Goal: Task Accomplishment & Management: Manage account settings

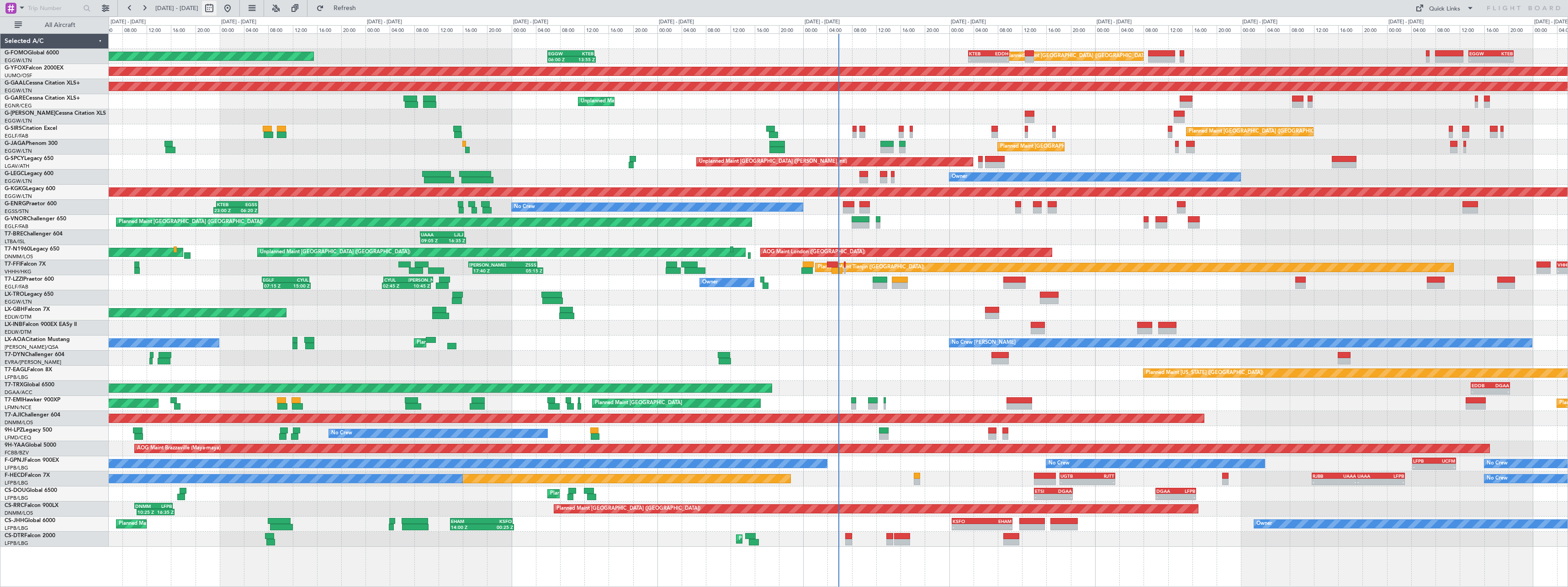
click at [217, 12] on button at bounding box center [209, 8] width 14 height 14
select select "9"
select select "2025"
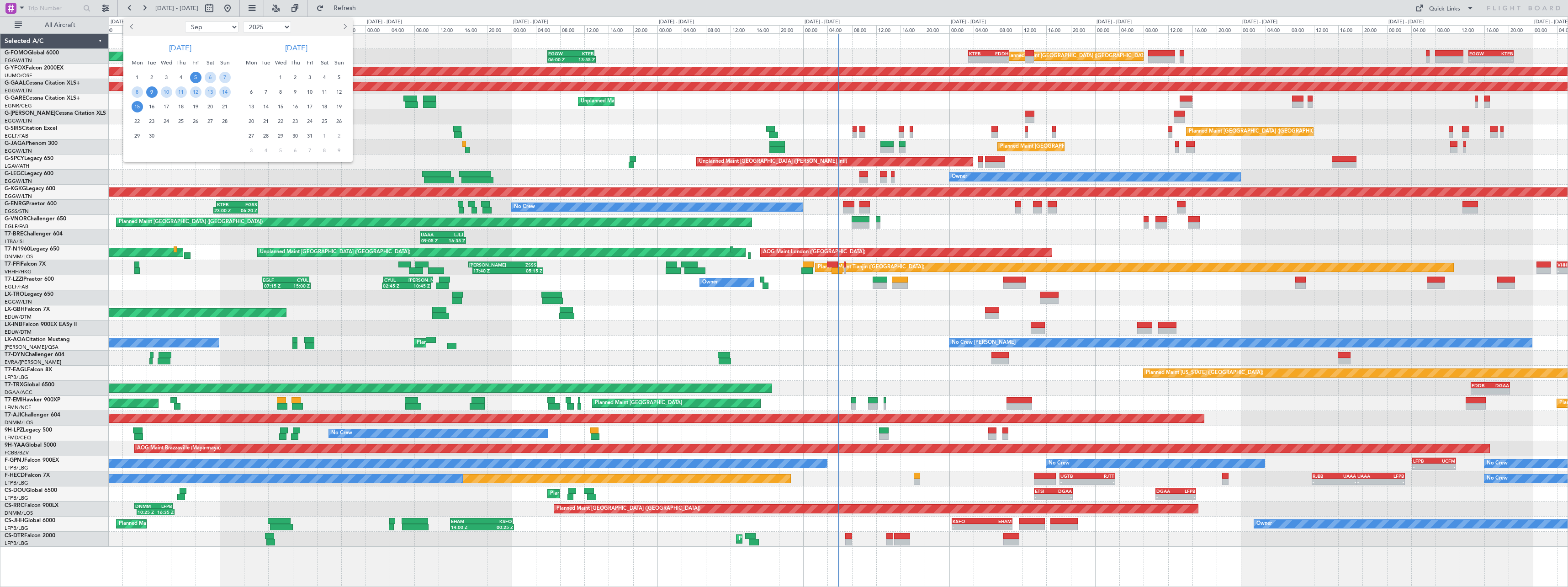
click at [155, 91] on span "9" at bounding box center [152, 92] width 12 height 12
click at [151, 114] on div "23" at bounding box center [151, 121] width 14 height 14
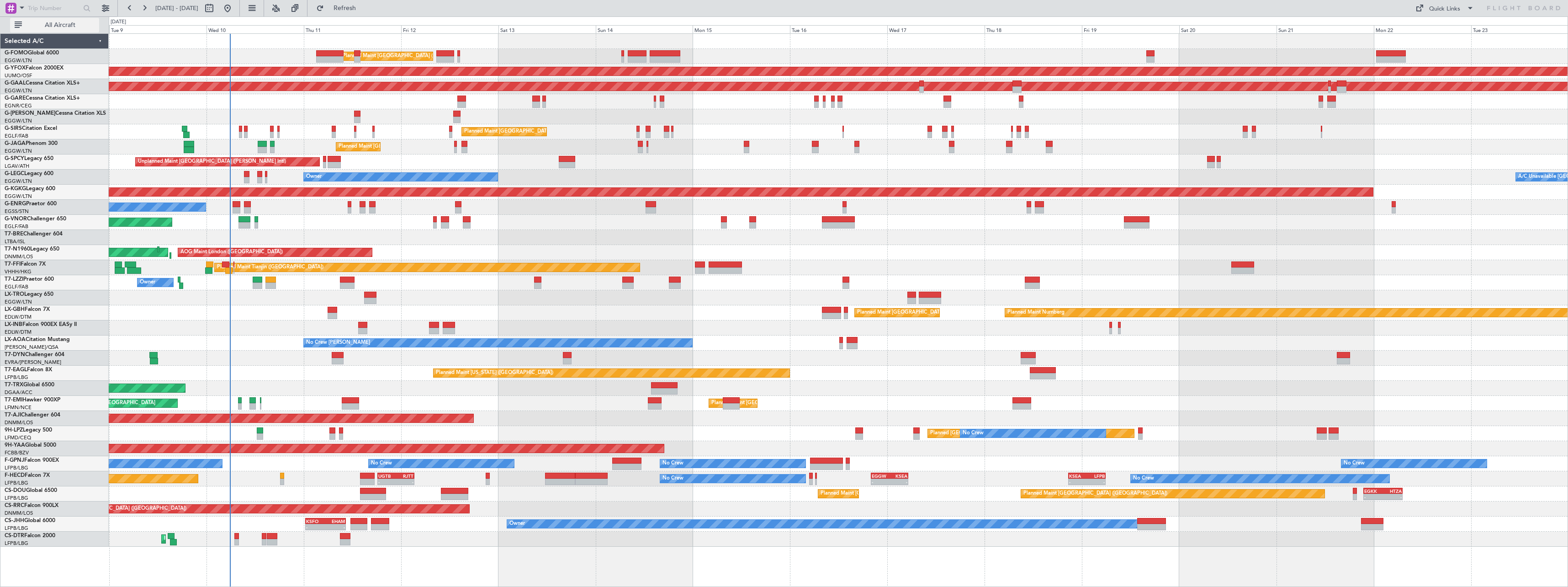
click at [50, 24] on span "All Aircraft" at bounding box center [59, 25] width 72 height 7
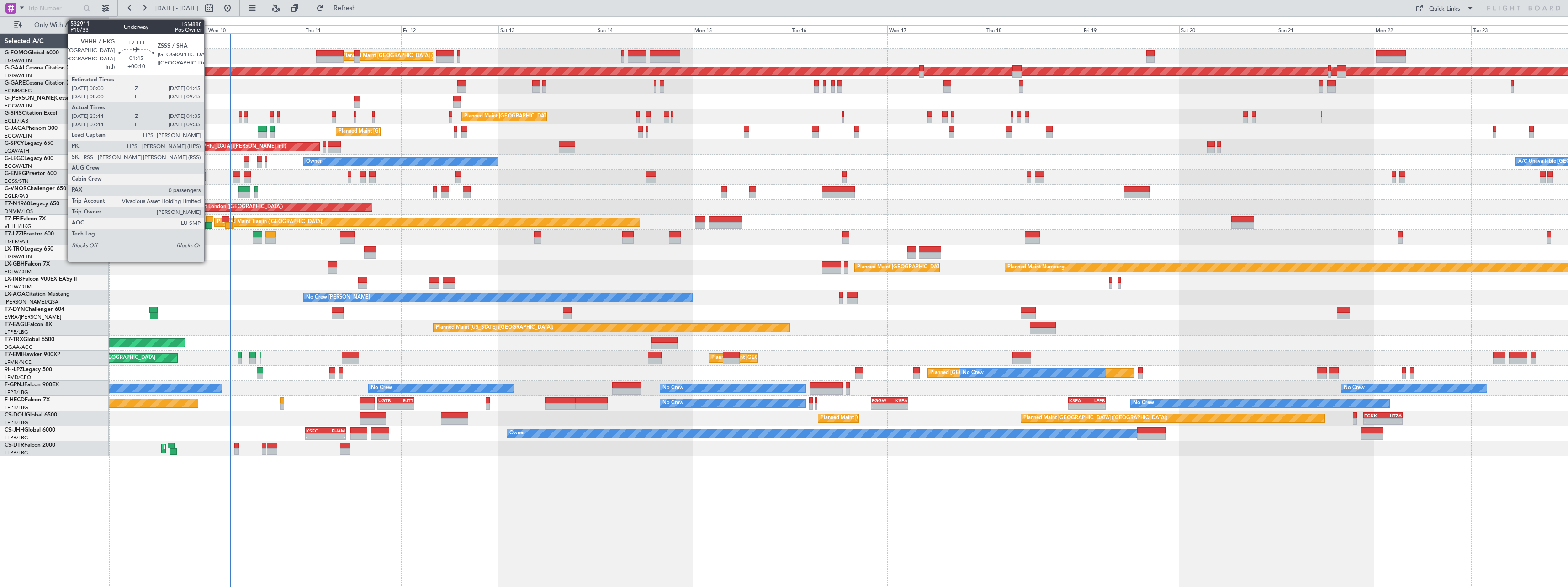
click at [208, 217] on div at bounding box center [209, 219] width 7 height 7
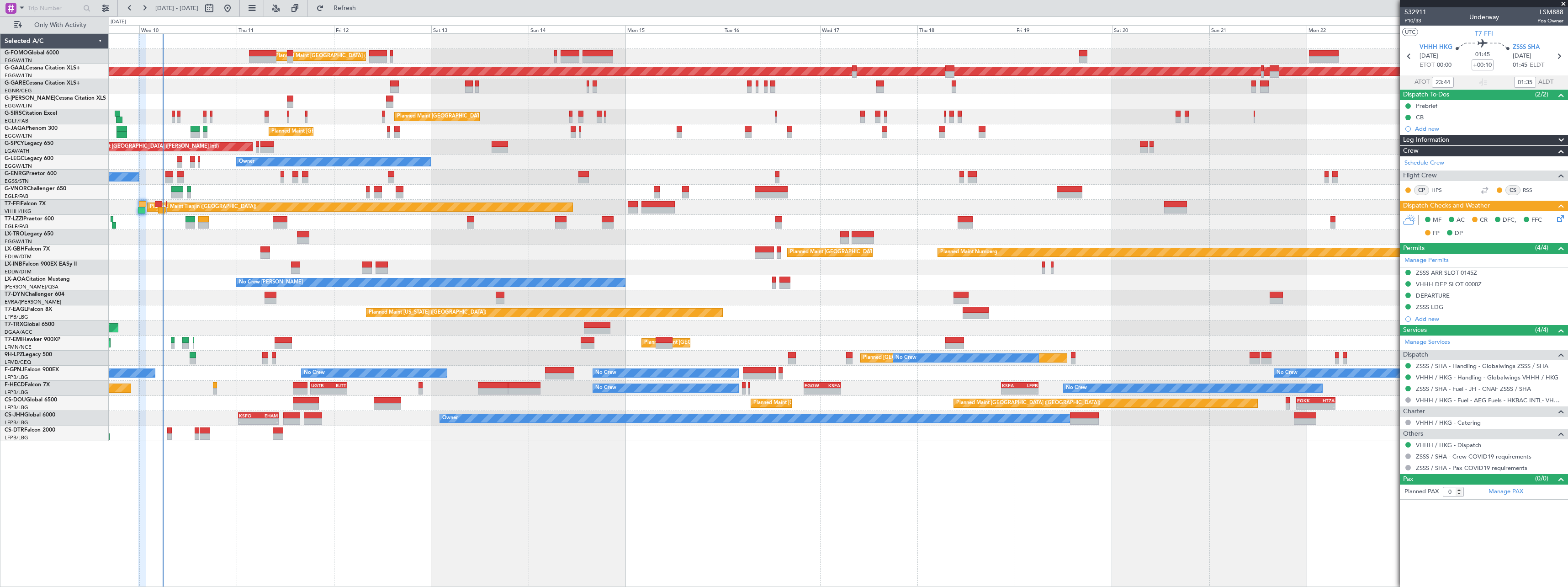
click at [1561, 216] on icon at bounding box center [1558, 217] width 7 height 7
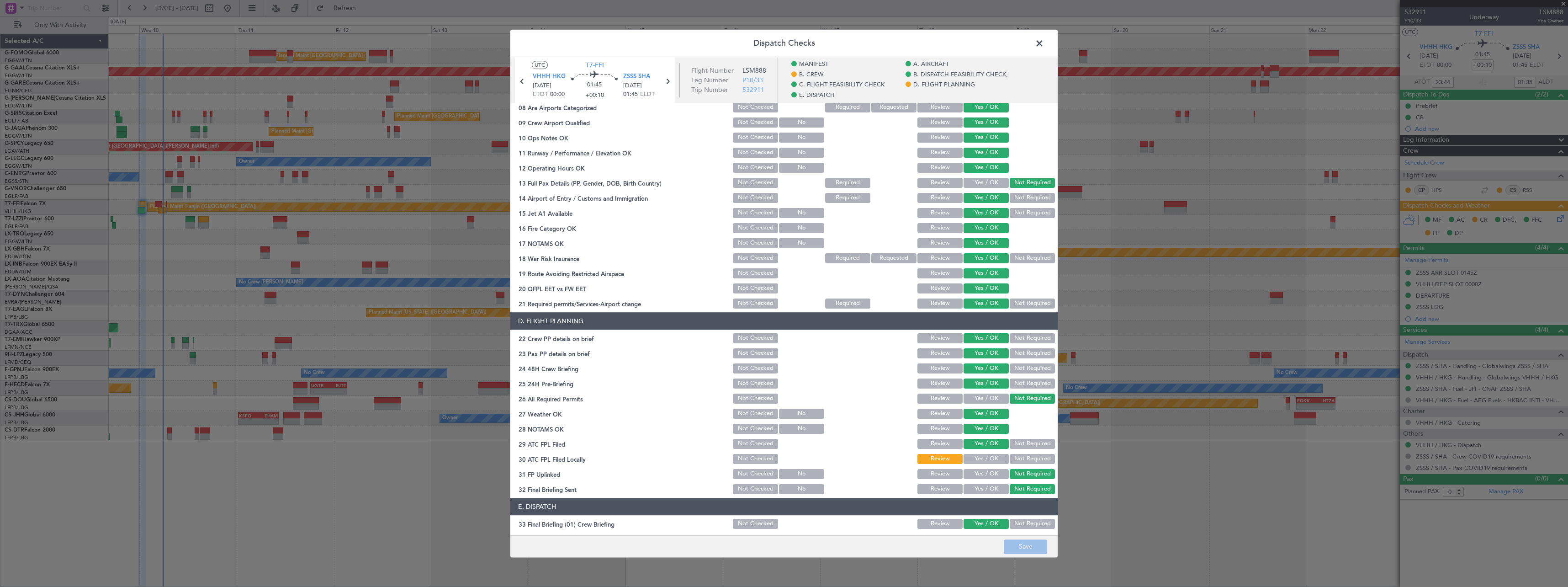
scroll to position [366, 0]
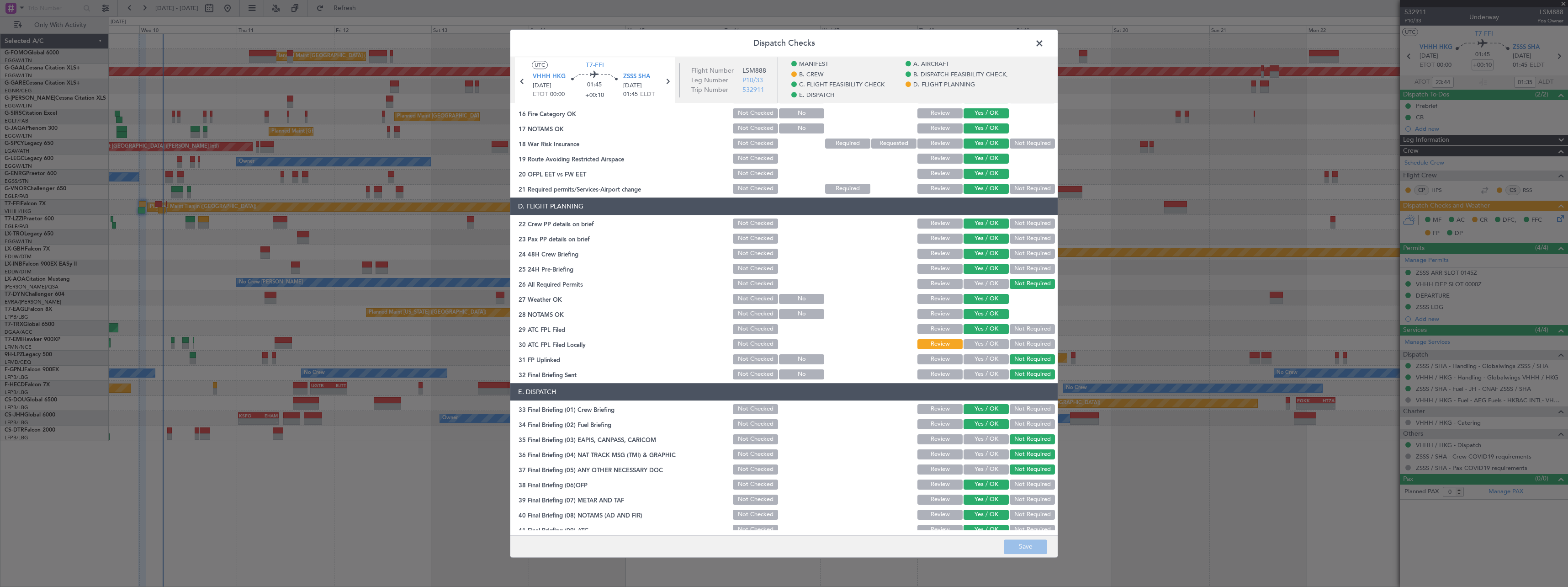
click at [983, 345] on button "Yes / OK" at bounding box center [986, 343] width 45 height 10
click at [1034, 545] on button "Save" at bounding box center [1025, 547] width 44 height 14
click at [1044, 41] on span at bounding box center [1044, 46] width 0 height 18
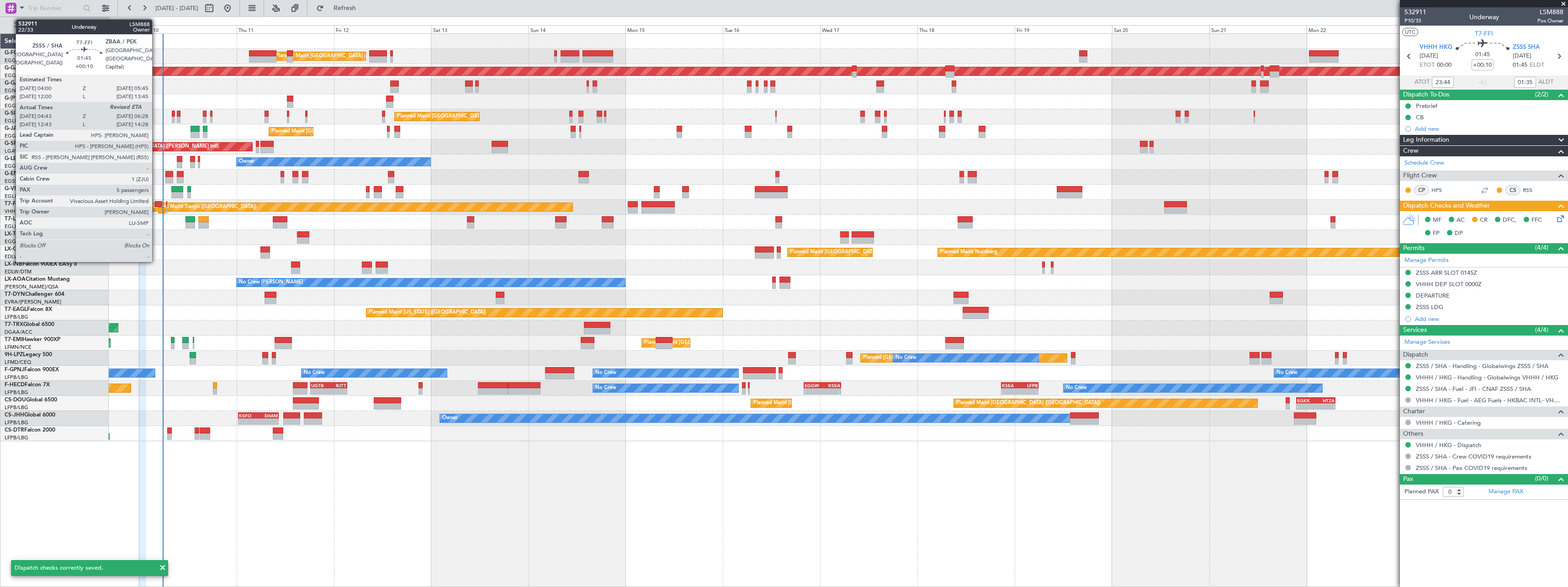
click at [156, 202] on div at bounding box center [158, 204] width 7 height 7
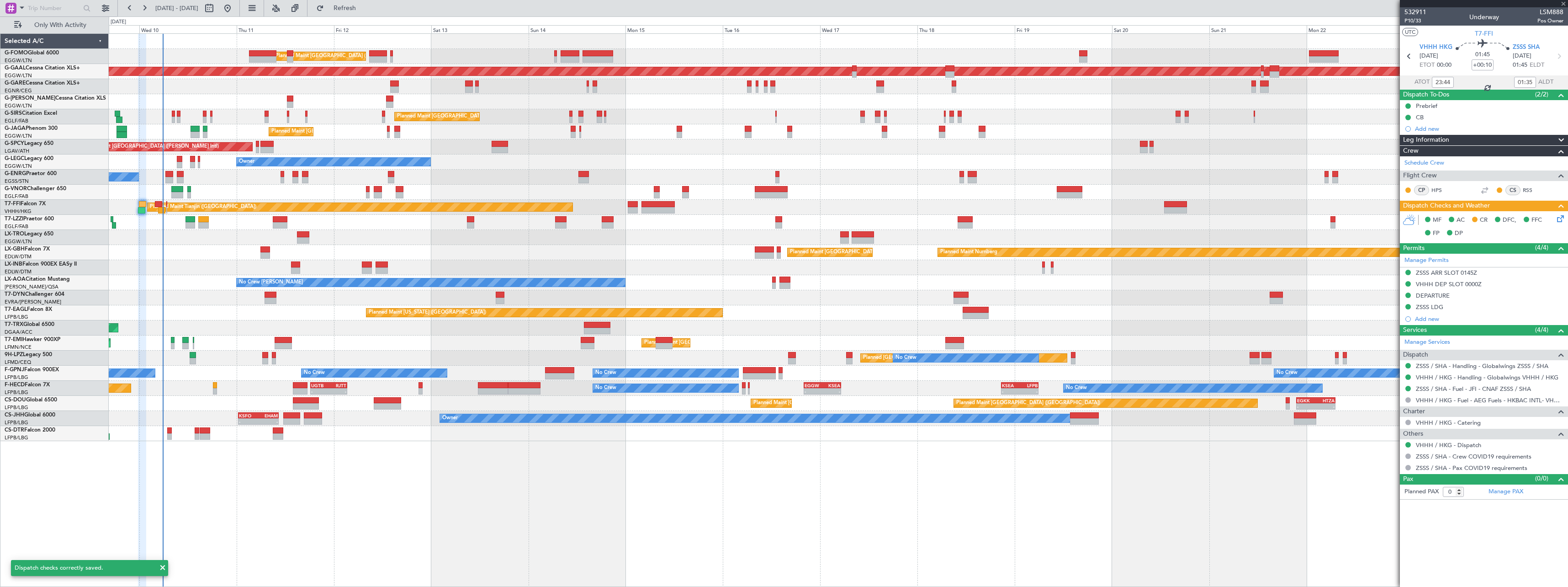
type input "04:43"
type input "5"
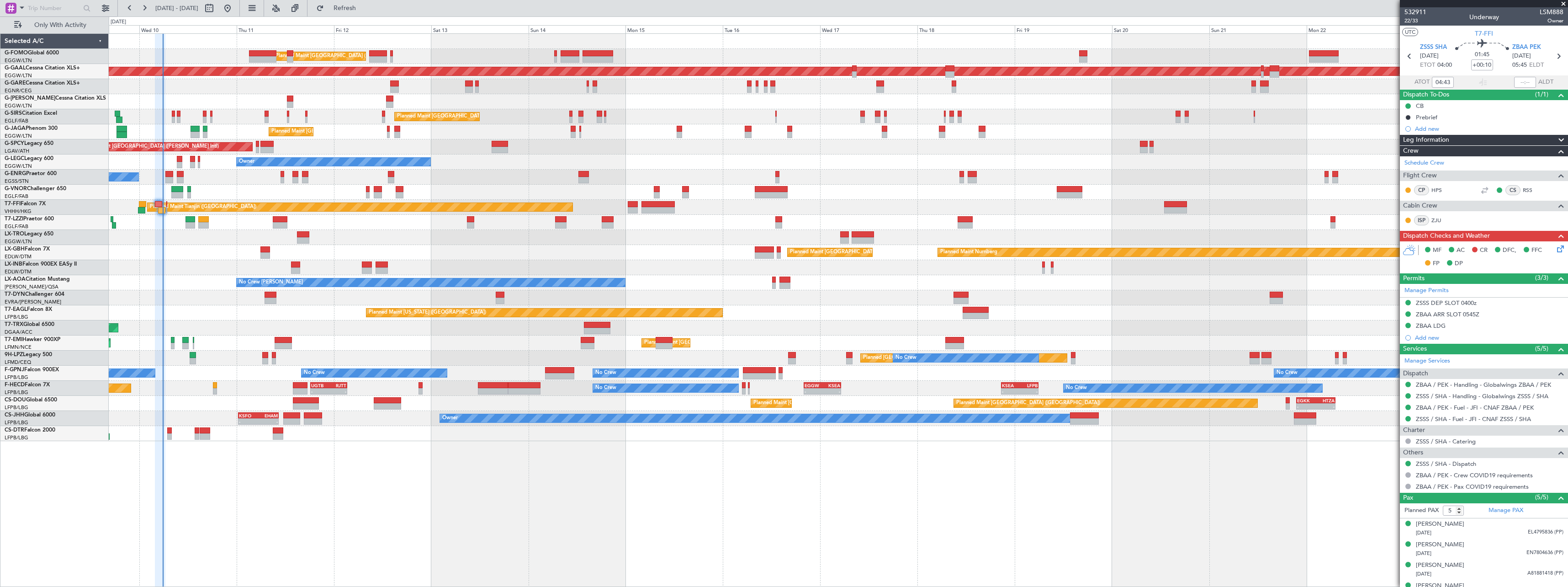
click at [1555, 249] on icon at bounding box center [1558, 247] width 7 height 7
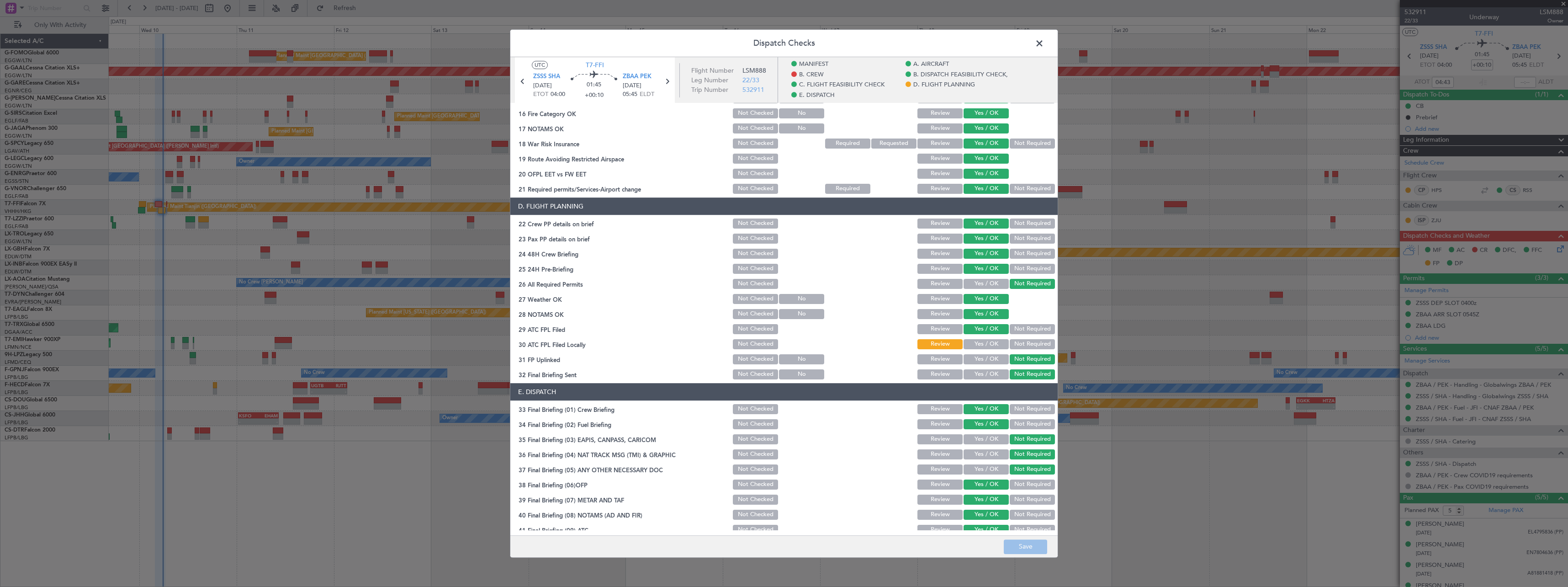
click at [973, 340] on button "Yes / OK" at bounding box center [986, 343] width 45 height 10
click at [1026, 552] on button "Save" at bounding box center [1025, 547] width 44 height 14
click at [1044, 40] on span at bounding box center [1044, 46] width 0 height 18
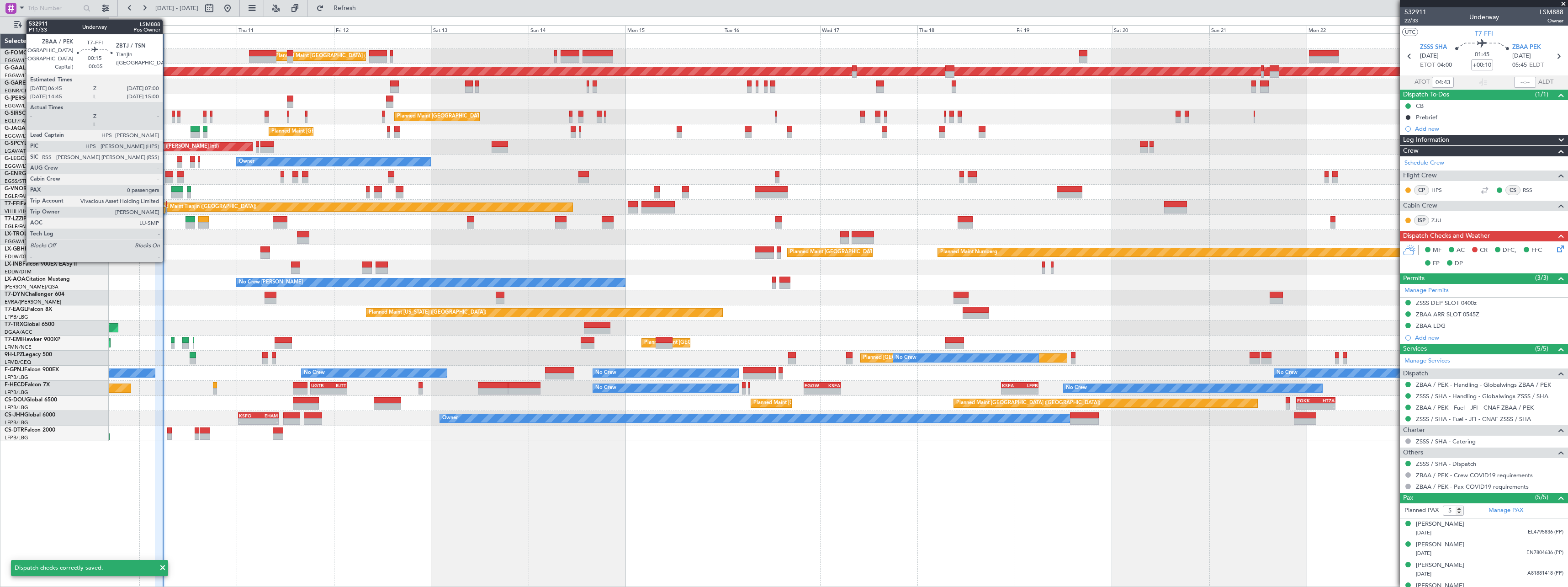
click at [167, 204] on div at bounding box center [167, 204] width 1 height 7
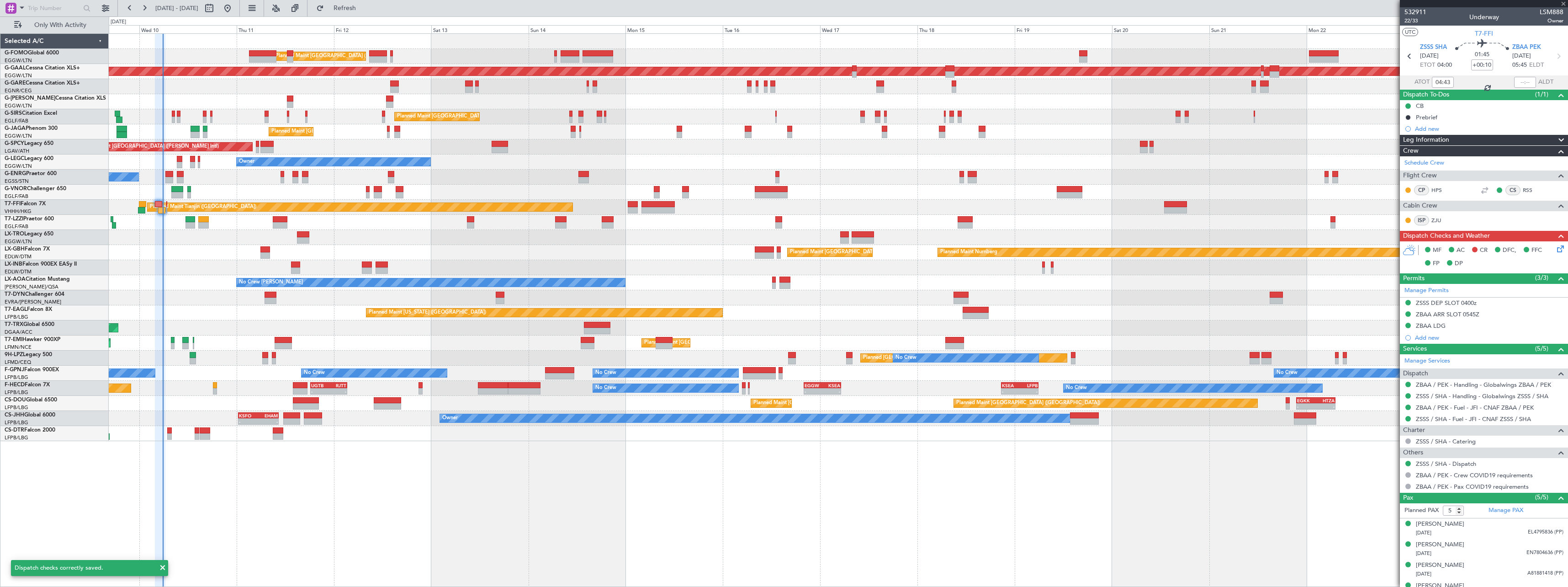
type input "-00:05"
type input "0"
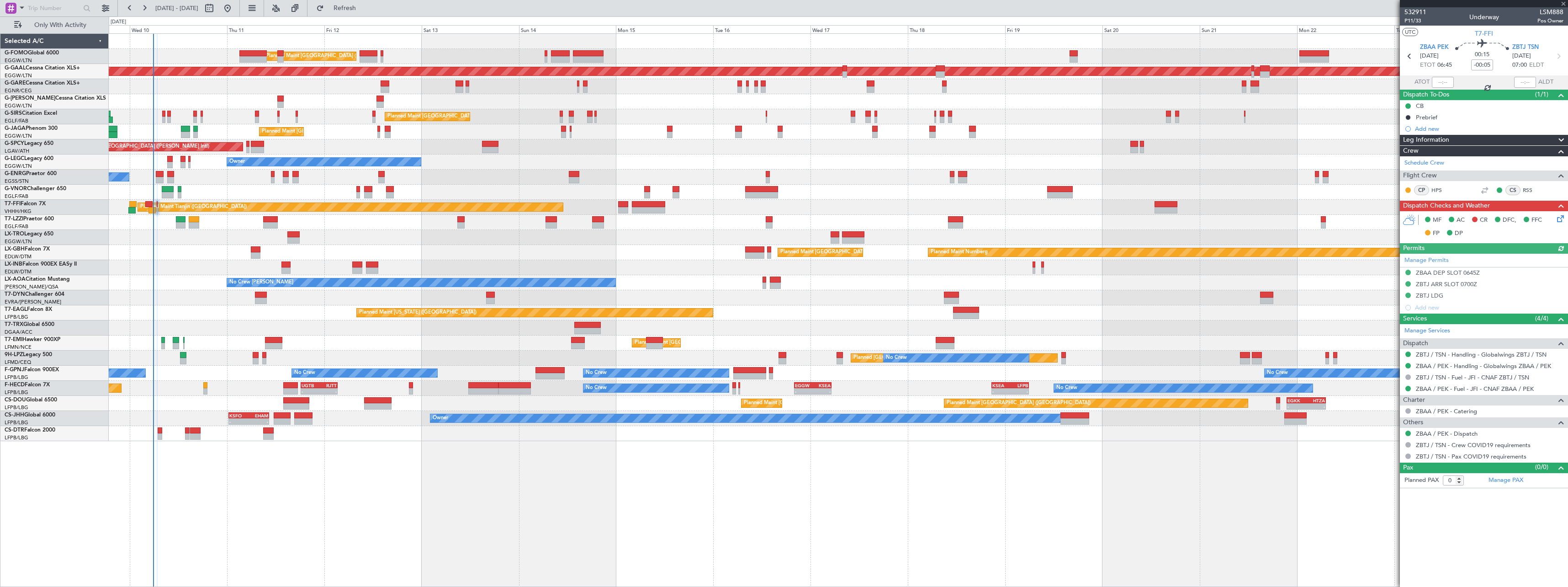
click at [237, 336] on div "Planned Maint Zurich Planned Maint Zurich" at bounding box center [838, 343] width 1458 height 15
click at [1556, 218] on icon at bounding box center [1558, 217] width 7 height 7
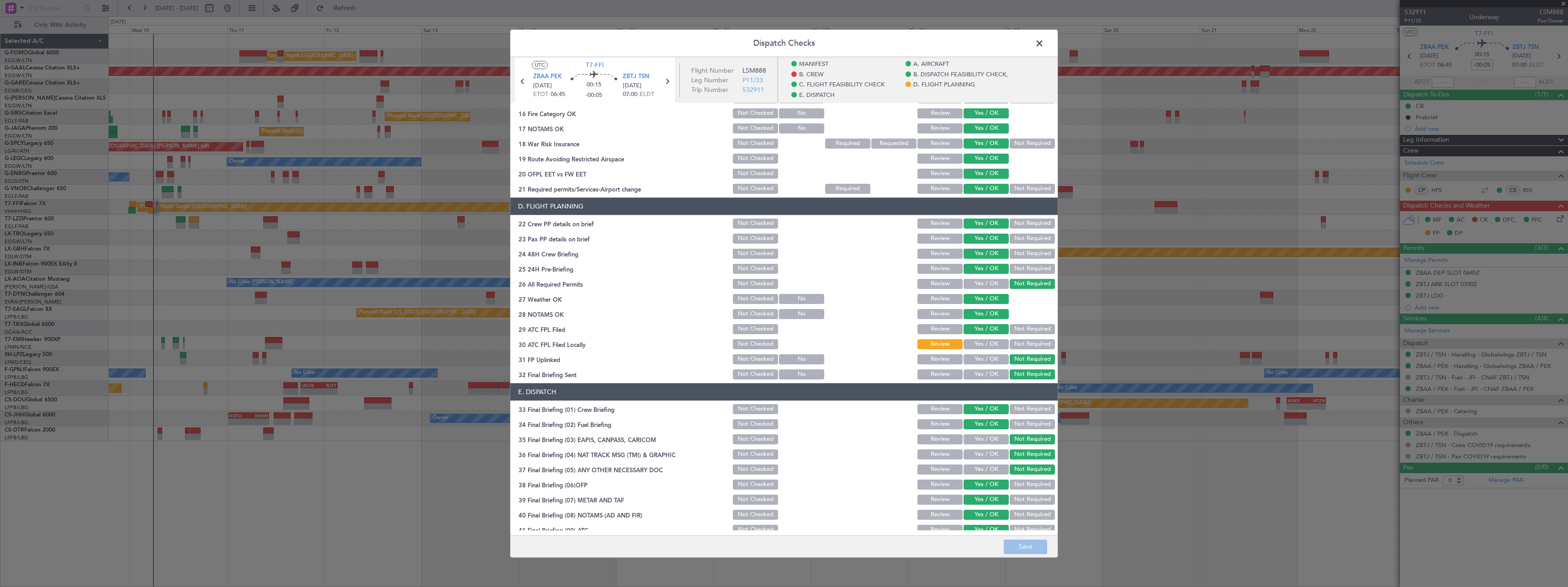
click at [1044, 43] on span at bounding box center [1044, 46] width 0 height 18
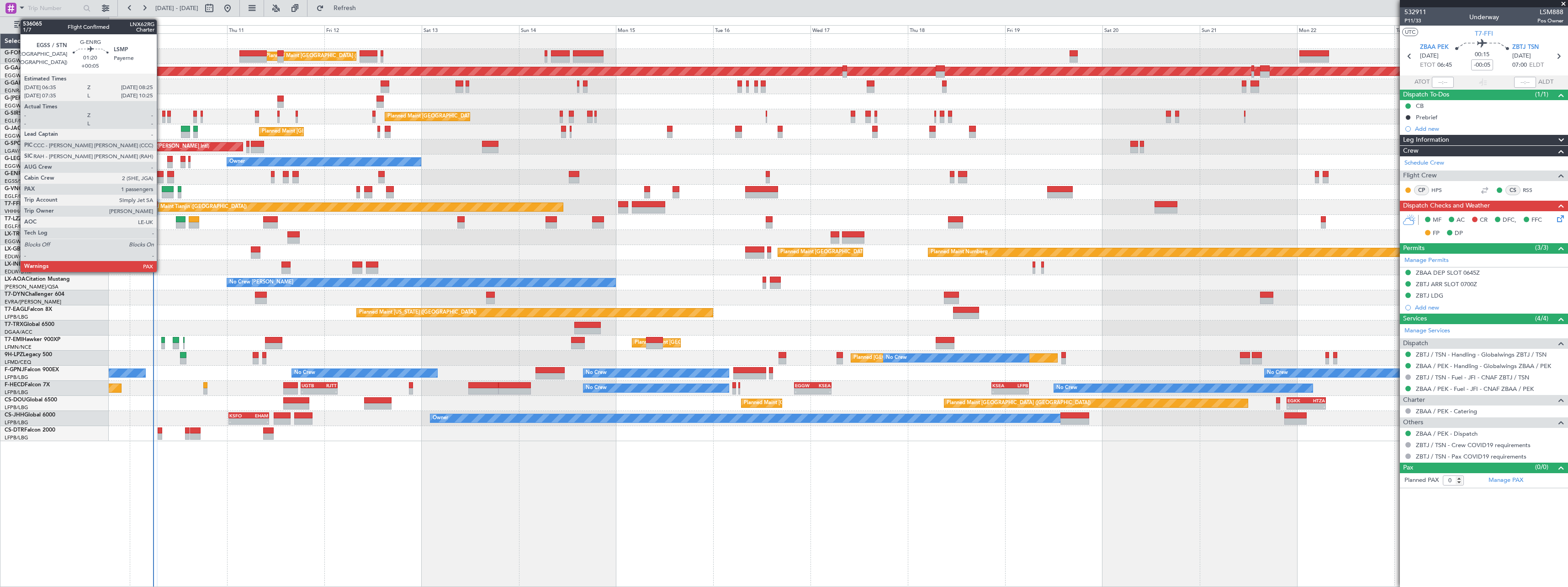
click at [161, 175] on div at bounding box center [160, 174] width 8 height 7
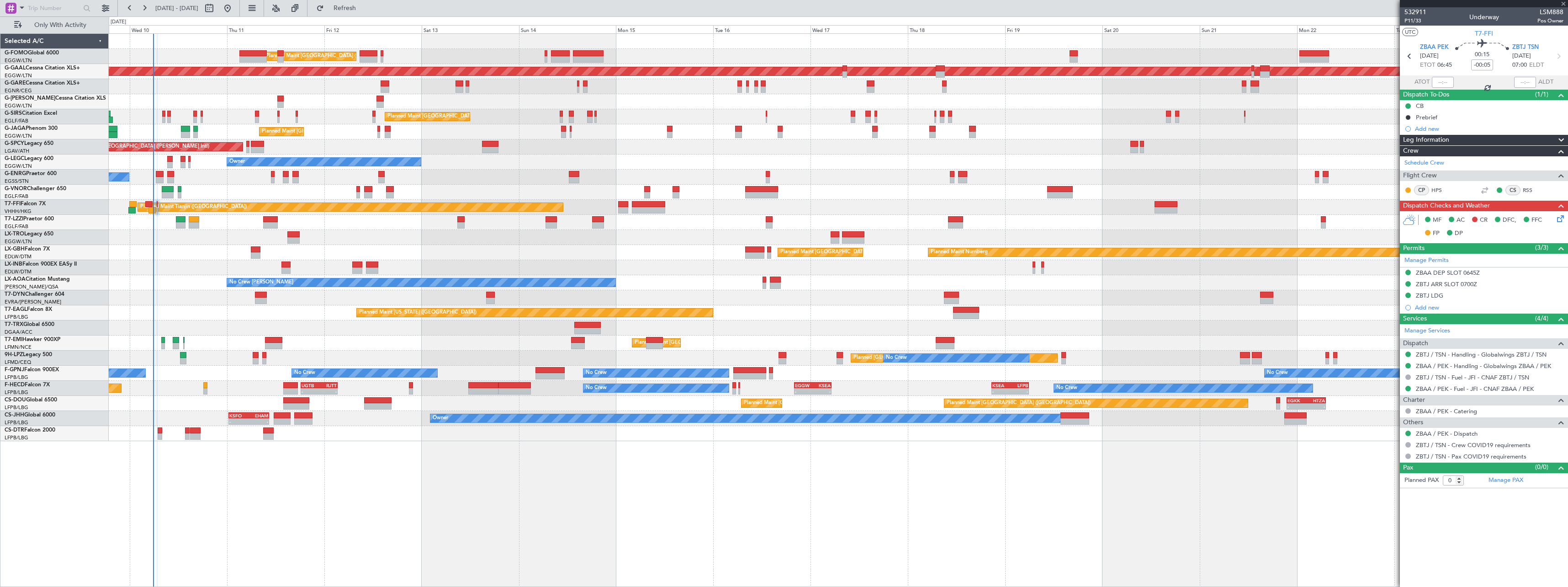
type input "+00:05"
type input "1"
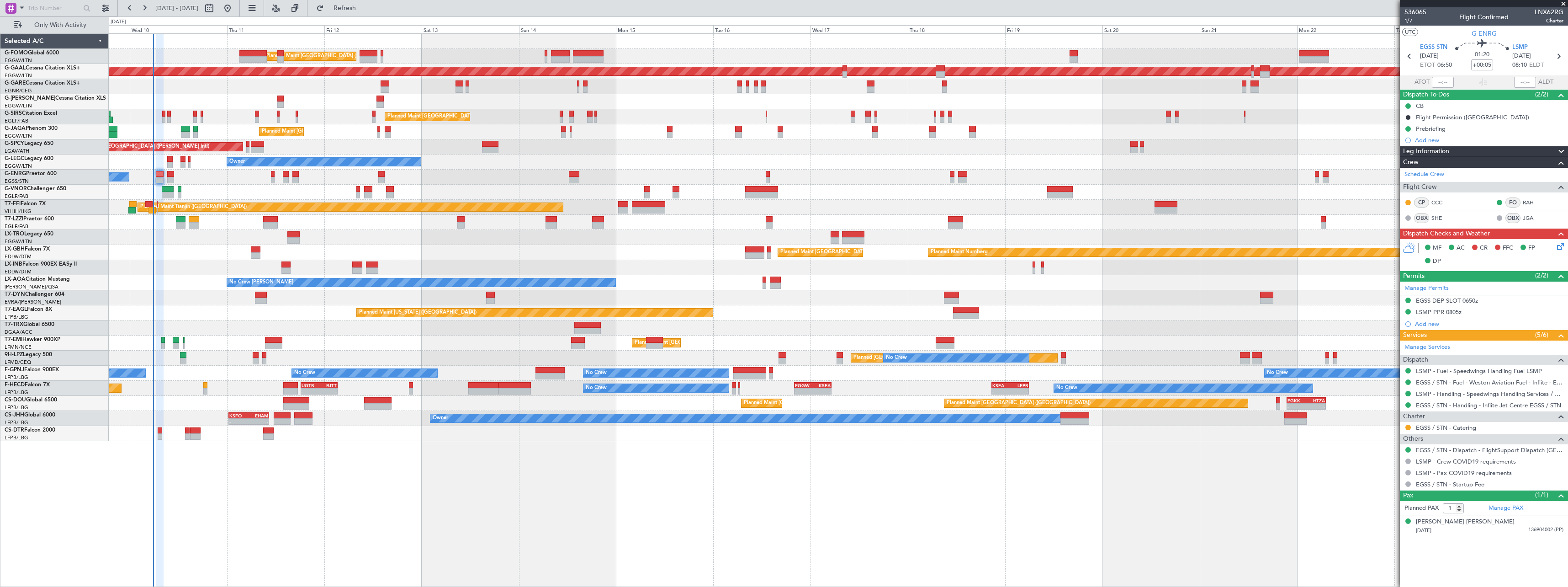
click at [1559, 247] on icon at bounding box center [1558, 245] width 7 height 7
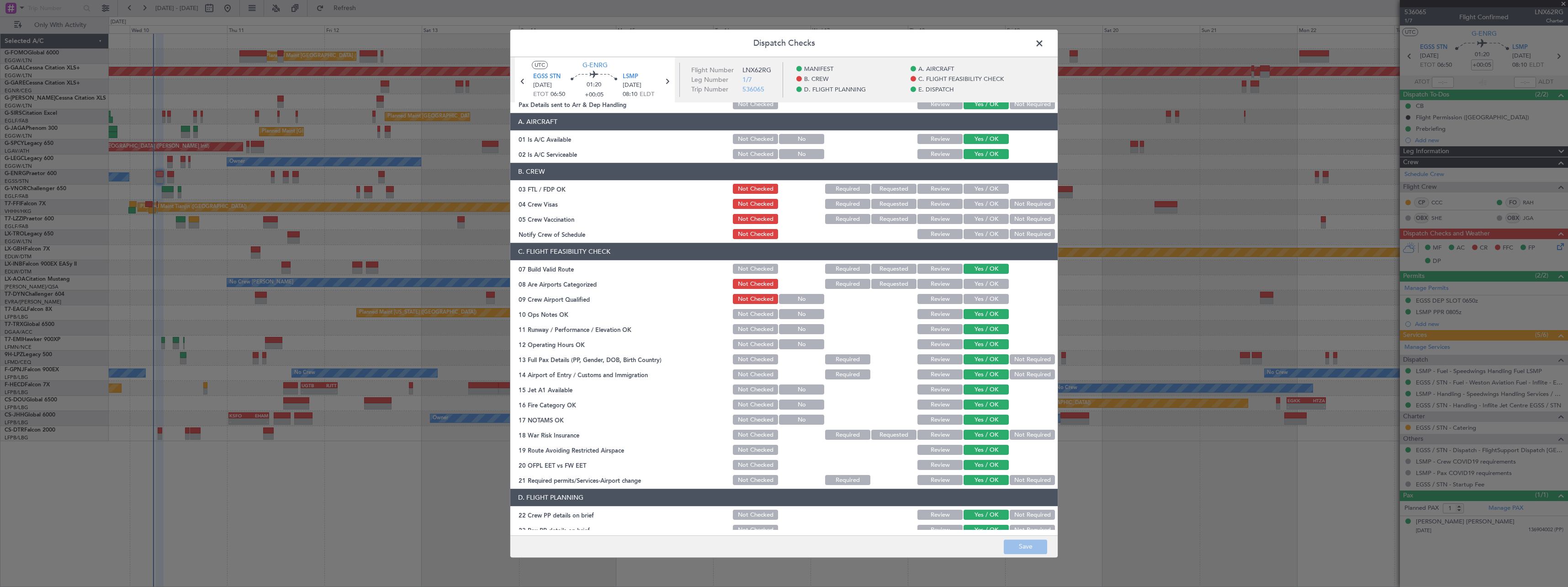
scroll to position [0, 0]
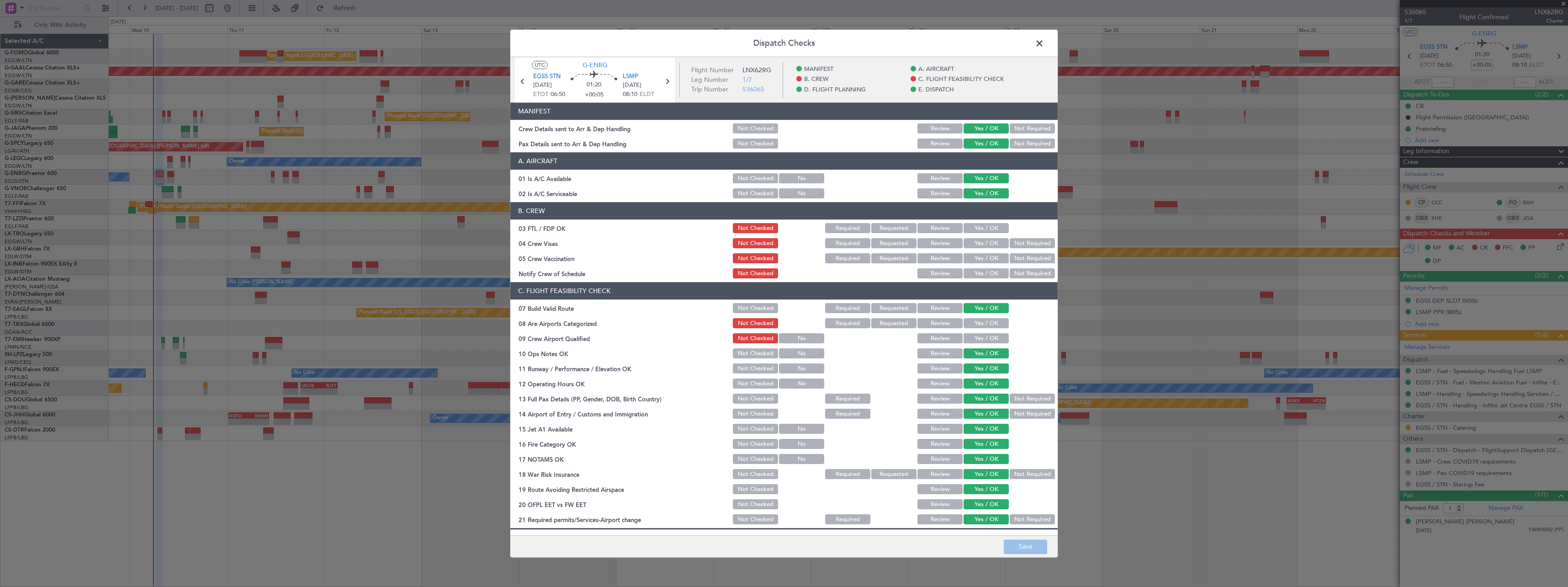
click at [1044, 42] on span at bounding box center [1044, 46] width 0 height 18
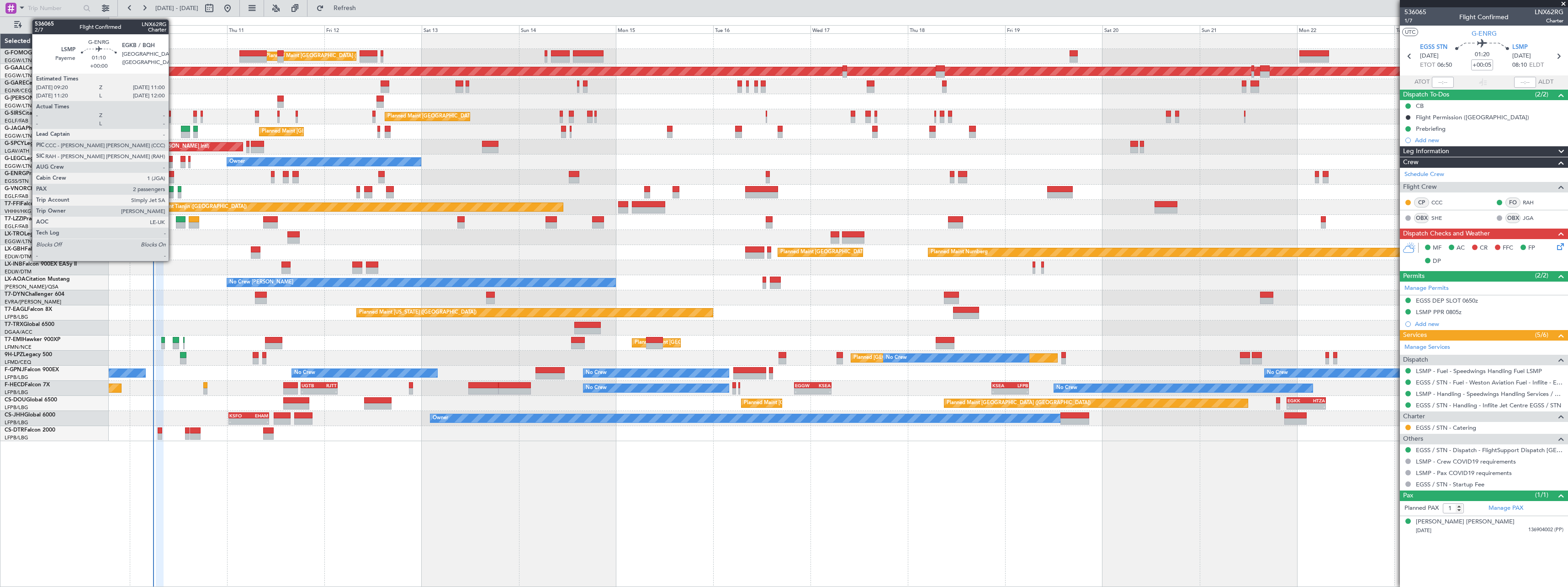
click at [172, 172] on div at bounding box center [170, 174] width 7 height 7
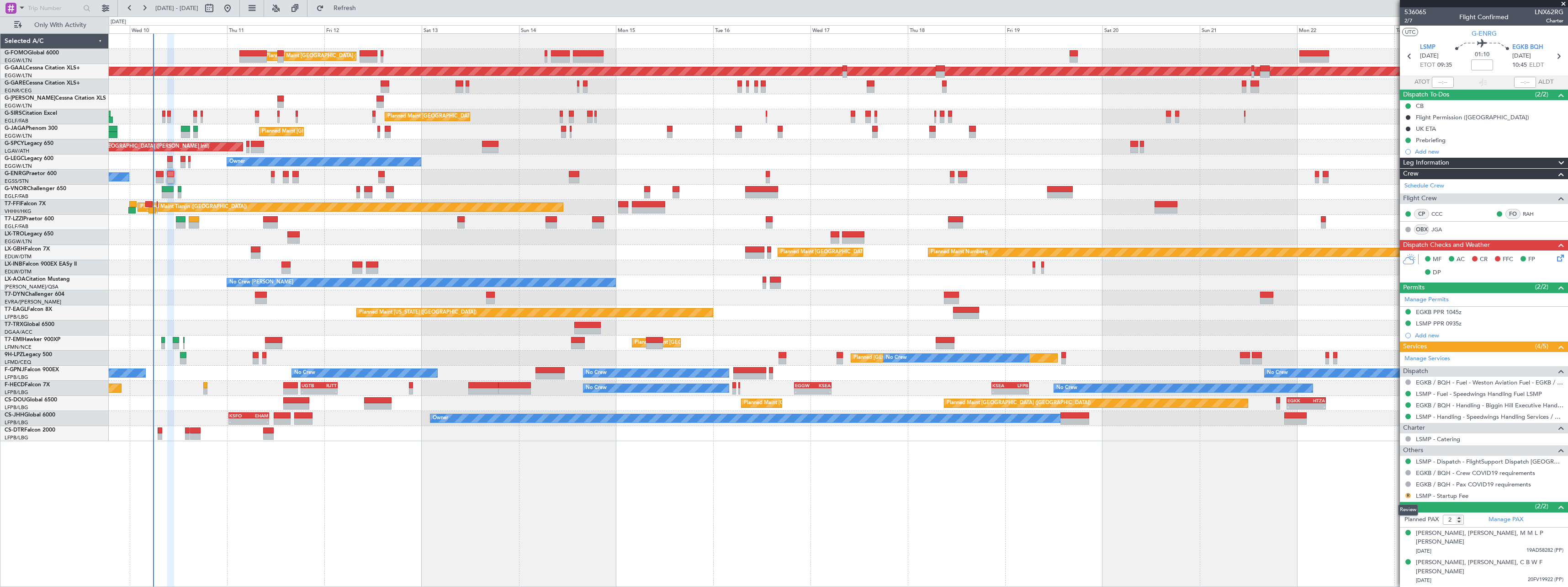
click at [1407, 496] on button "R" at bounding box center [1408, 496] width 5 height 5
click at [1371, 385] on span "Not Required" at bounding box center [1386, 386] width 37 height 9
click at [1562, 257] on icon at bounding box center [1558, 256] width 7 height 7
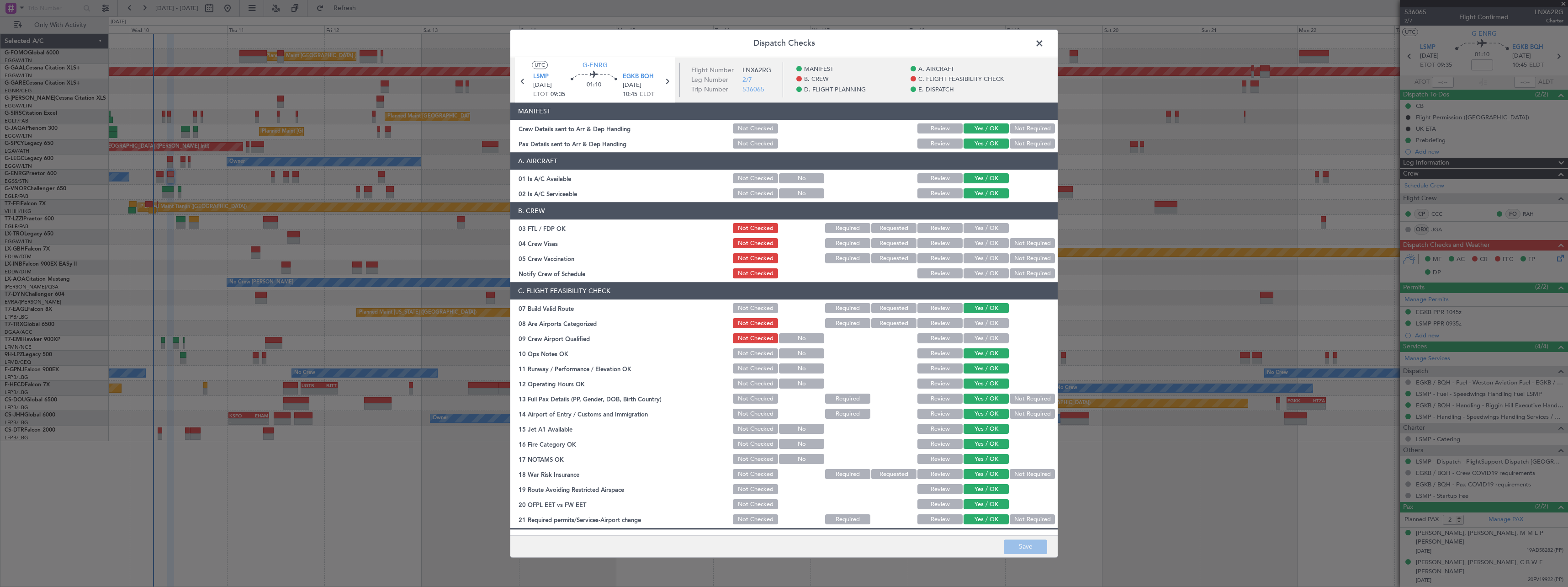
click at [1044, 42] on span at bounding box center [1044, 46] width 0 height 18
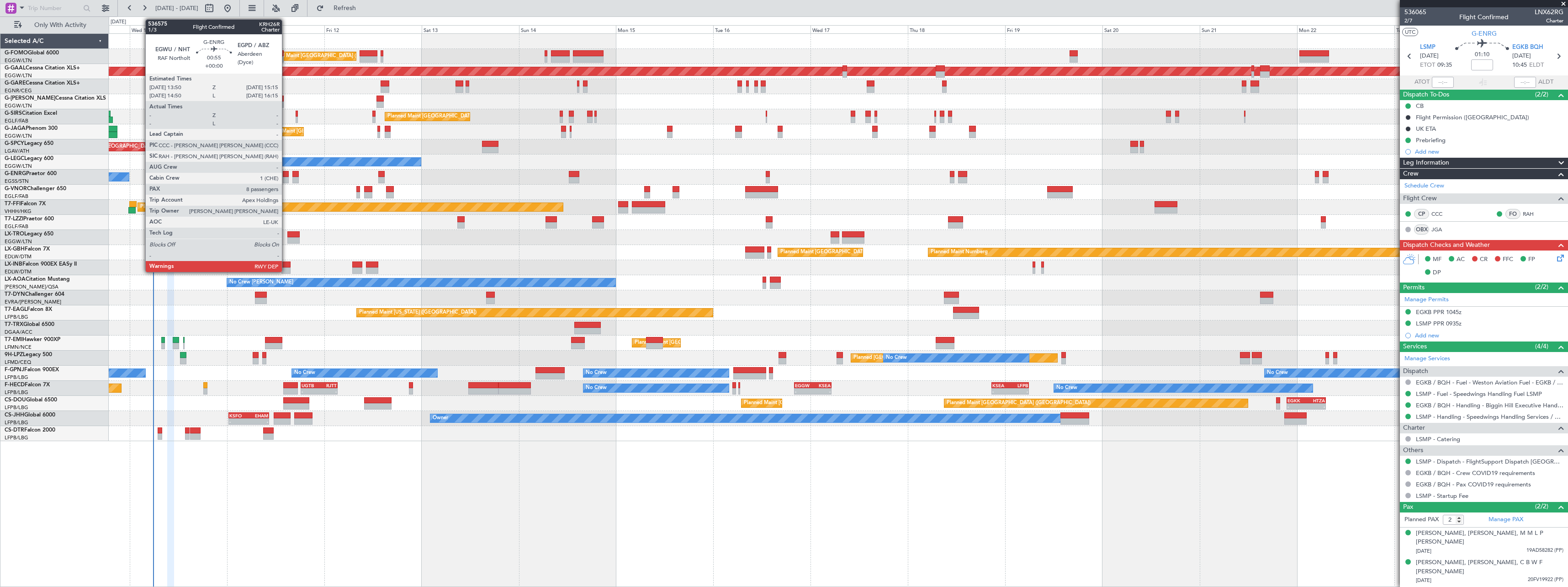
click at [286, 174] on div at bounding box center [285, 174] width 6 height 7
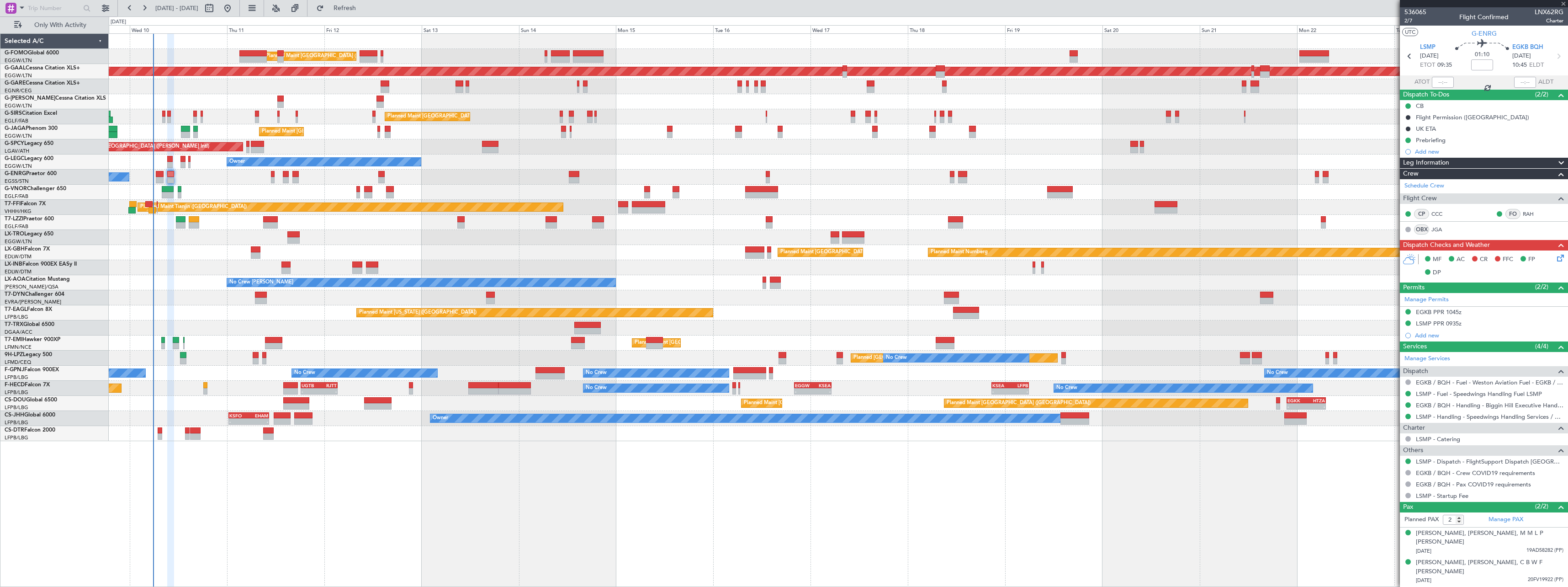
type input "8"
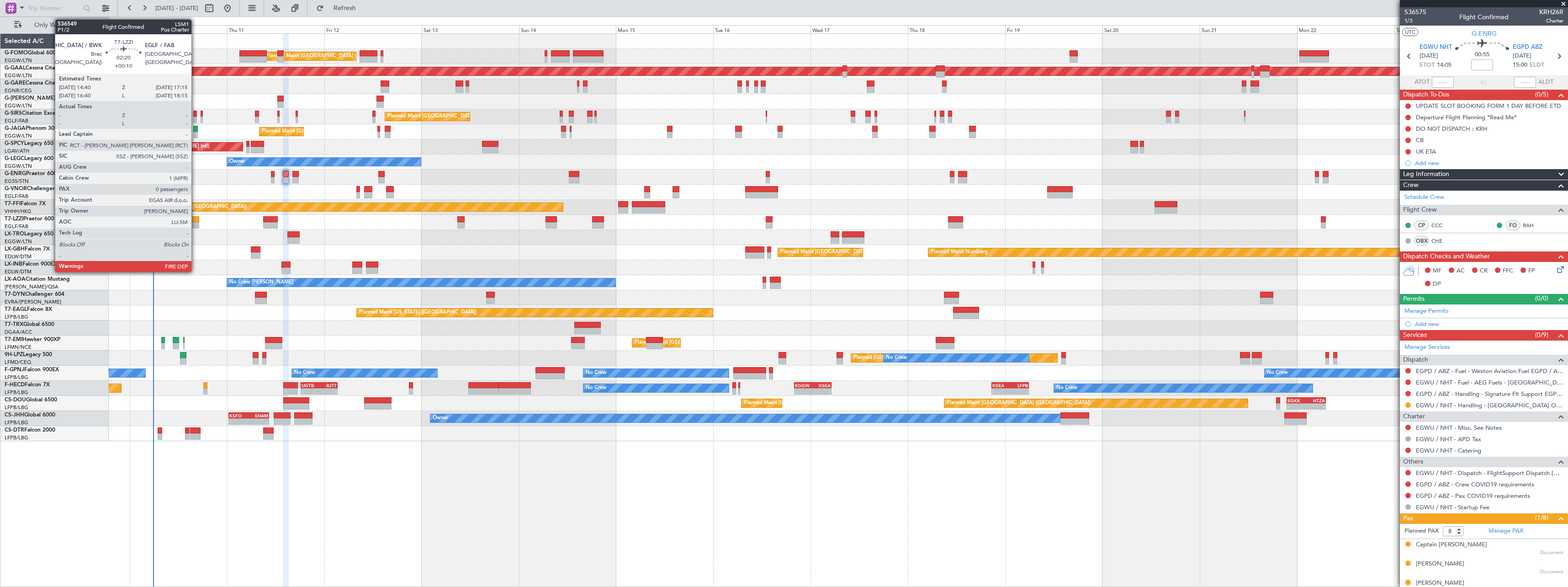
click at [196, 220] on div at bounding box center [194, 219] width 10 height 7
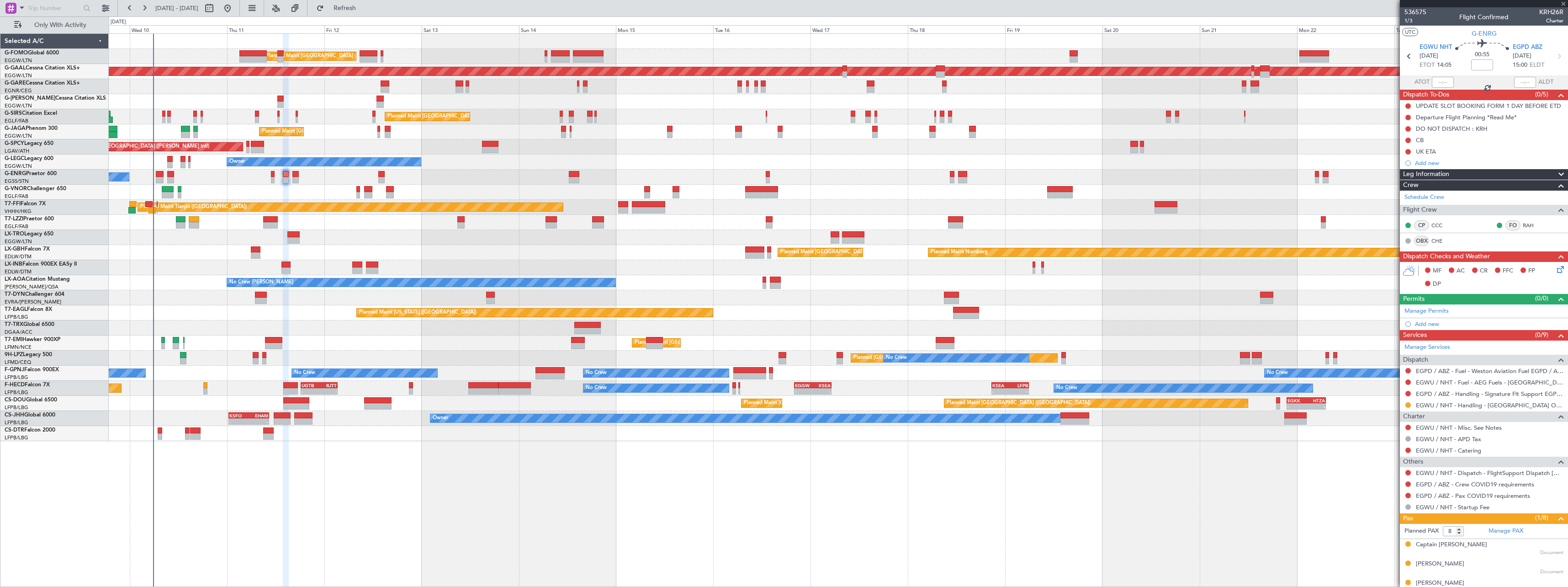
type input "+00:10"
type input "0"
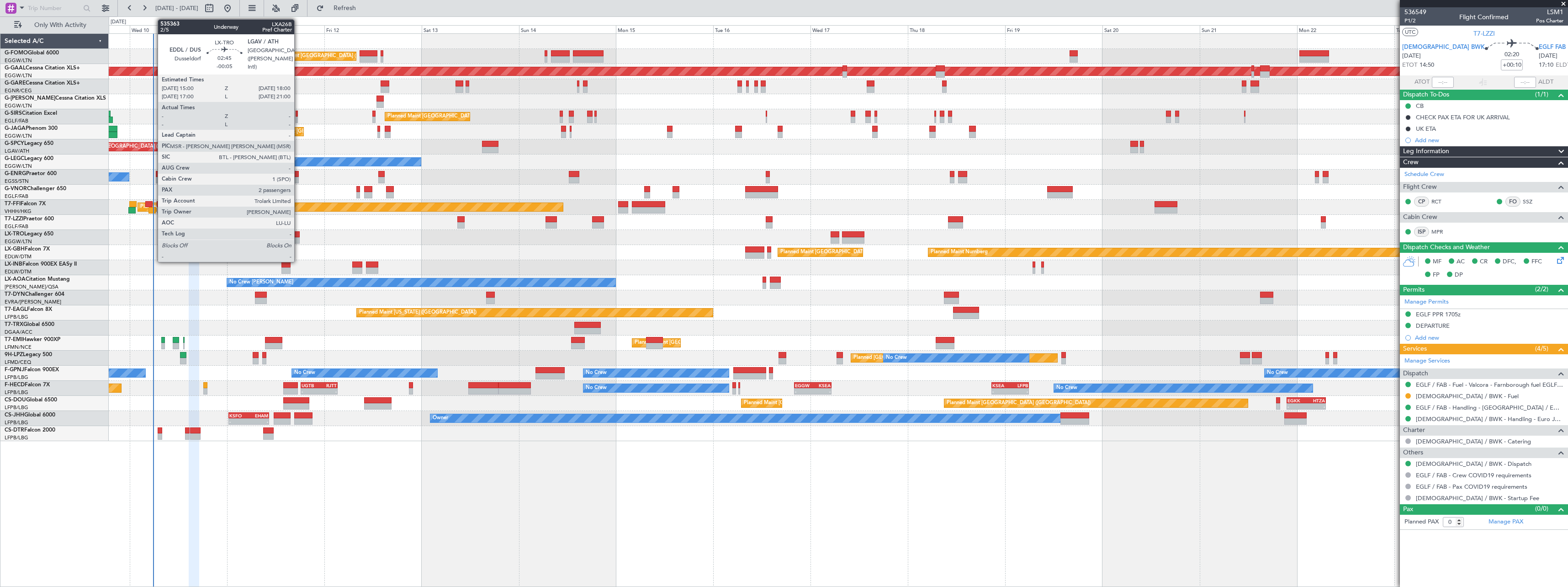
click at [298, 237] on div at bounding box center [293, 234] width 12 height 7
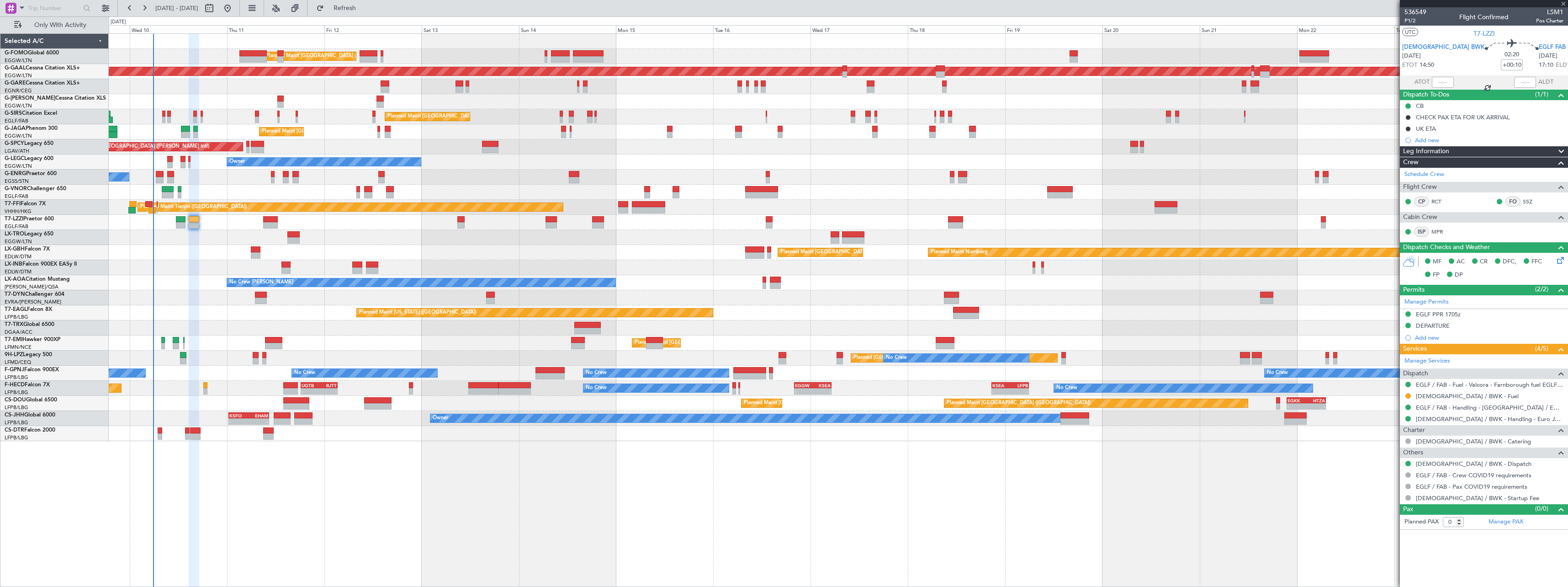
type input "-00:05"
type input "2"
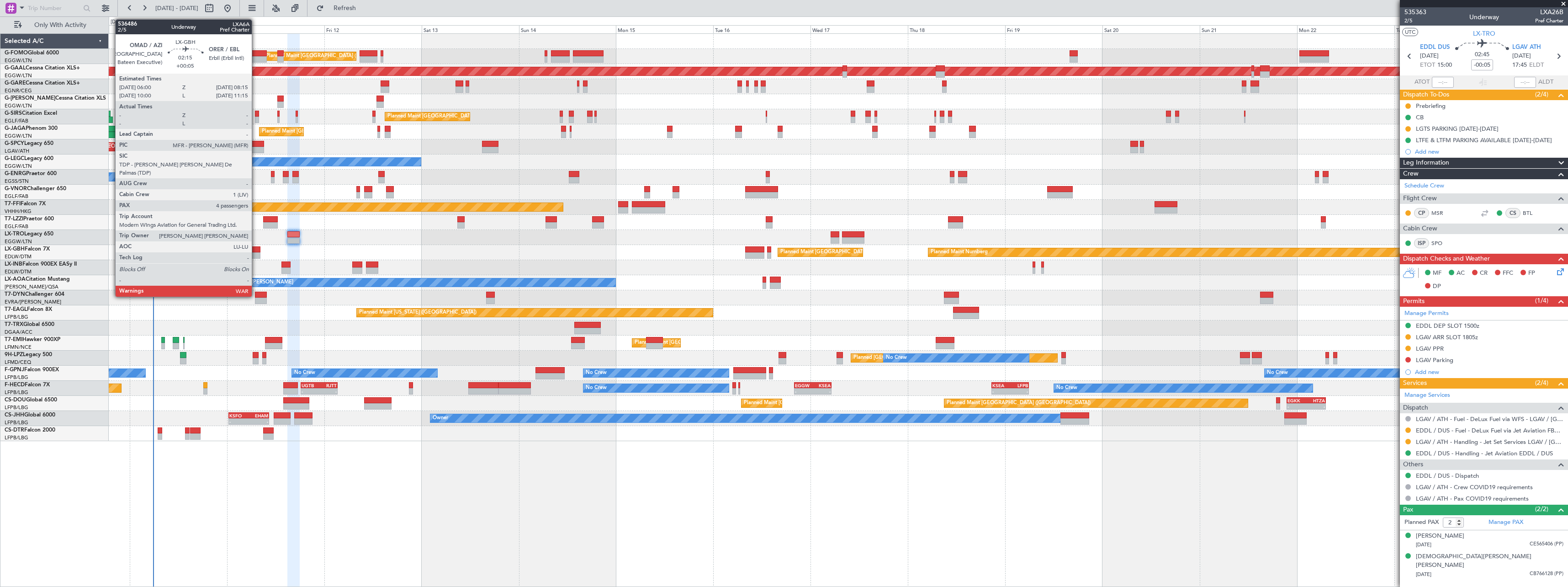
click at [256, 252] on div at bounding box center [255, 249] width 9 height 7
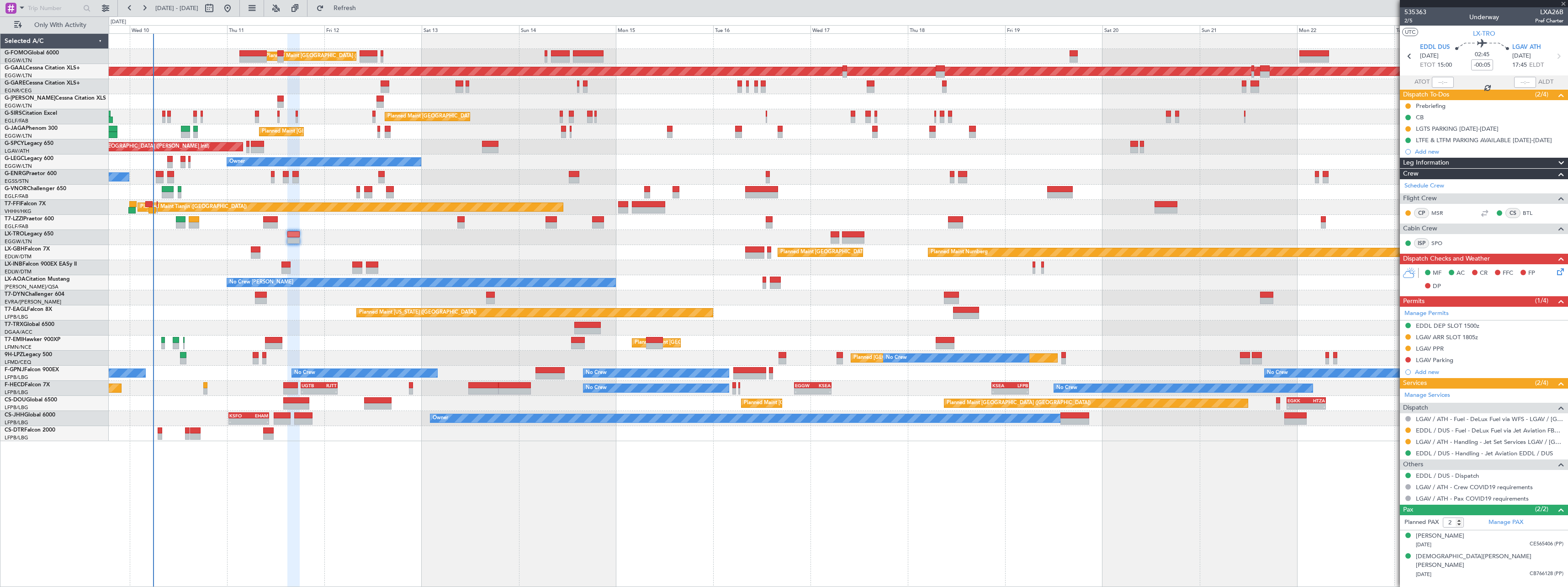
type input "+00:05"
type input "4"
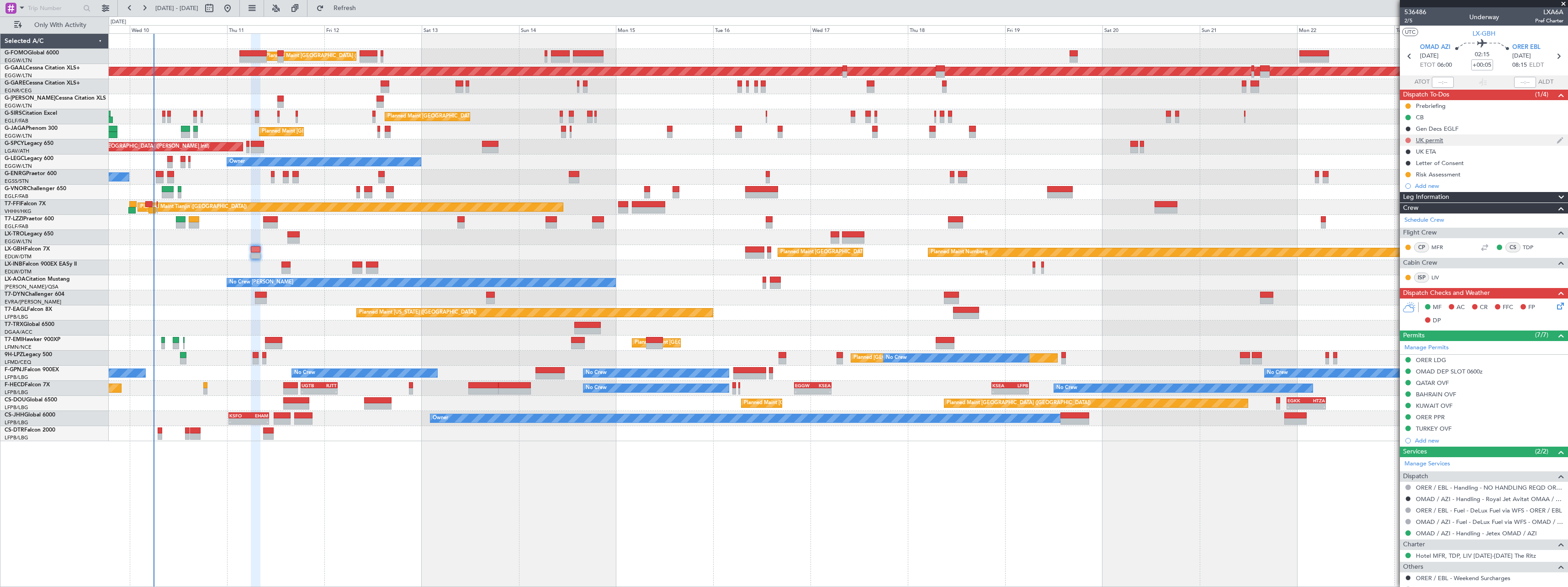
click at [1409, 140] on button at bounding box center [1408, 140] width 5 height 5
click at [1396, 196] on li "Cancelled" at bounding box center [1408, 194] width 48 height 14
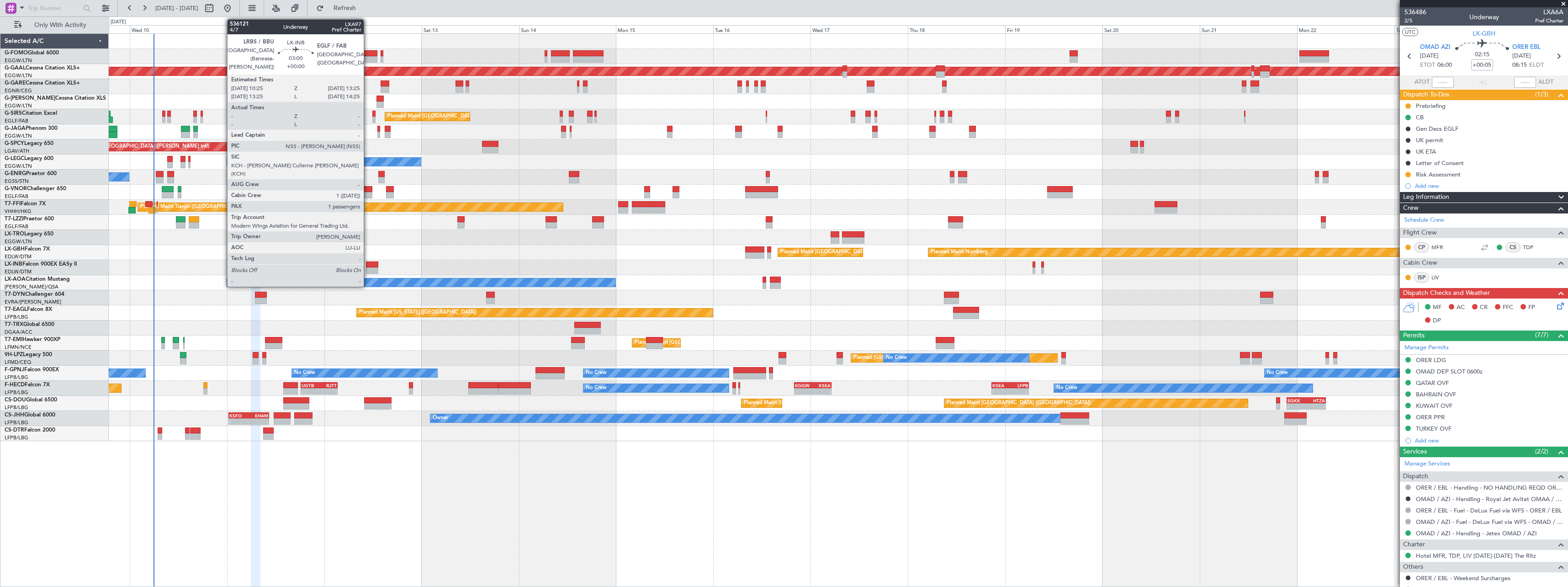
click at [368, 264] on div at bounding box center [372, 264] width 12 height 7
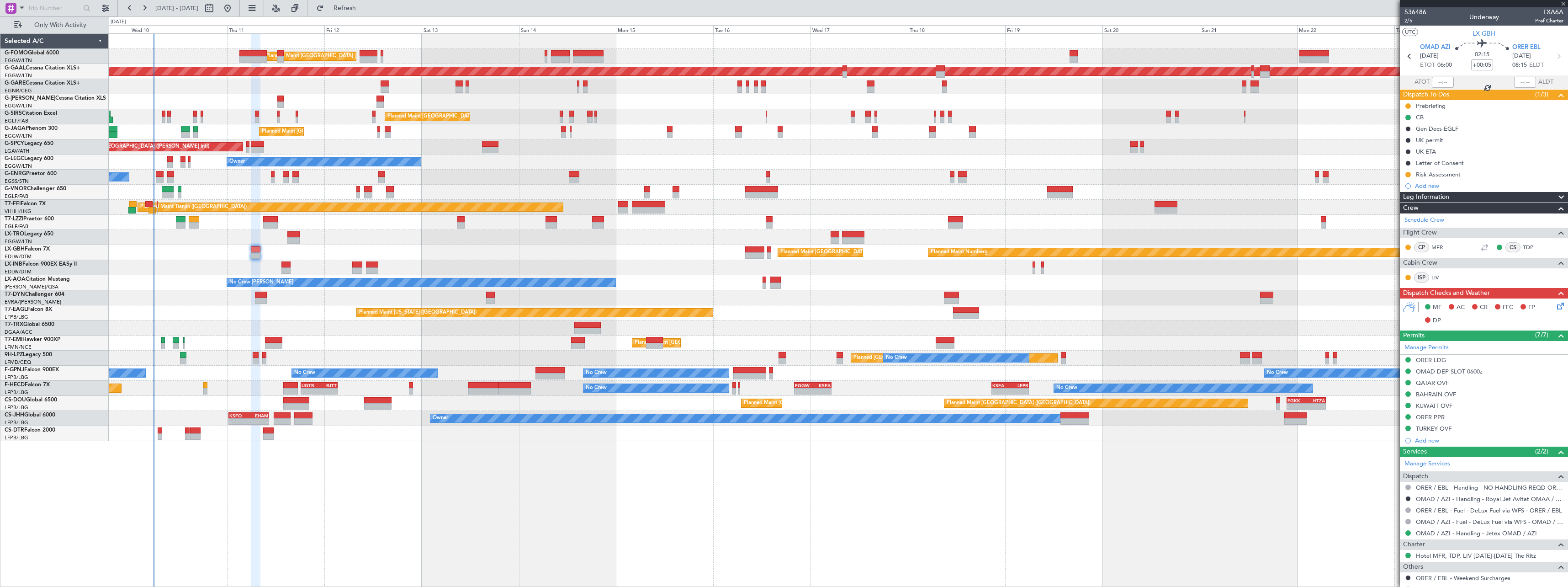
type input "1"
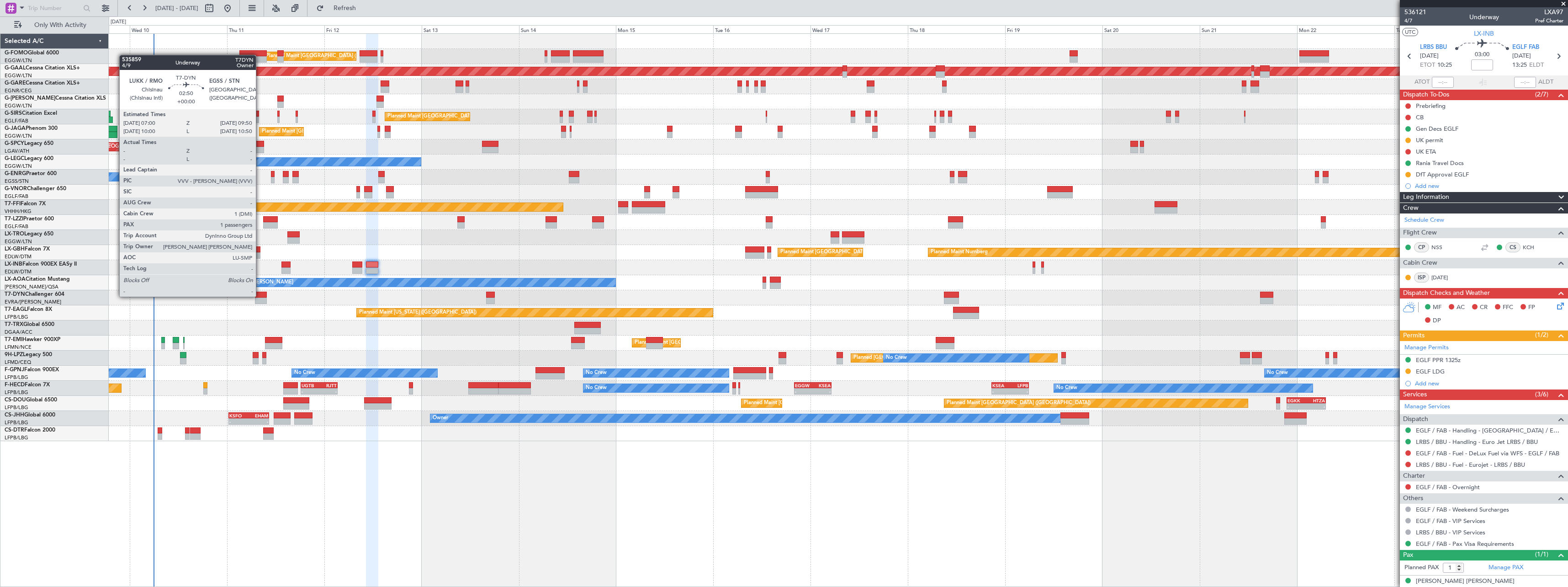
click at [260, 296] on div at bounding box center [261, 295] width 12 height 7
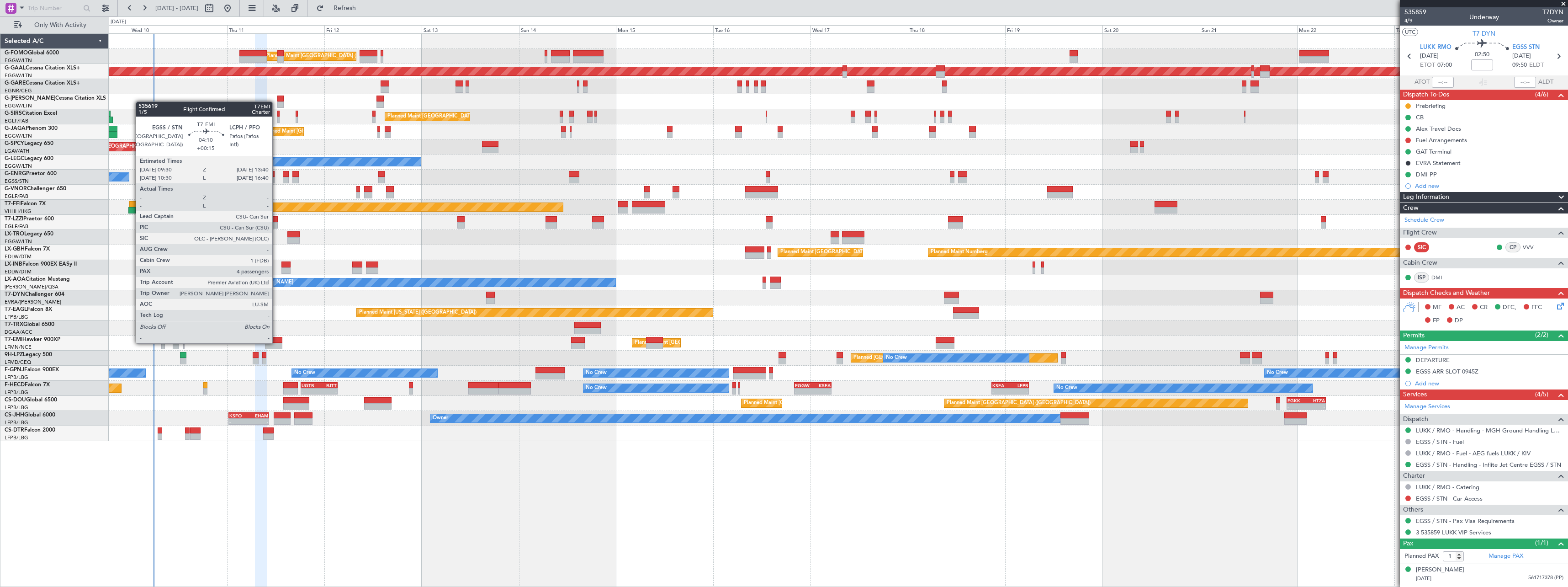
click at [277, 342] on div at bounding box center [273, 340] width 17 height 7
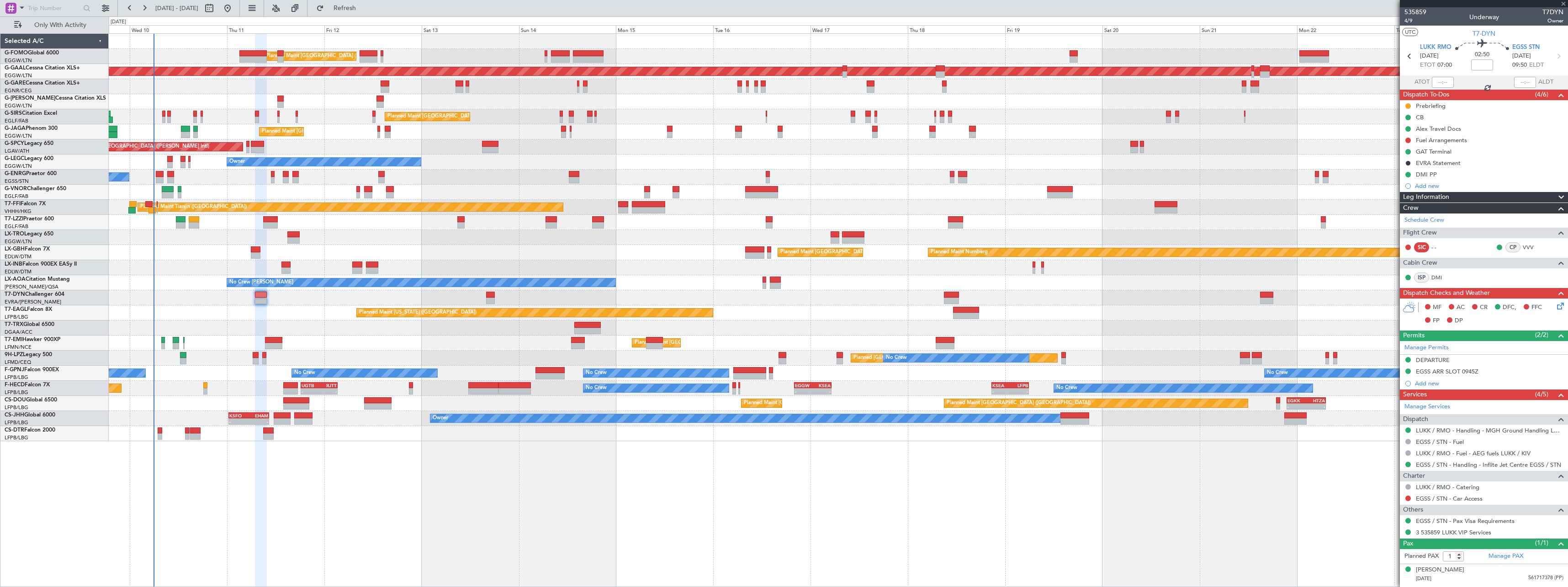
type input "+00:15"
type input "4"
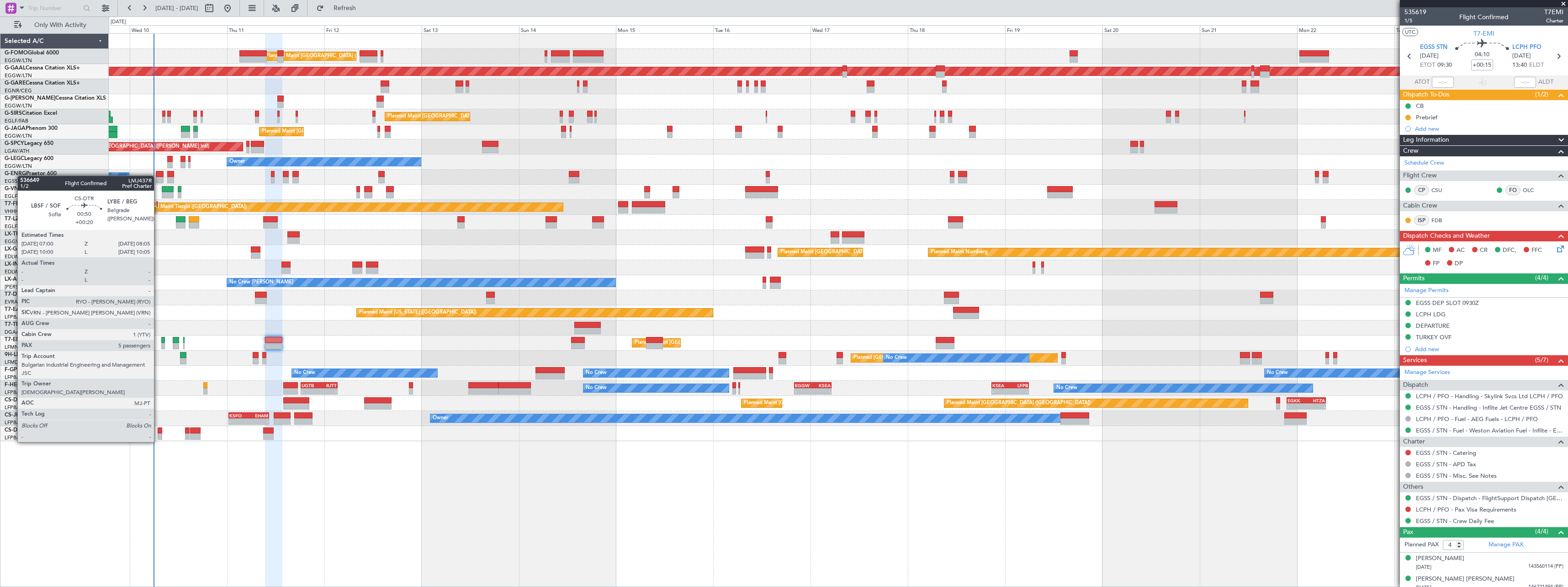
click at [158, 433] on div at bounding box center [160, 431] width 5 height 7
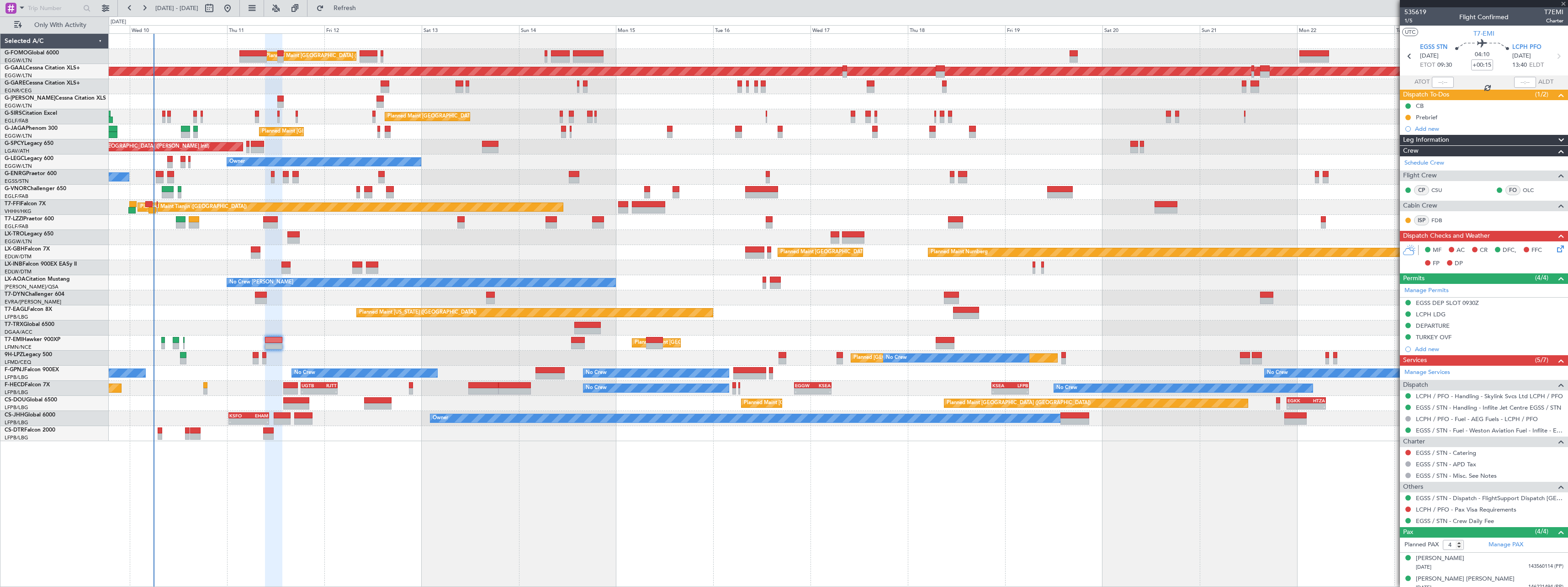
type input "+00:20"
type input "5"
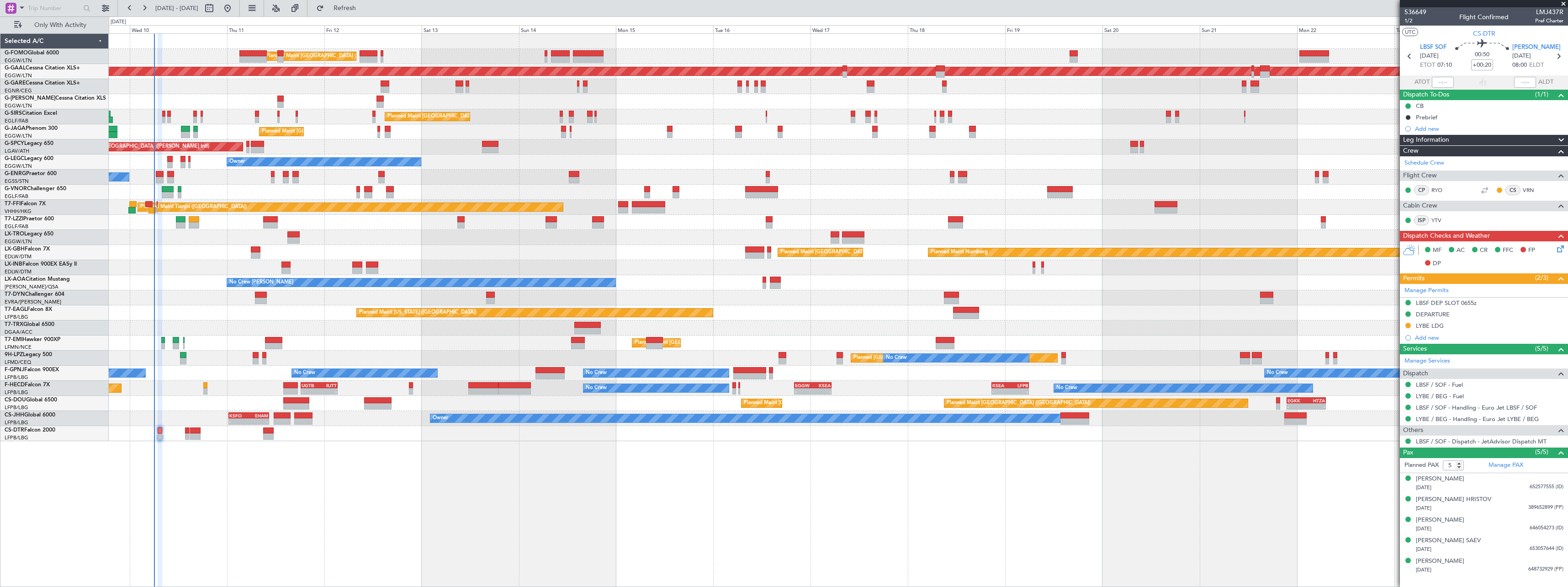
click at [1561, 247] on icon at bounding box center [1558, 247] width 7 height 7
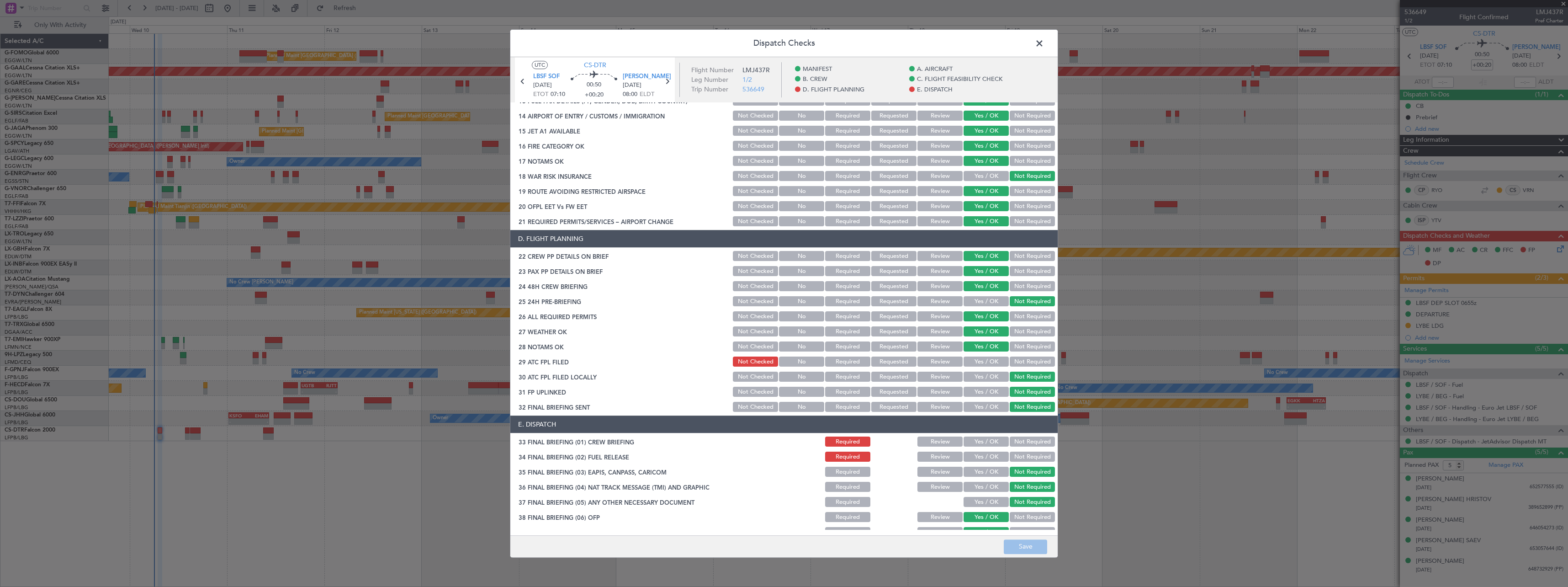
scroll to position [400, 0]
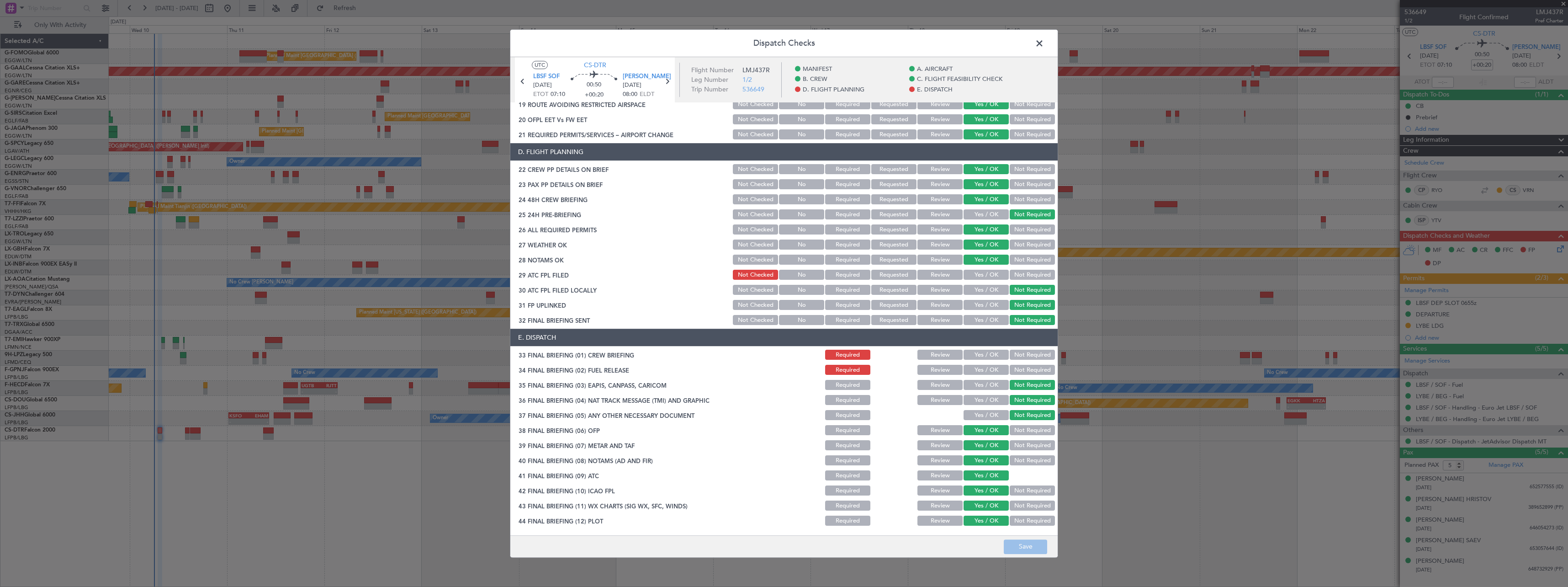
click at [1044, 43] on span at bounding box center [1044, 46] width 0 height 18
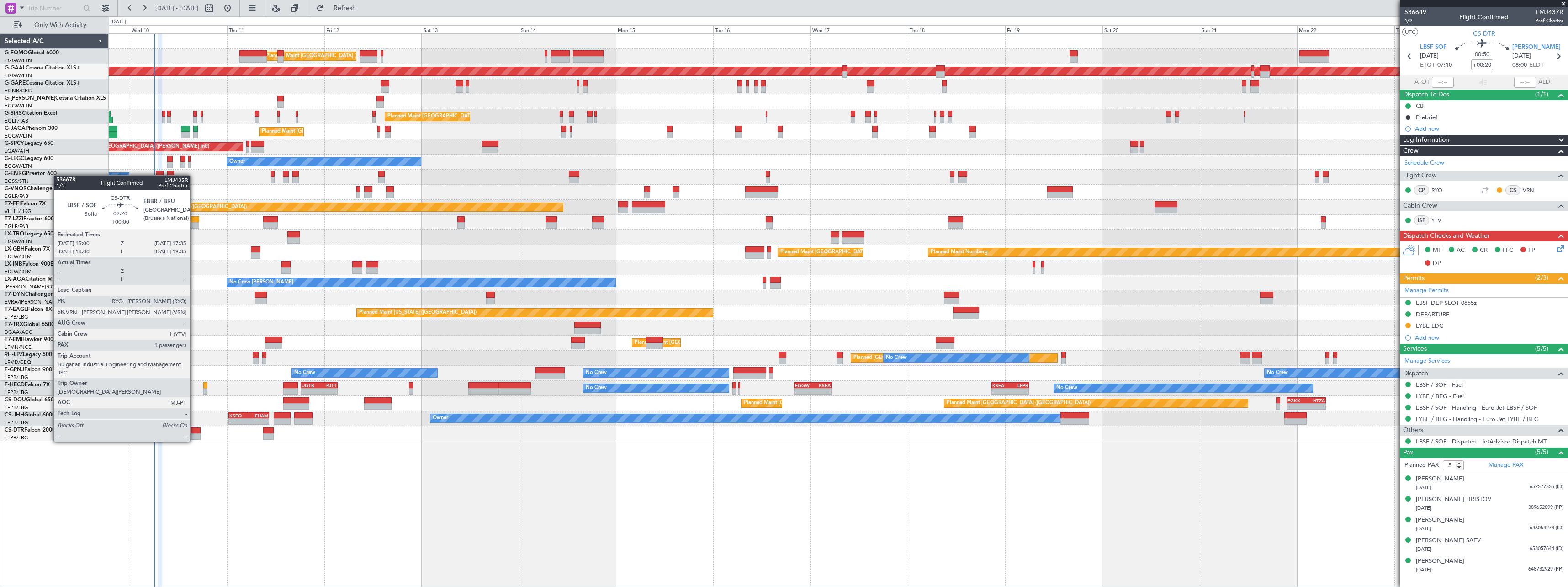
click at [194, 434] on div at bounding box center [195, 437] width 10 height 7
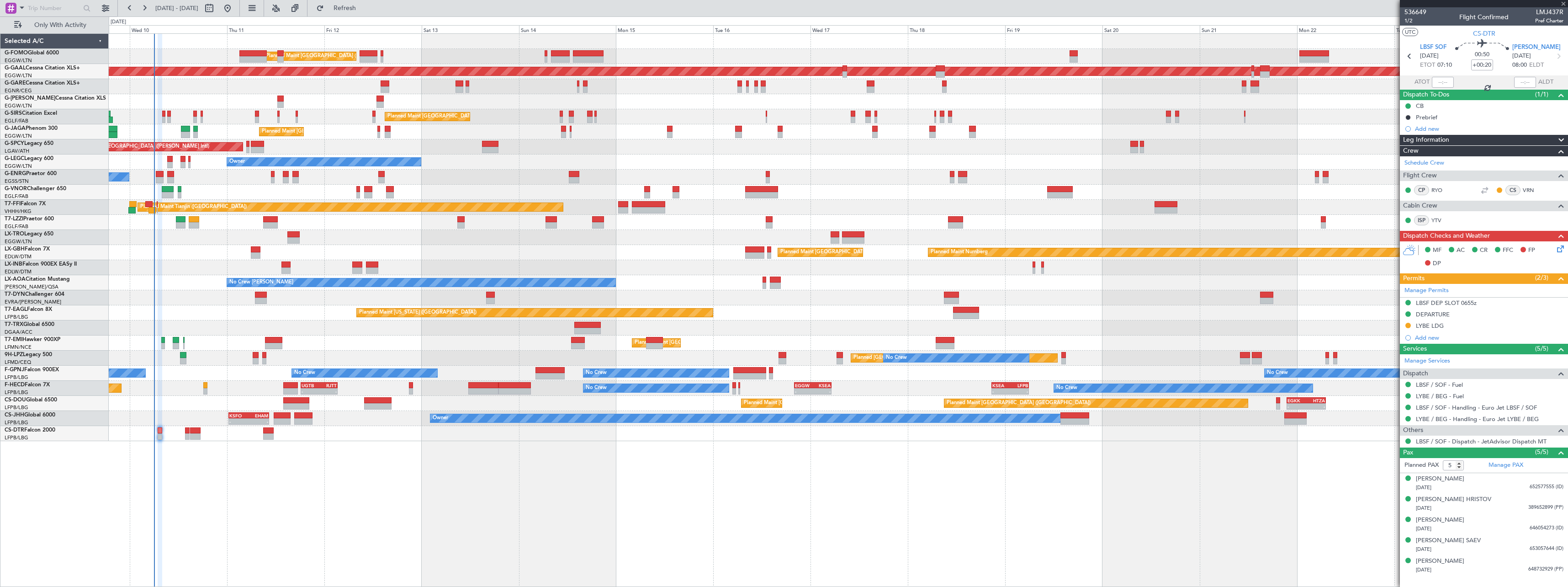
type input "1"
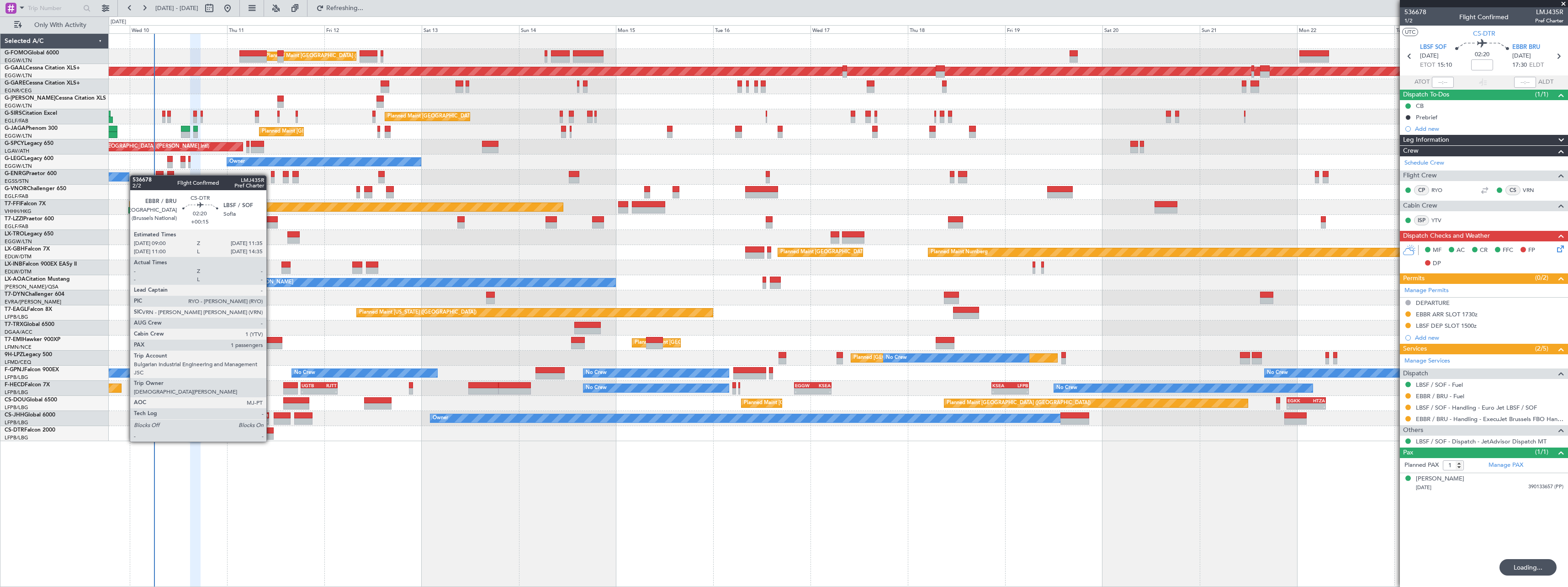
click at [270, 434] on div at bounding box center [268, 437] width 10 height 7
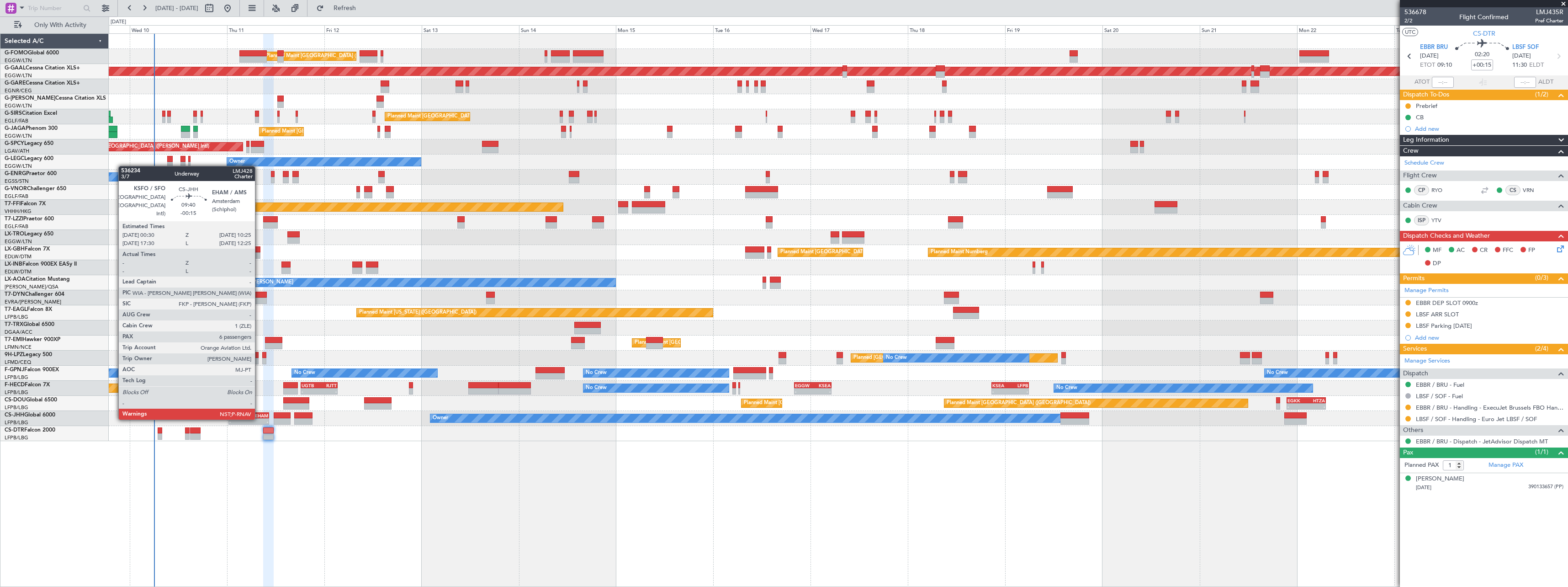
click at [259, 419] on div "-" at bounding box center [258, 421] width 19 height 5
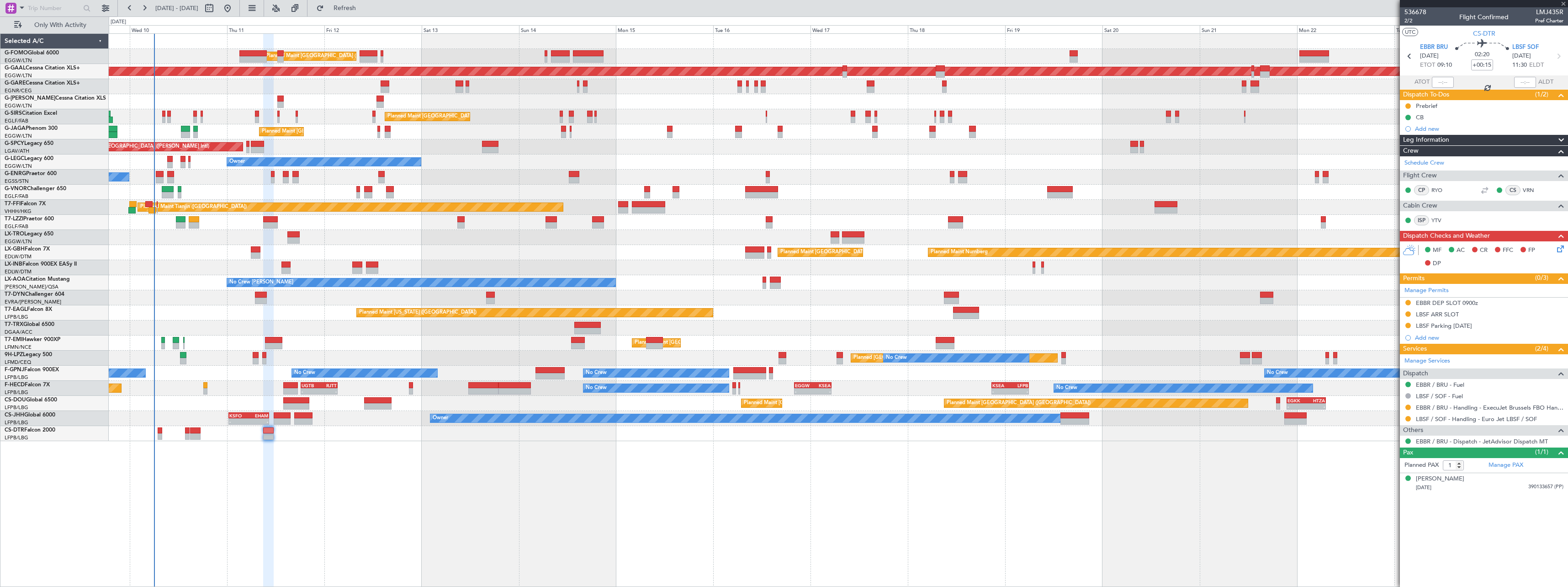
type input "-00:15"
type input "6"
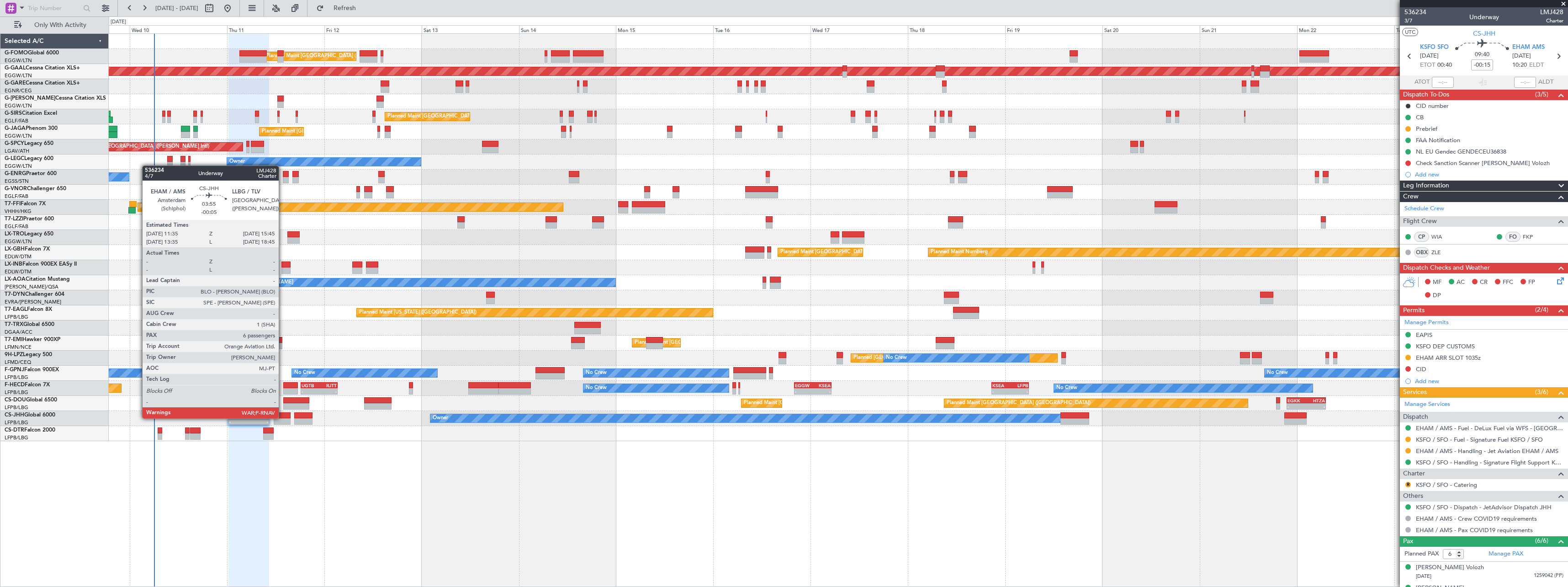
click at [283, 417] on div at bounding box center [282, 415] width 17 height 7
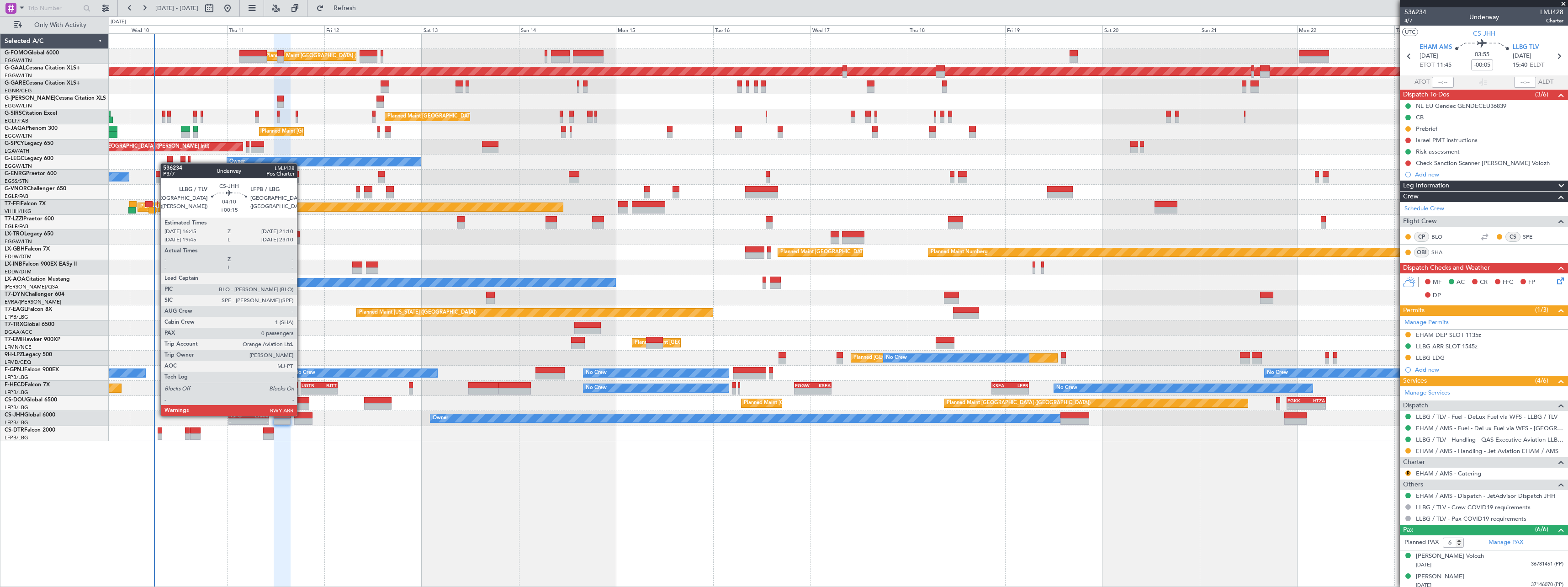
click at [301, 415] on div at bounding box center [303, 415] width 18 height 7
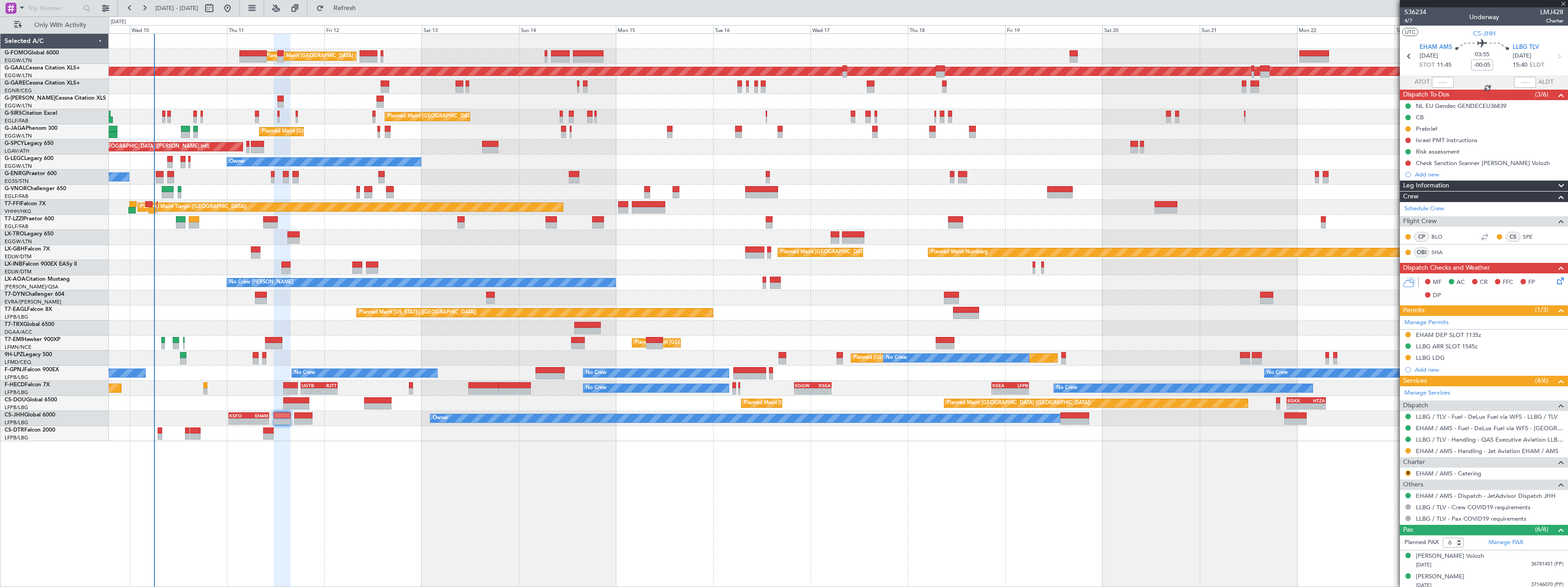
type input "+00:15"
type input "0"
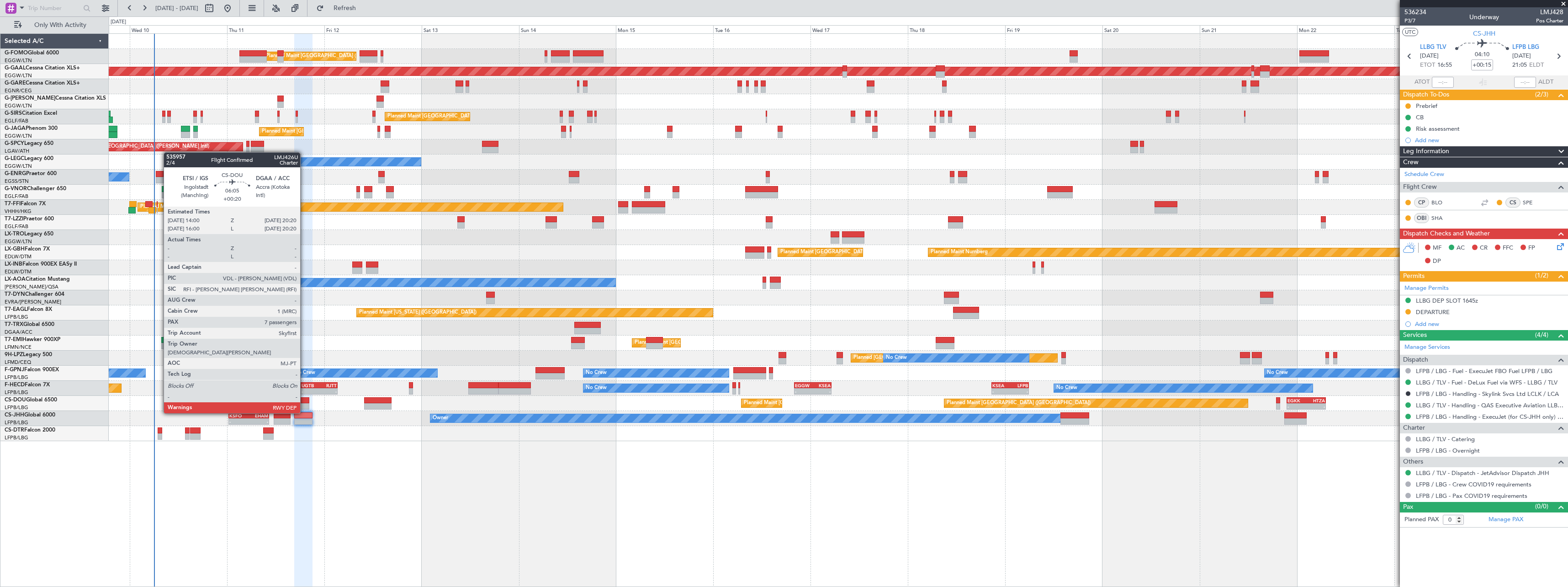
click at [304, 404] on div at bounding box center [296, 406] width 26 height 7
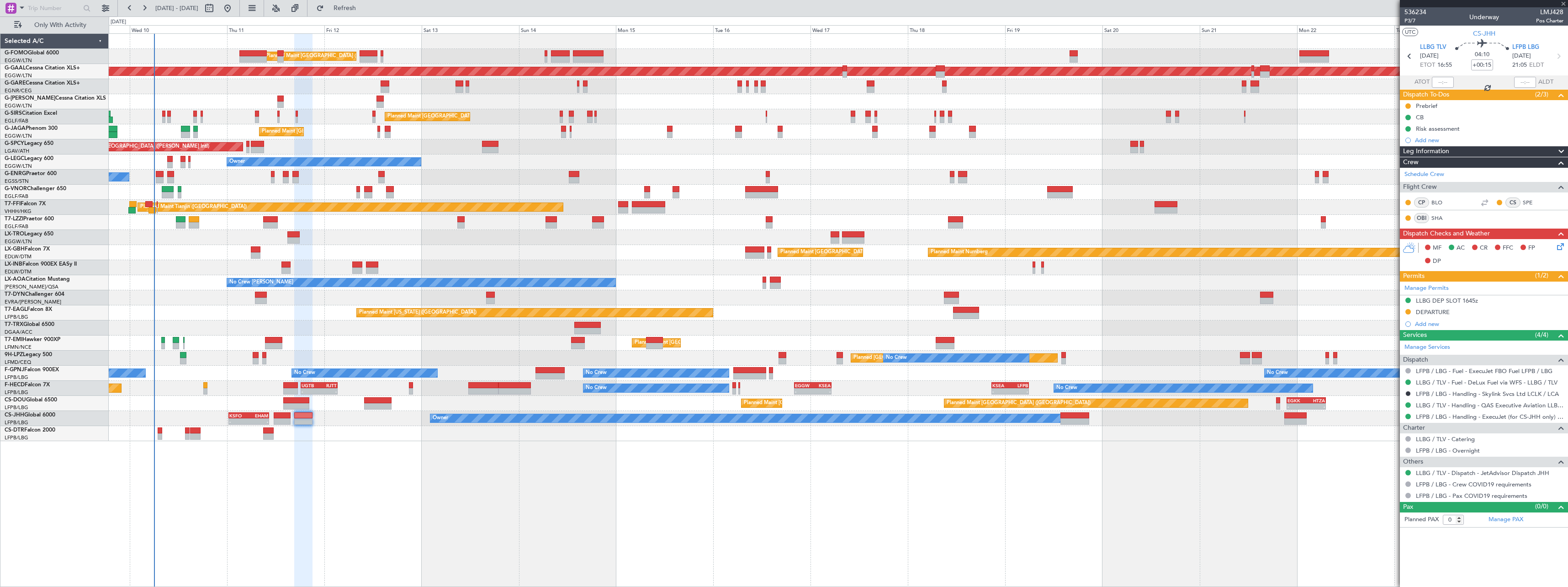
type input "+00:20"
type input "7"
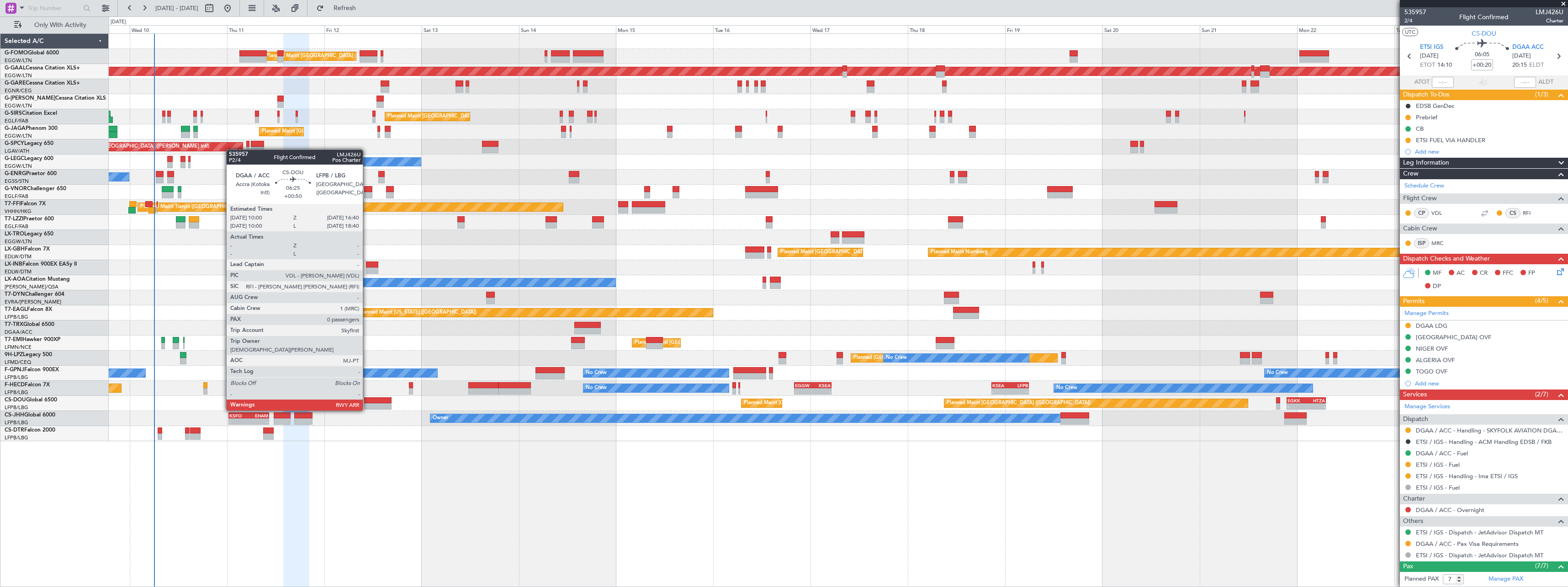
click at [367, 402] on div at bounding box center [378, 400] width 27 height 7
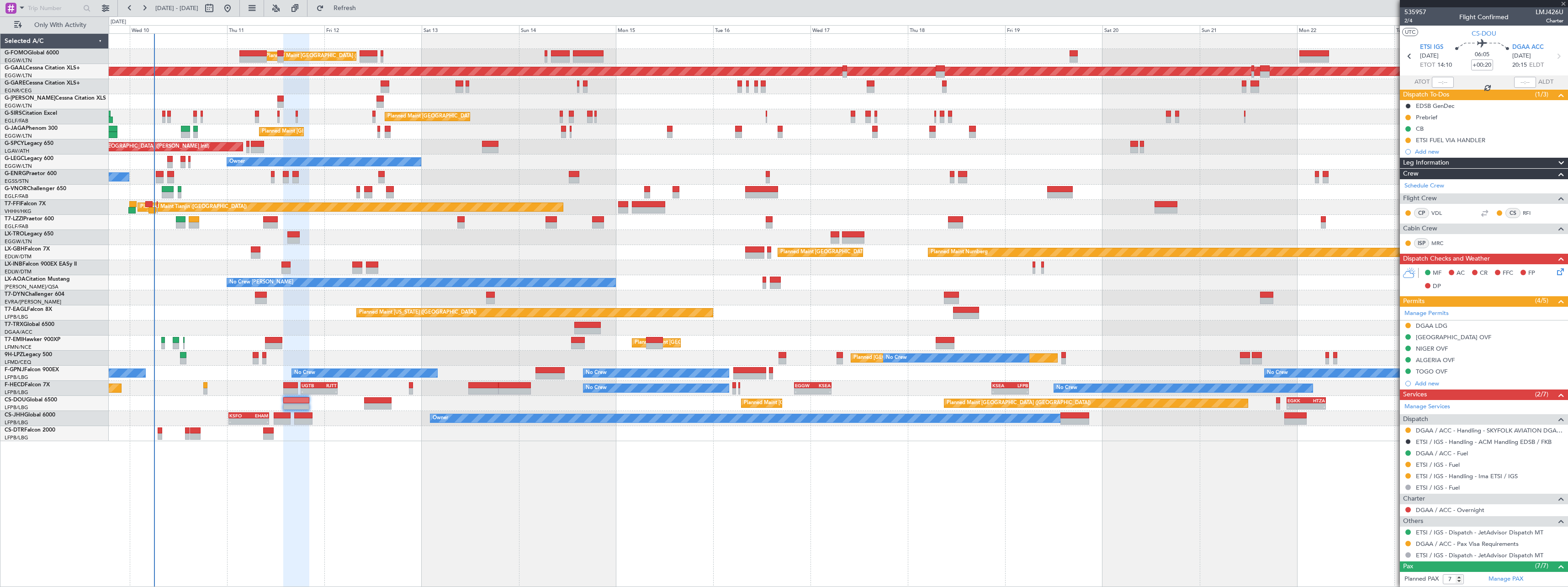
type input "+00:50"
type input "0"
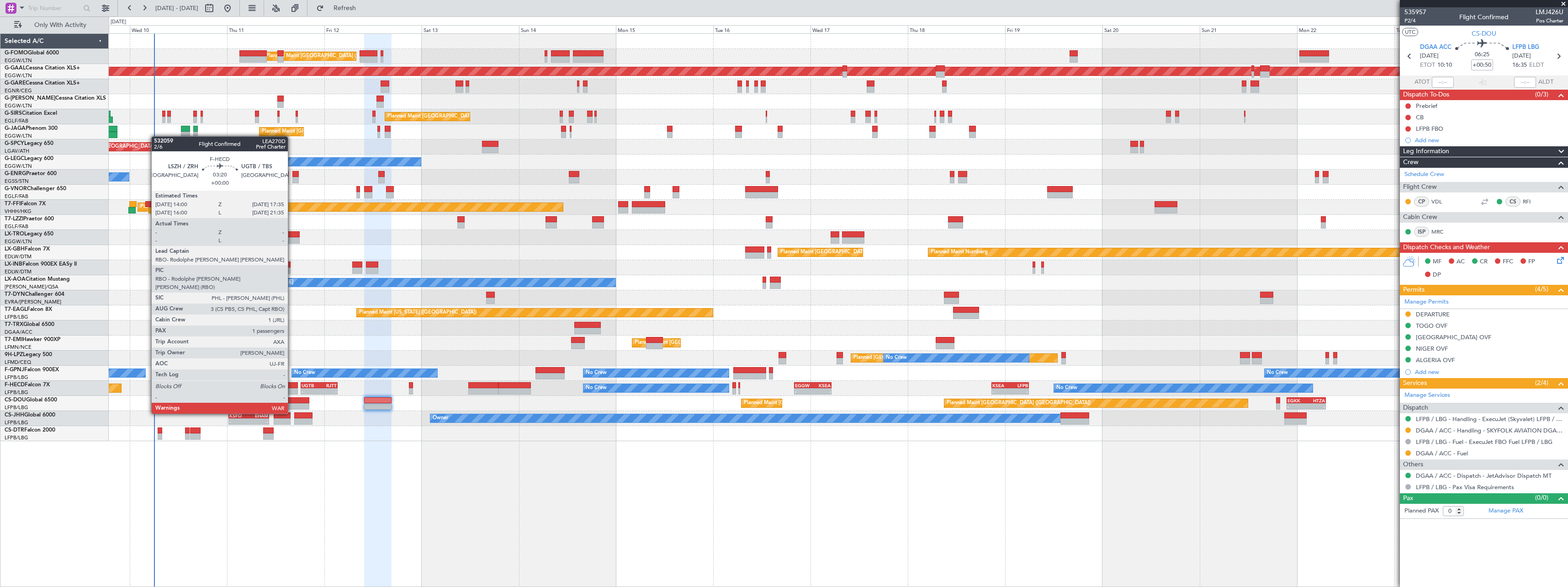
click at [292, 388] on div at bounding box center [290, 391] width 14 height 7
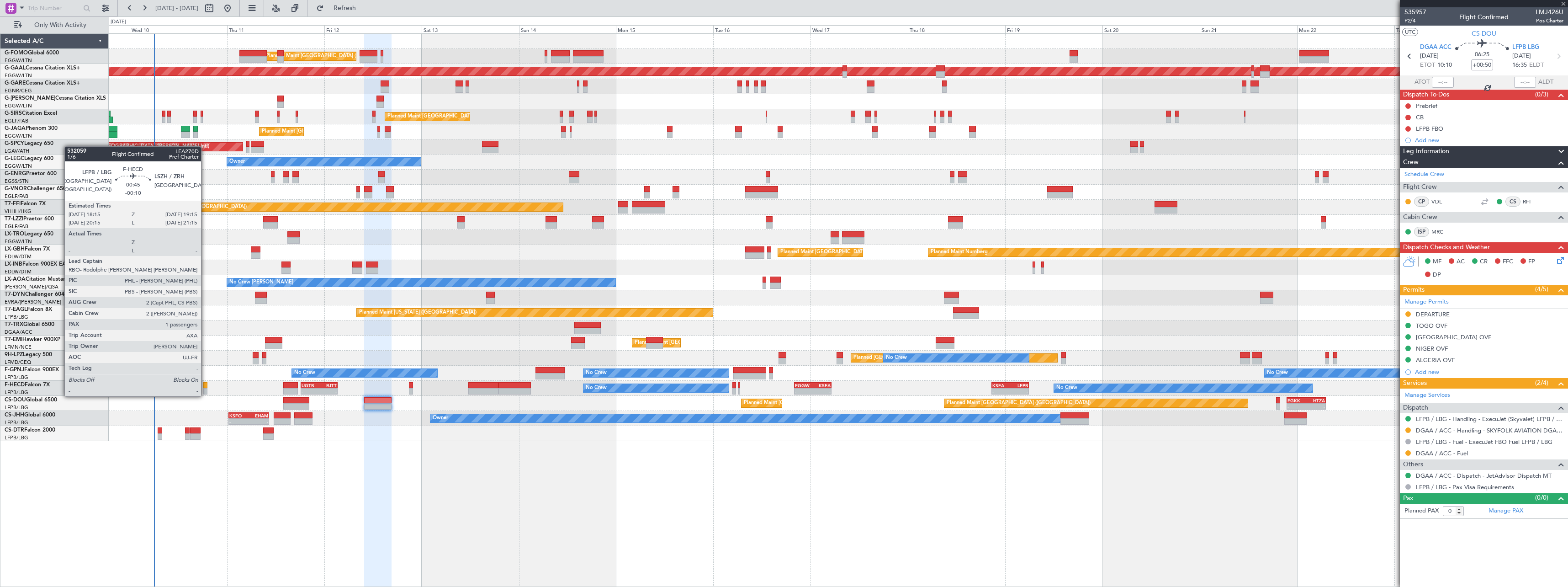
type input "1"
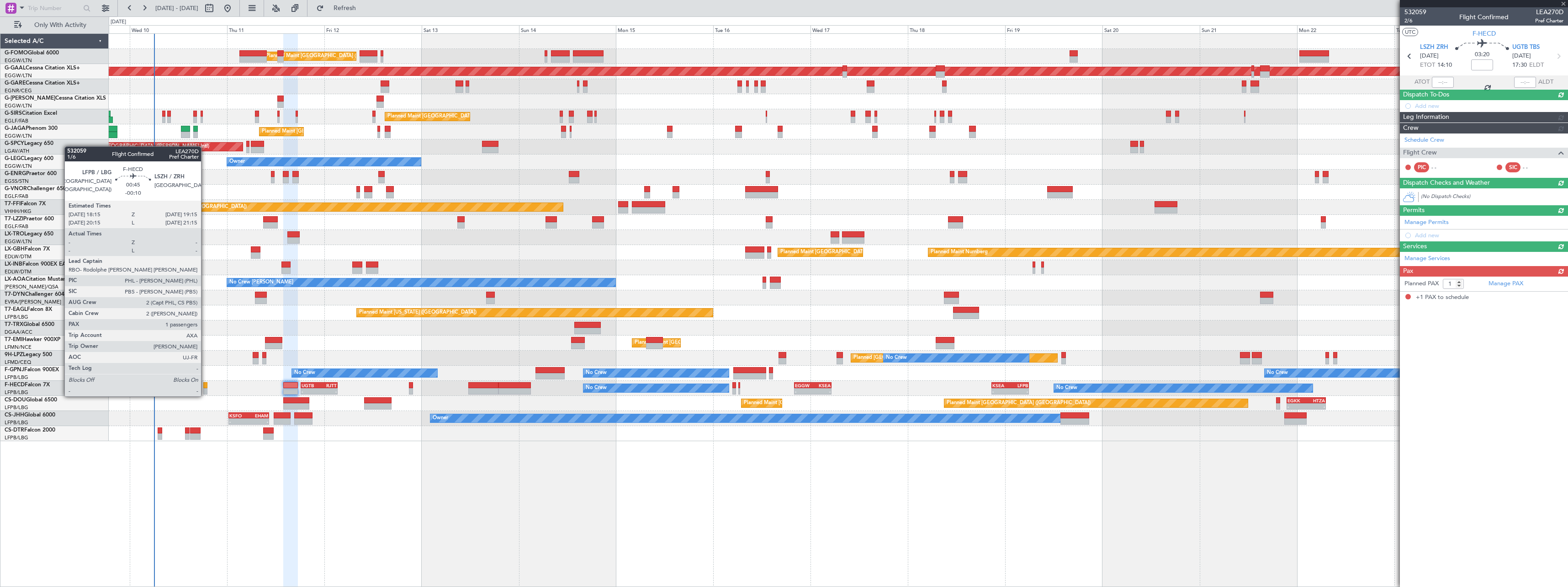
click at [205, 387] on div at bounding box center [206, 385] width 4 height 7
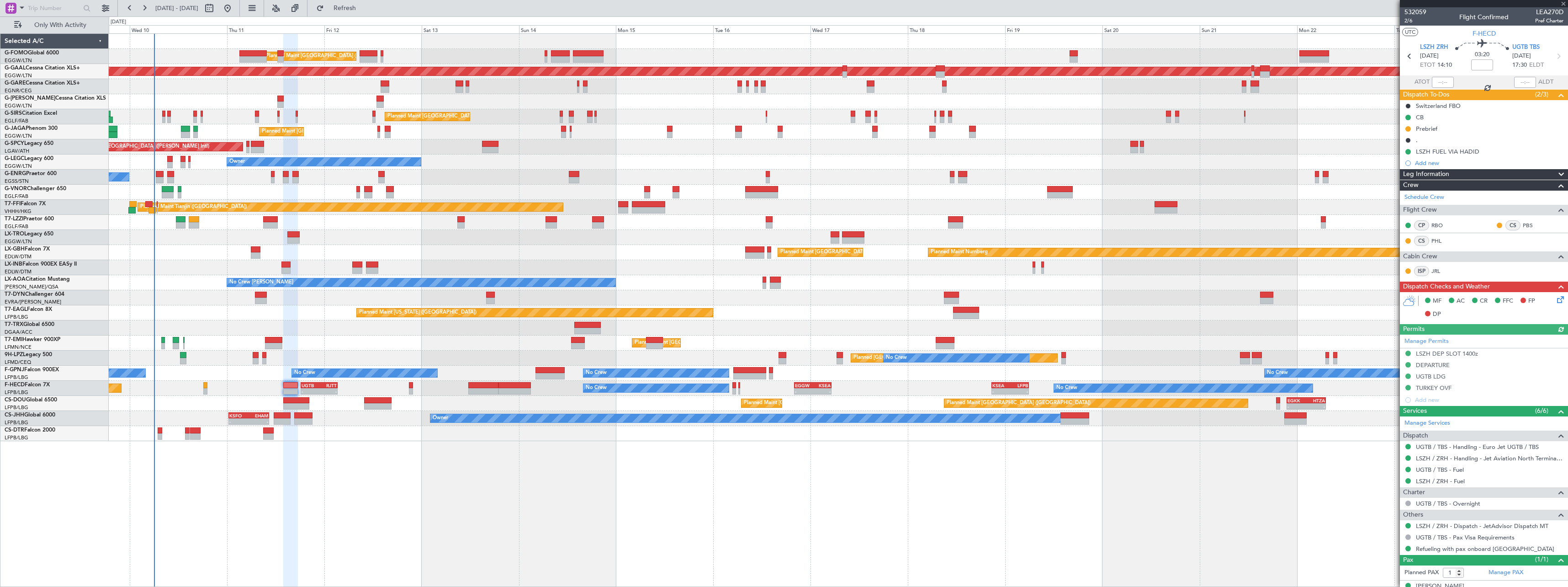
type input "-00:10"
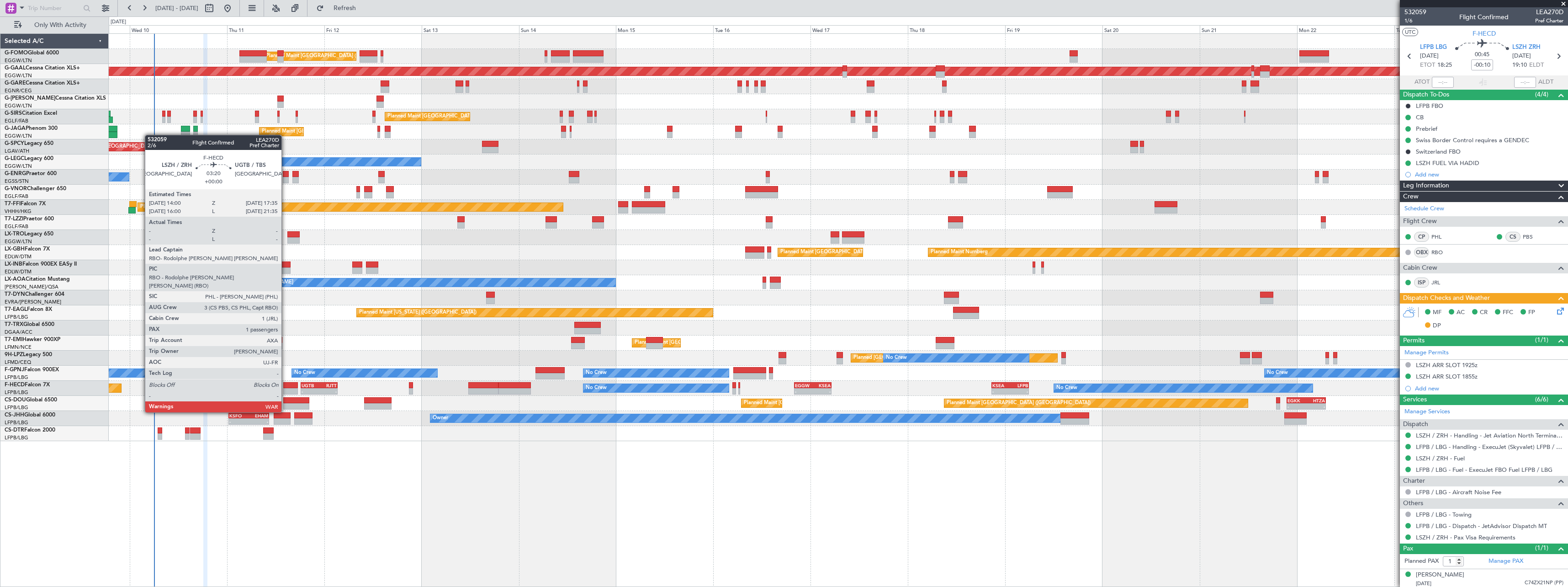
click at [286, 387] on div at bounding box center [290, 385] width 14 height 7
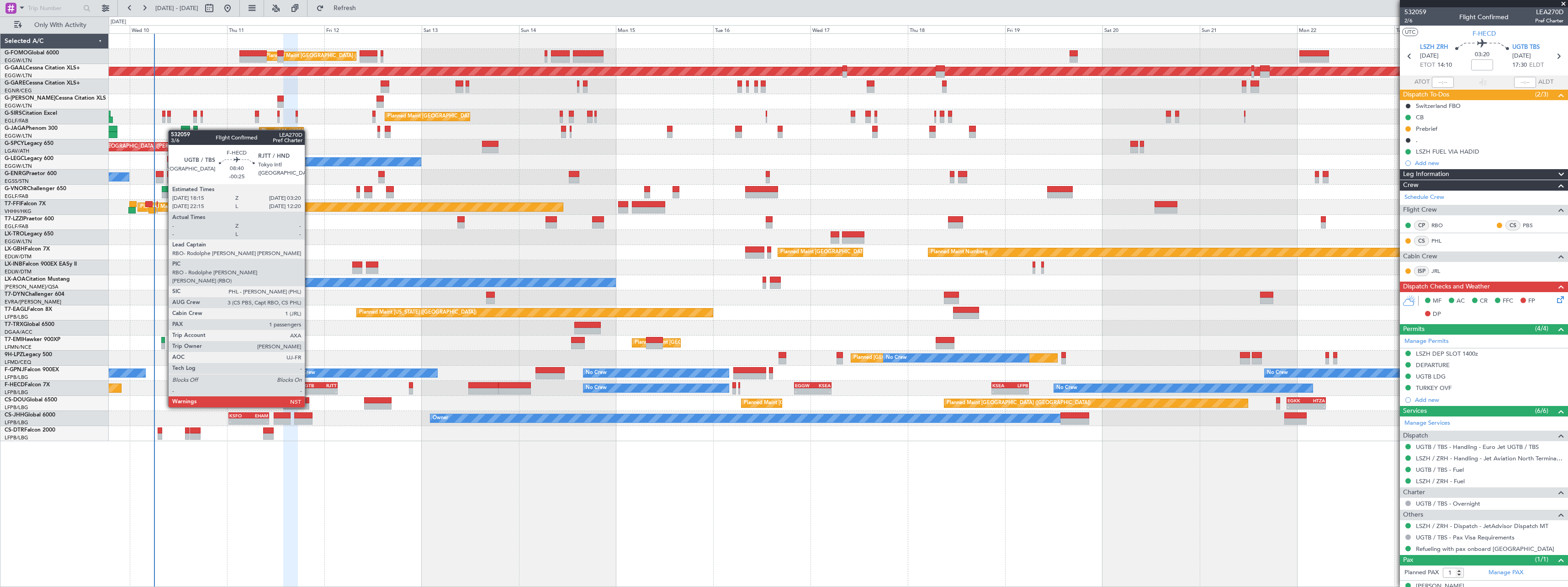
click at [309, 382] on div "UGTB 18:15 Z RJTT 03:20 Z" at bounding box center [319, 385] width 37 height 7
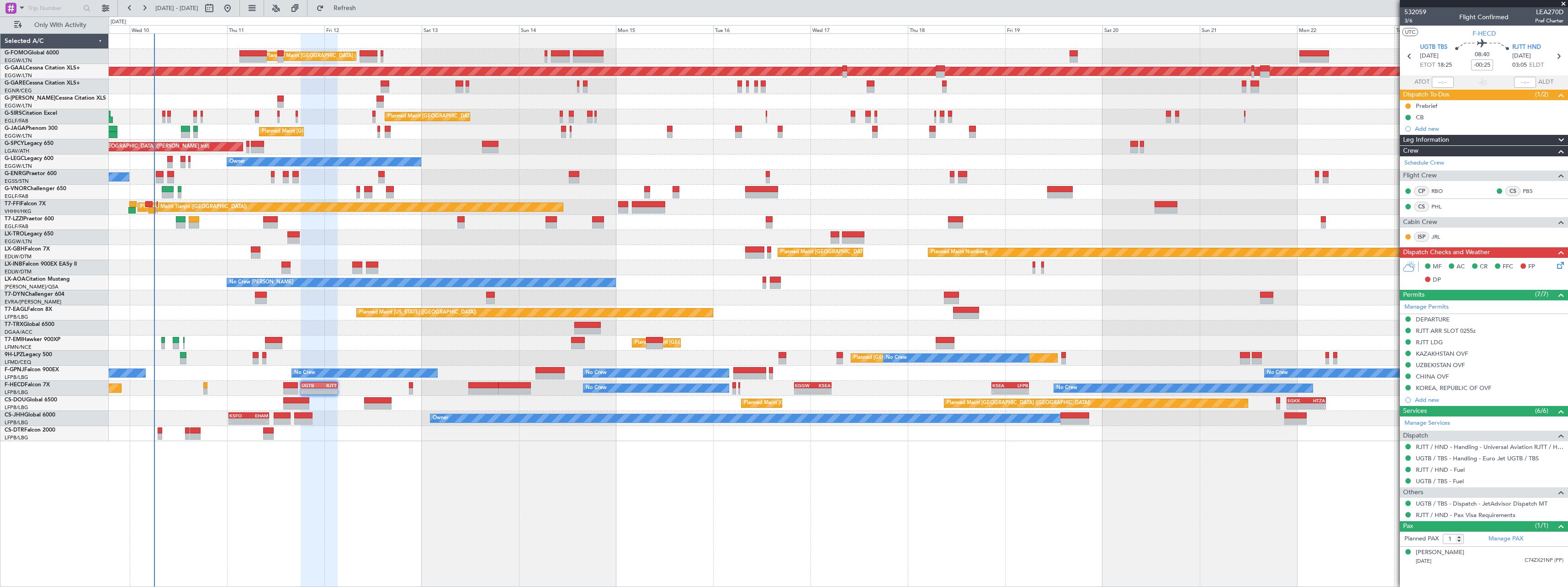
click at [1442, 139] on span "Leg Information" at bounding box center [1426, 140] width 46 height 10
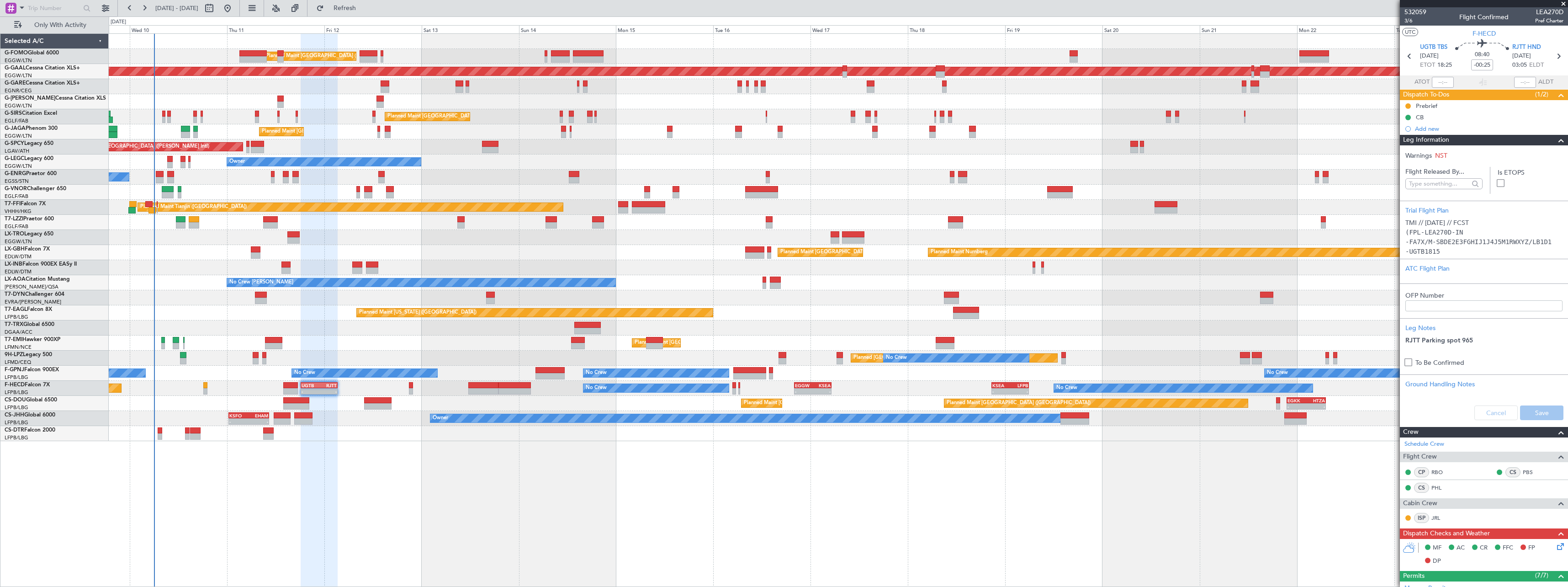
click at [1463, 136] on div "Leg Information" at bounding box center [1484, 140] width 168 height 10
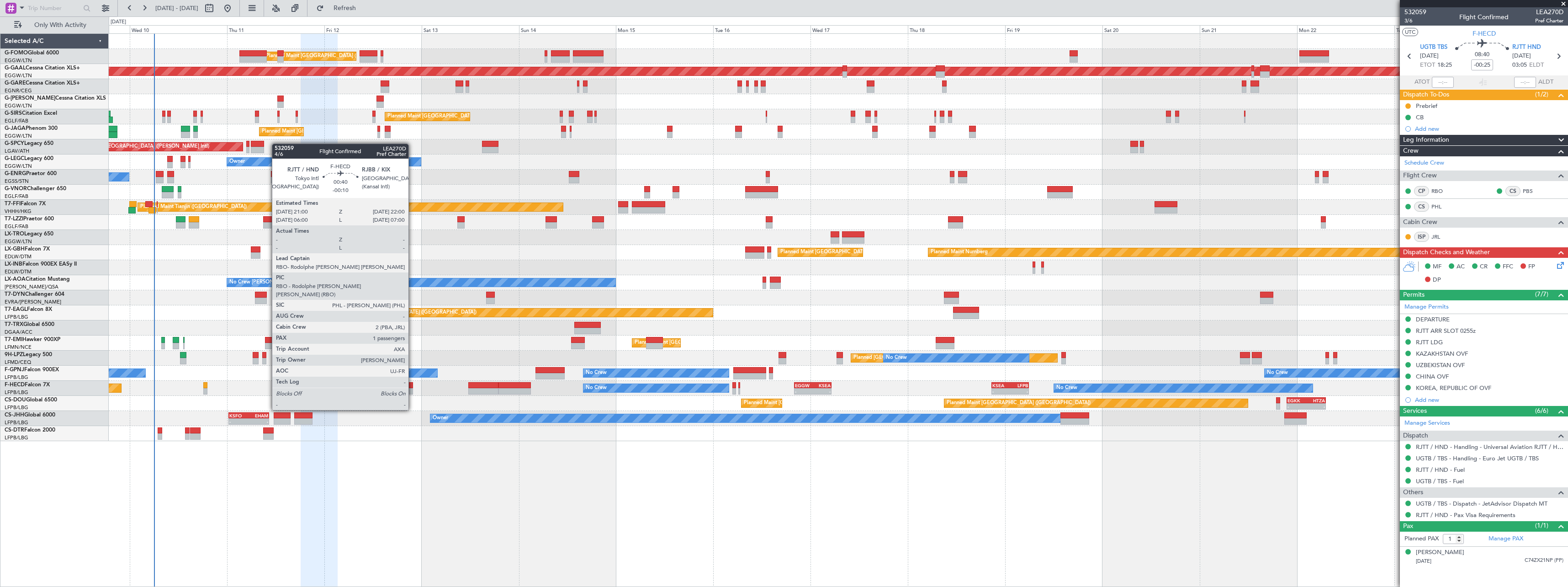
click at [412, 385] on div at bounding box center [411, 385] width 4 height 7
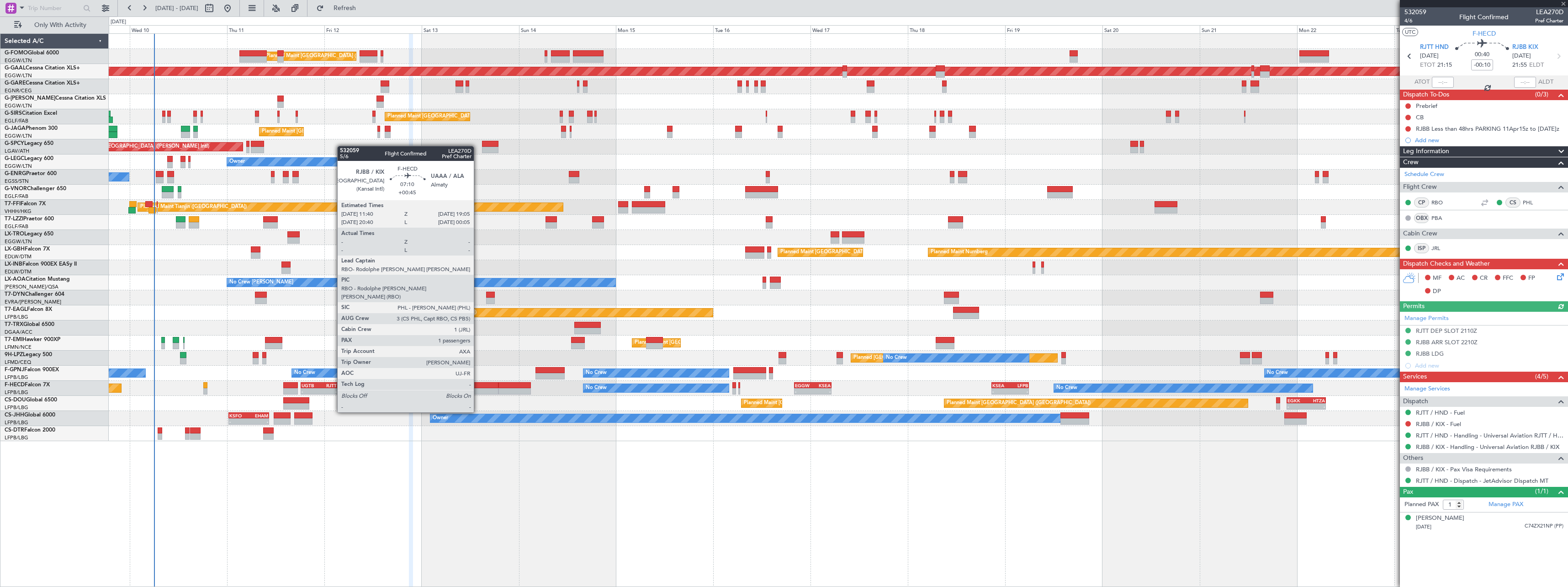
click at [478, 387] on div at bounding box center [484, 385] width 30 height 7
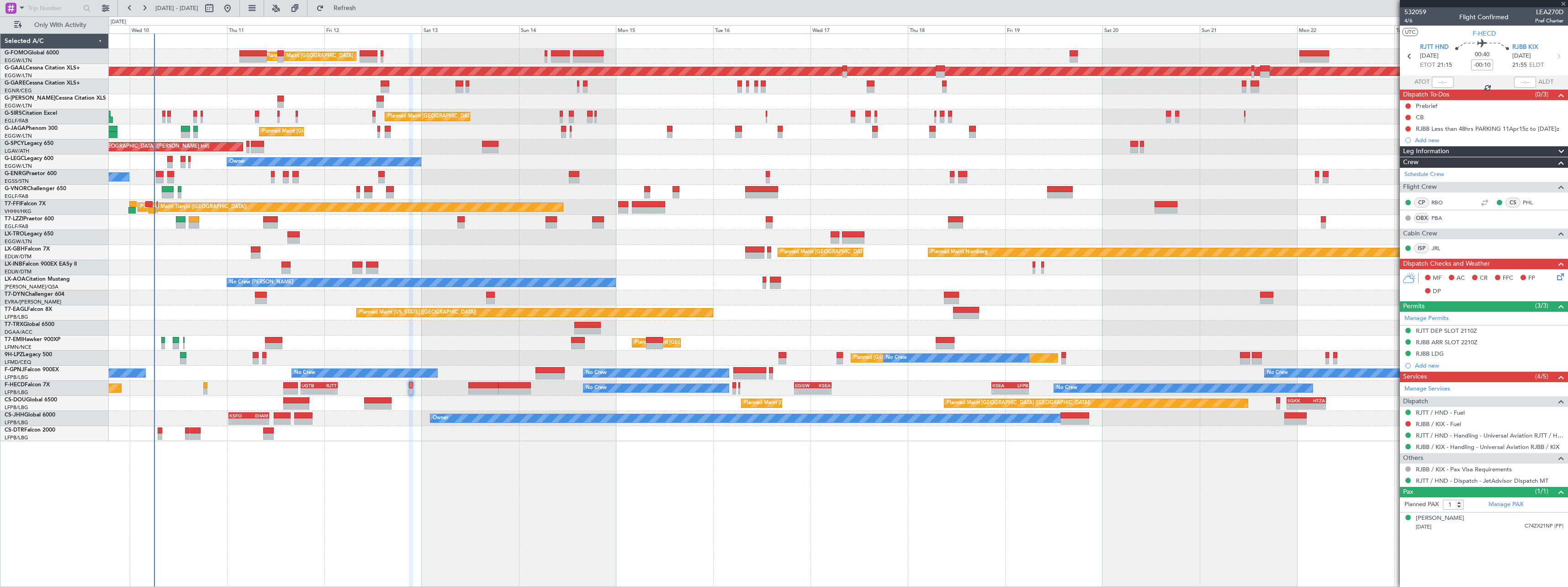
type input "+00:45"
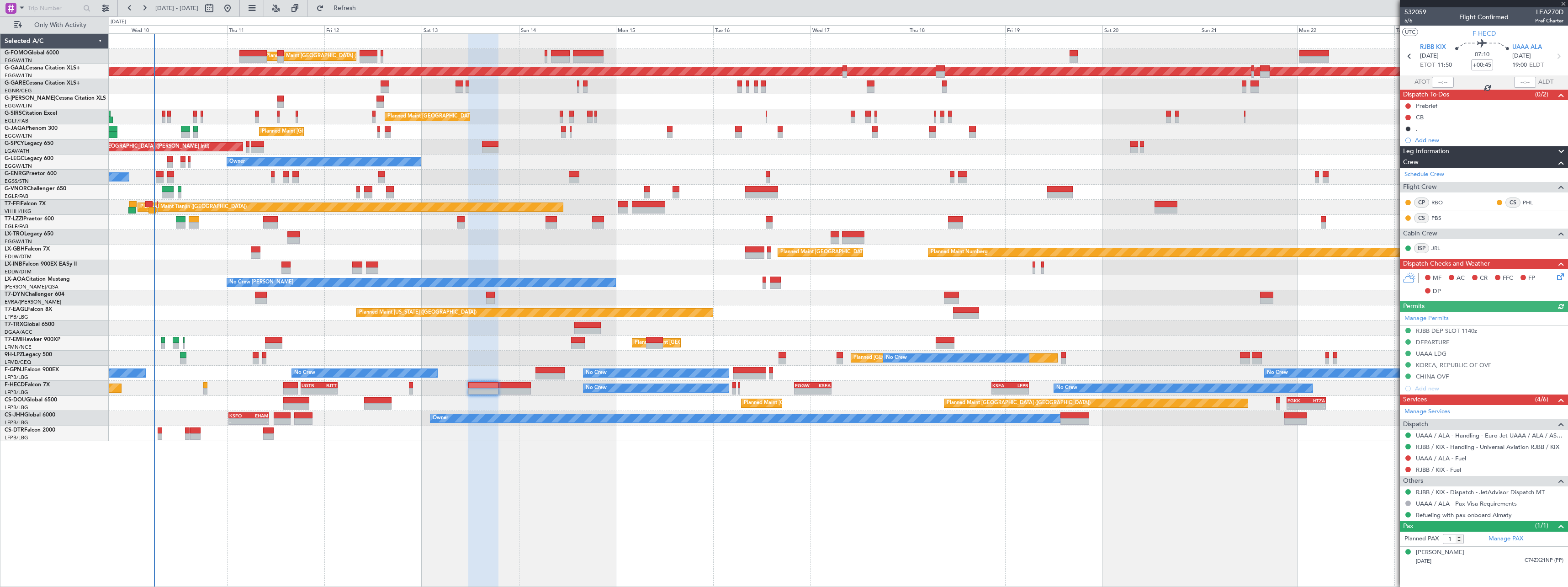
click at [532, 391] on div "Planned Maint Paris (Le Bourget) No Crew No Crew No Crew - - UGTB 18:15 Z RJTT …" at bounding box center [838, 388] width 1458 height 15
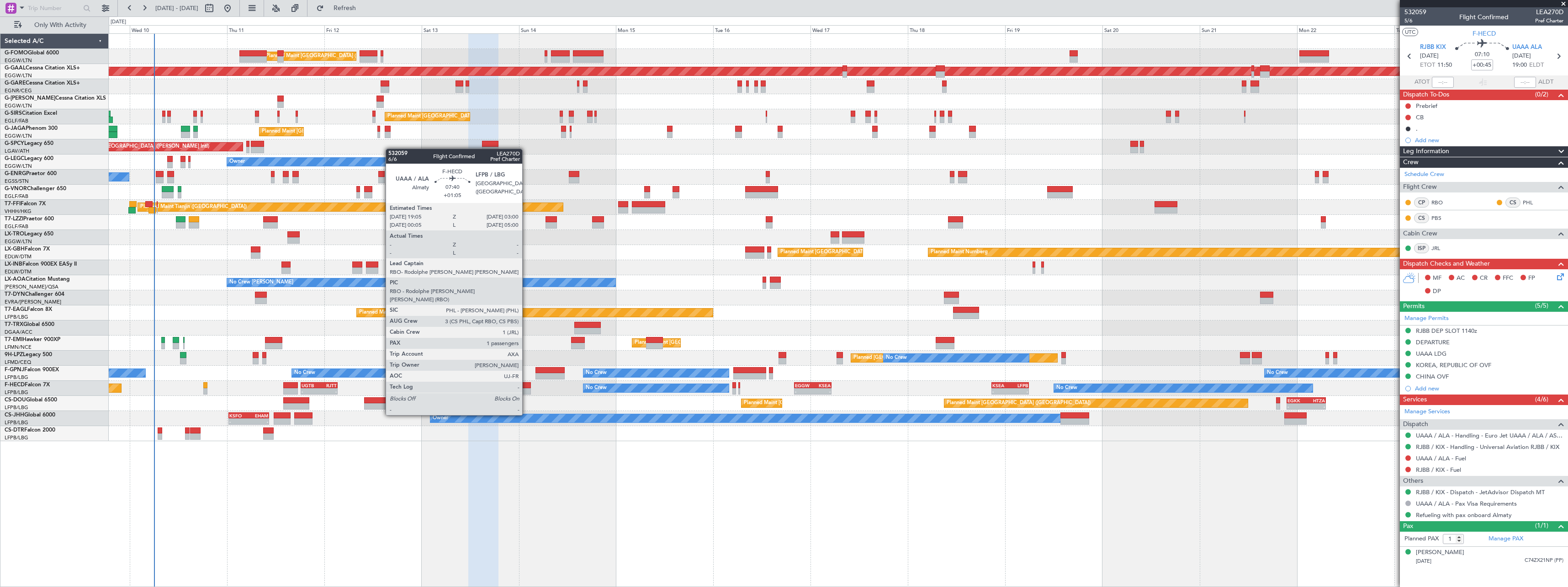
click at [527, 389] on div at bounding box center [515, 391] width 33 height 7
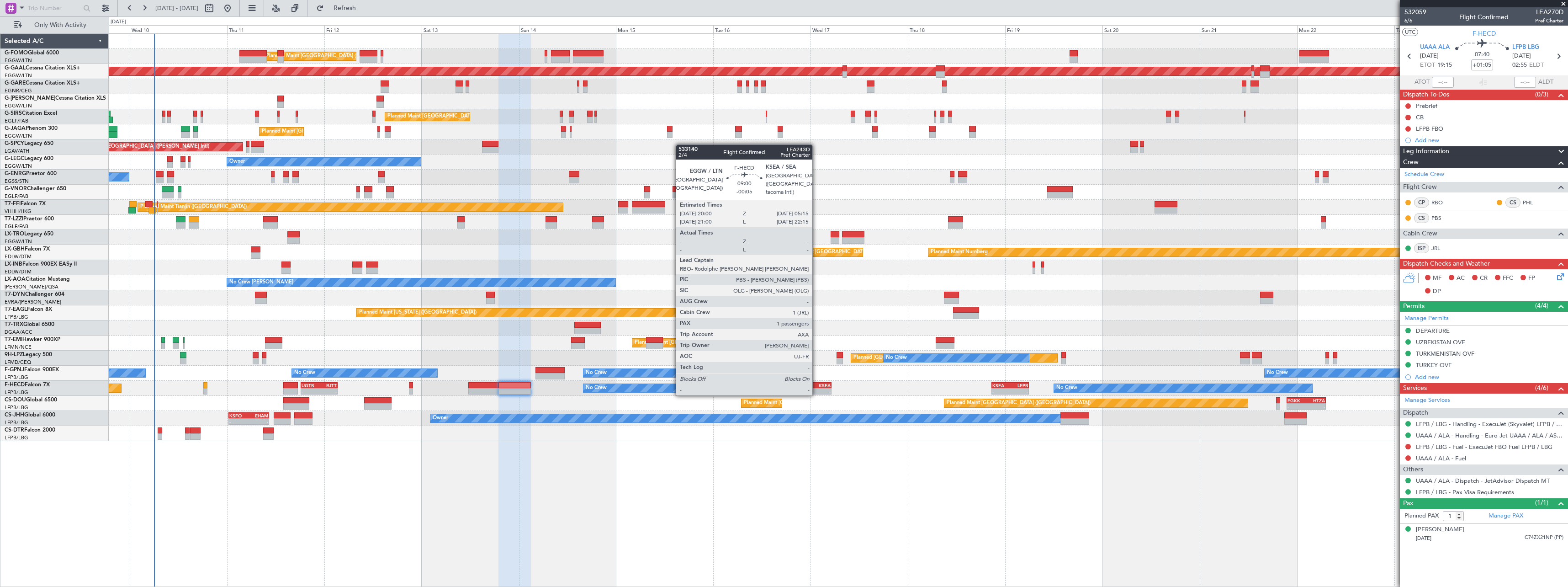
click at [816, 385] on div "KSEA" at bounding box center [821, 385] width 18 height 5
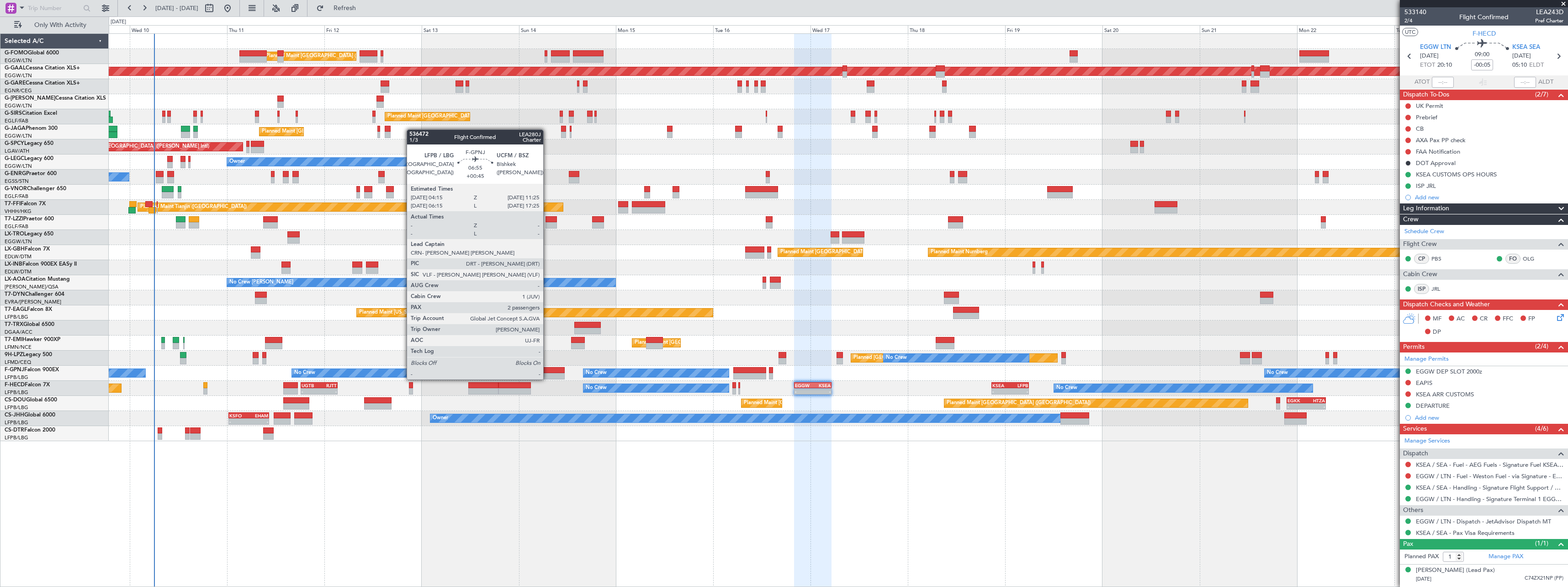
click at [547, 370] on div at bounding box center [550, 370] width 29 height 7
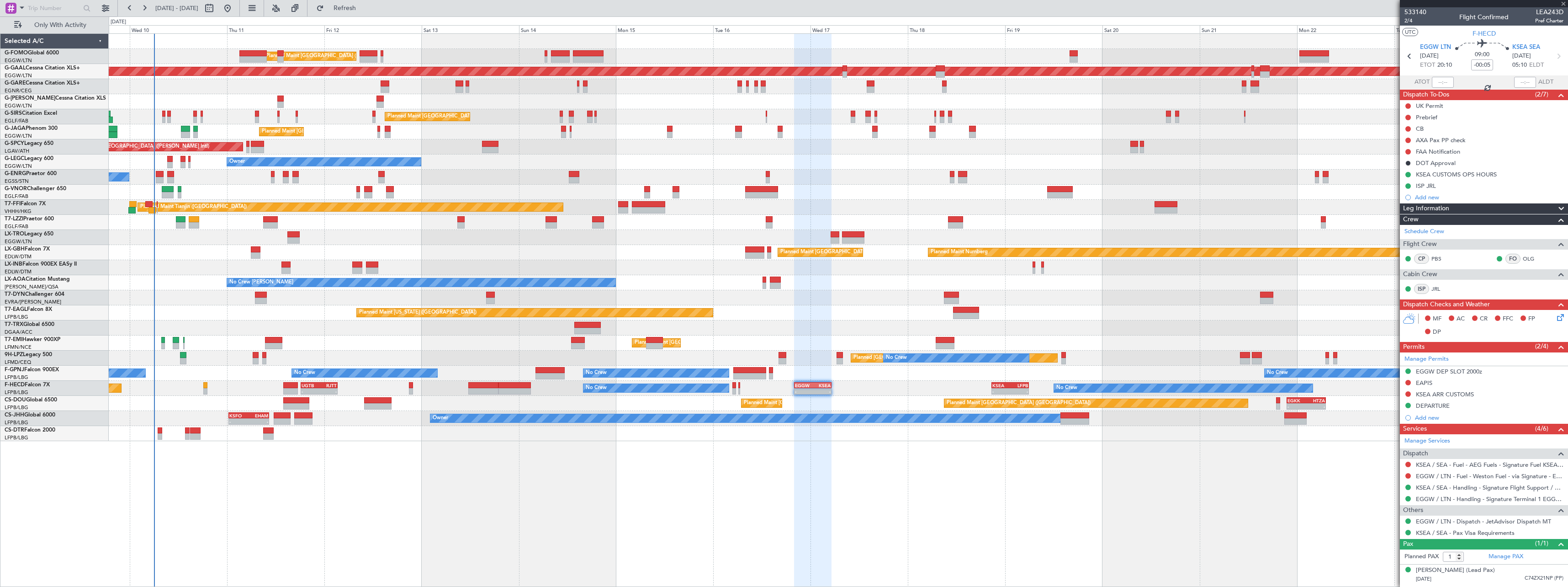
type input "+00:45"
type input "2"
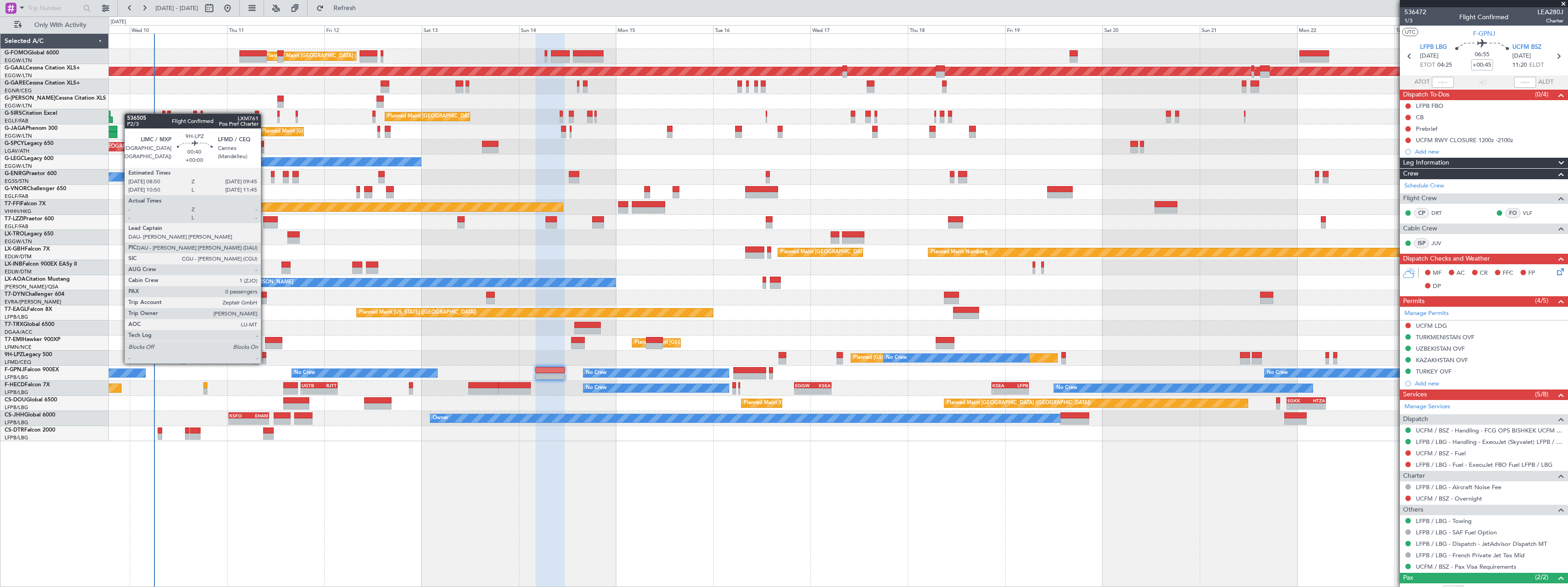
click at [265, 355] on div at bounding box center [264, 355] width 4 height 7
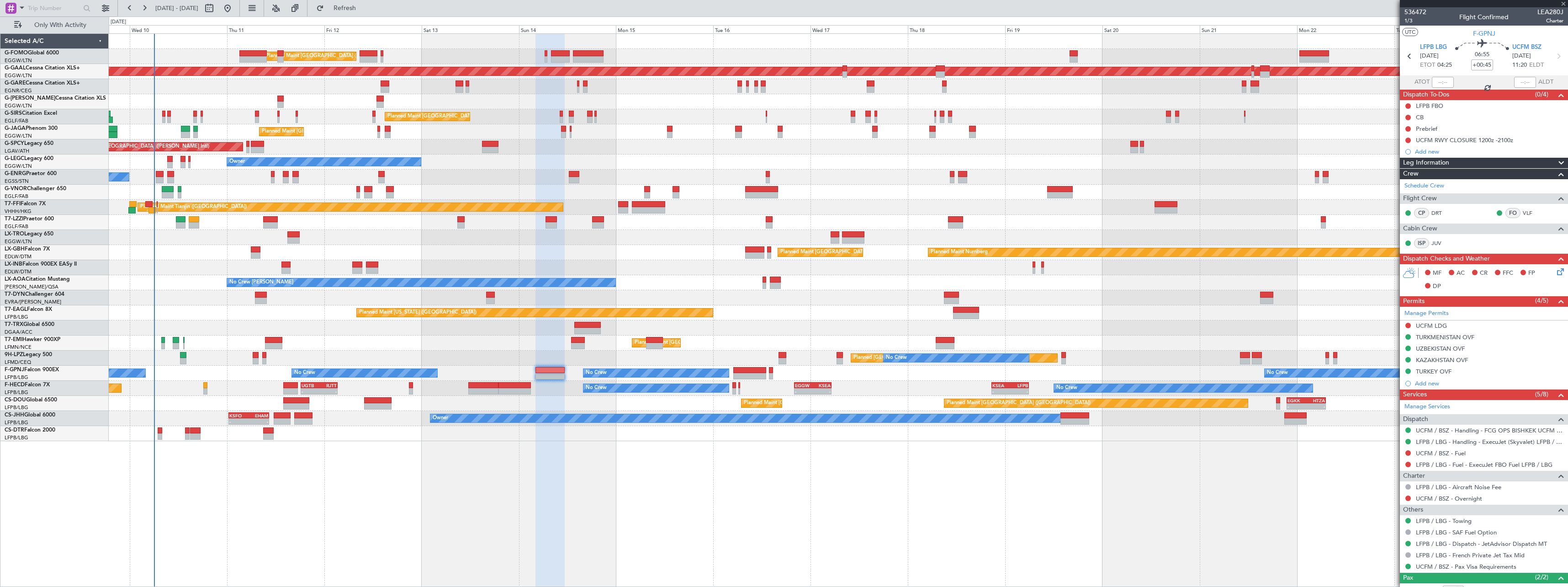
type input "0"
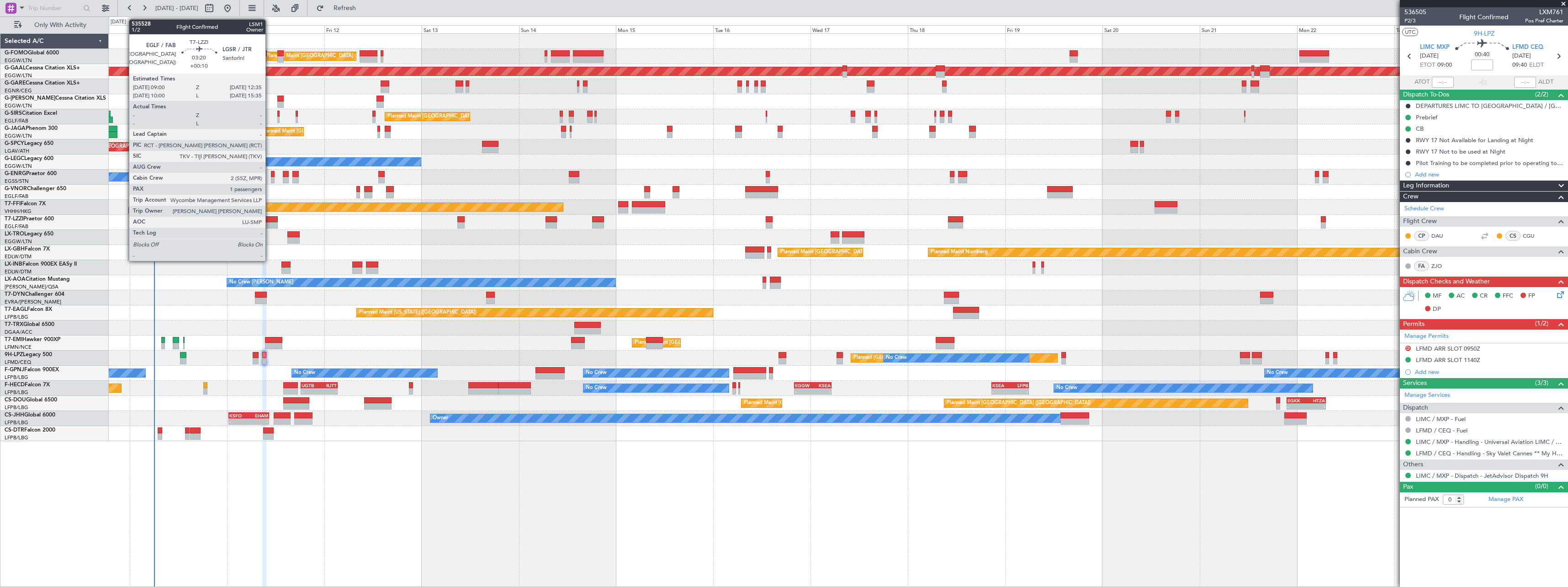
click at [269, 222] on div at bounding box center [270, 225] width 14 height 7
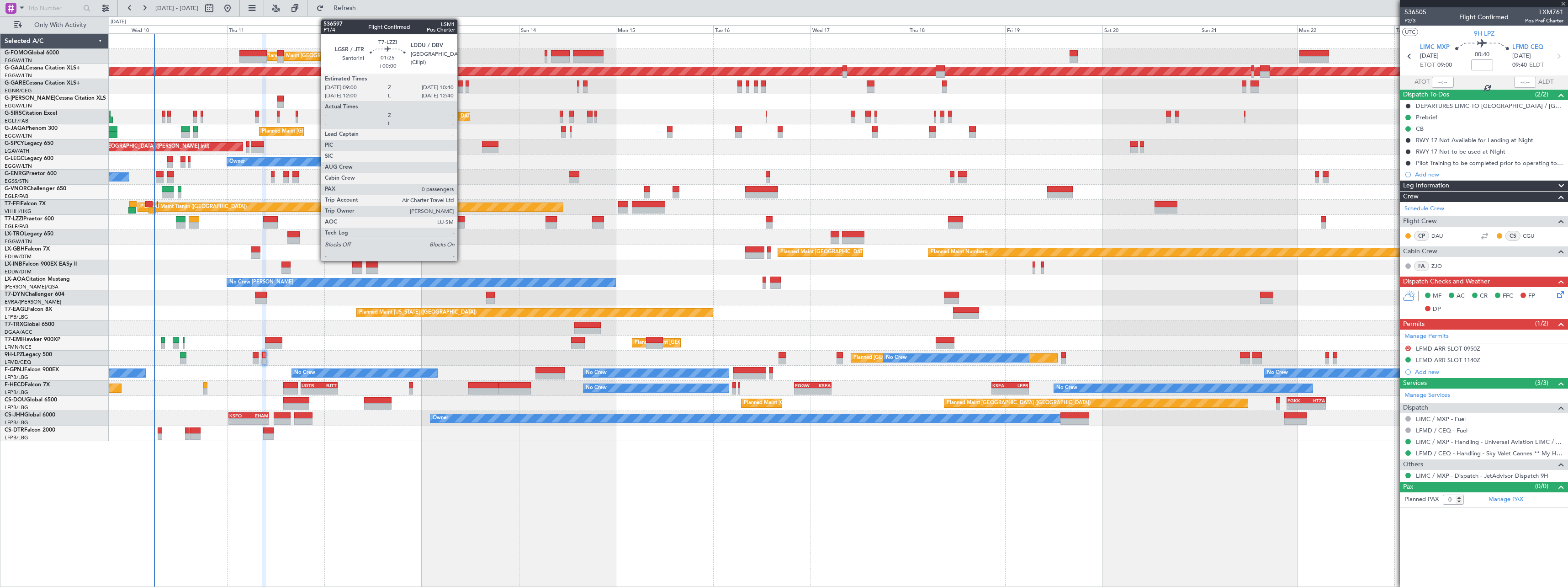
type input "+00:10"
type input "1"
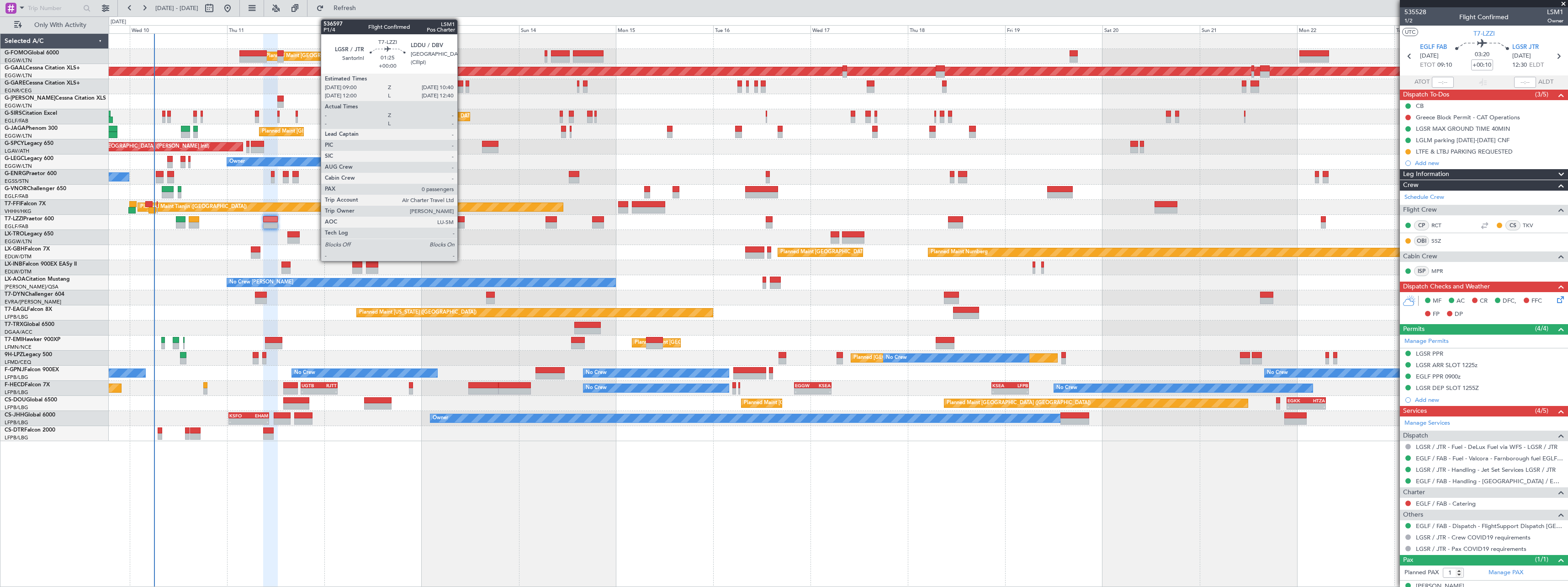
click at [461, 218] on div at bounding box center [461, 219] width 7 height 7
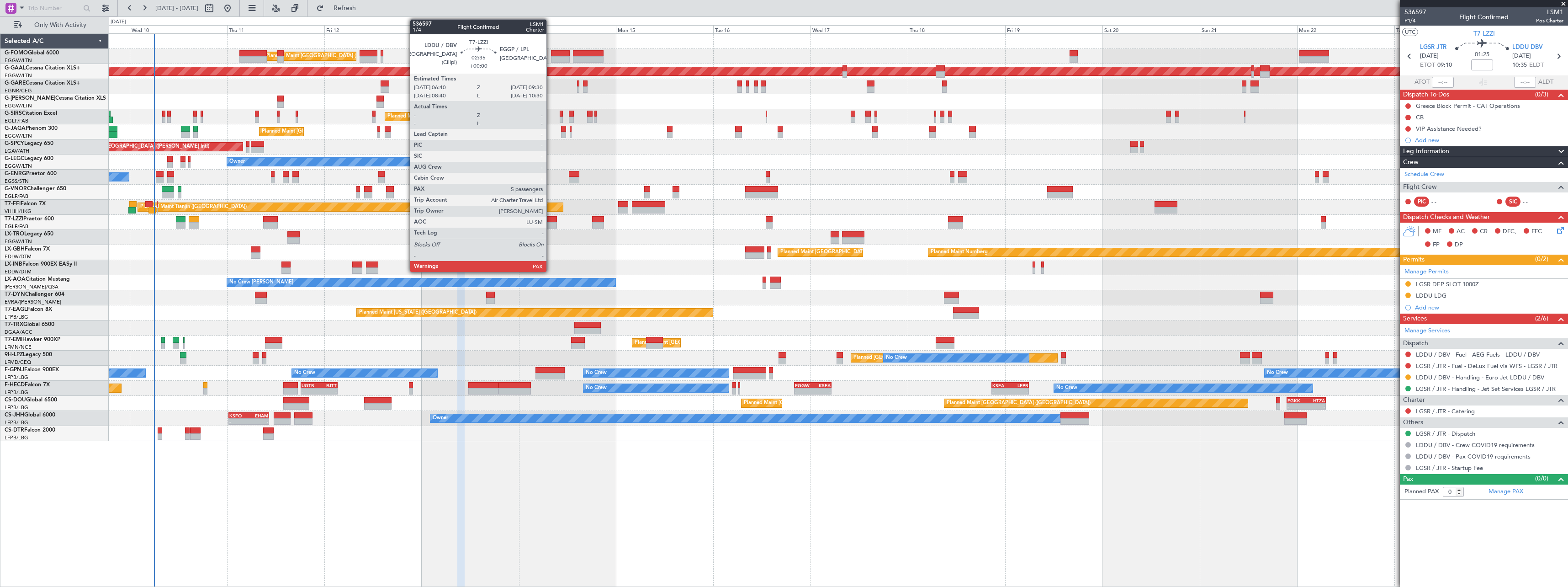
click at [551, 223] on div at bounding box center [551, 225] width 12 height 7
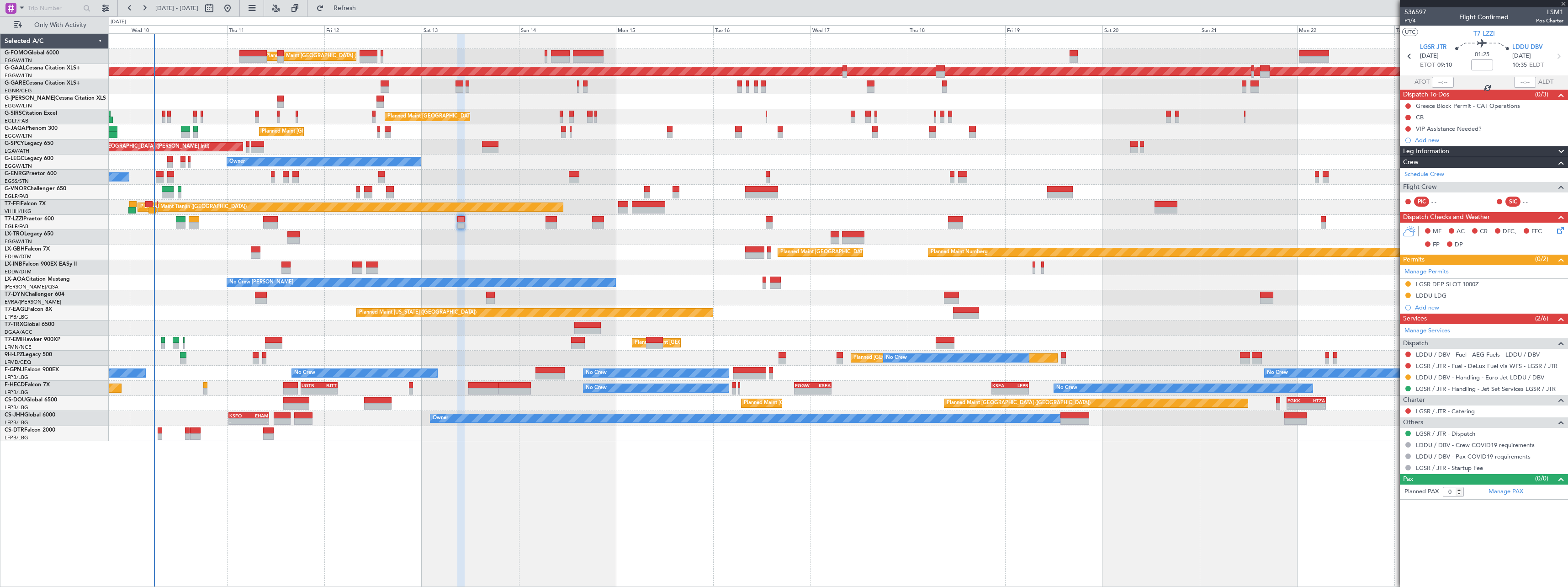
type input "5"
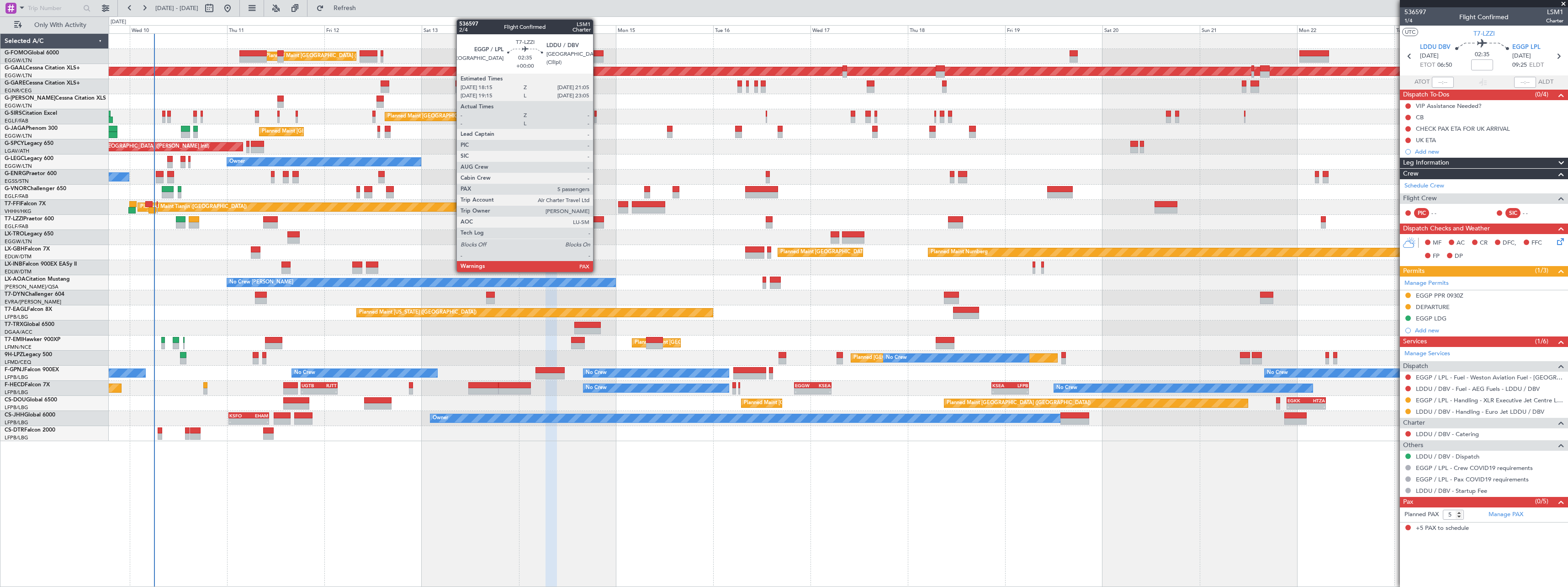
click at [597, 219] on div at bounding box center [598, 219] width 12 height 7
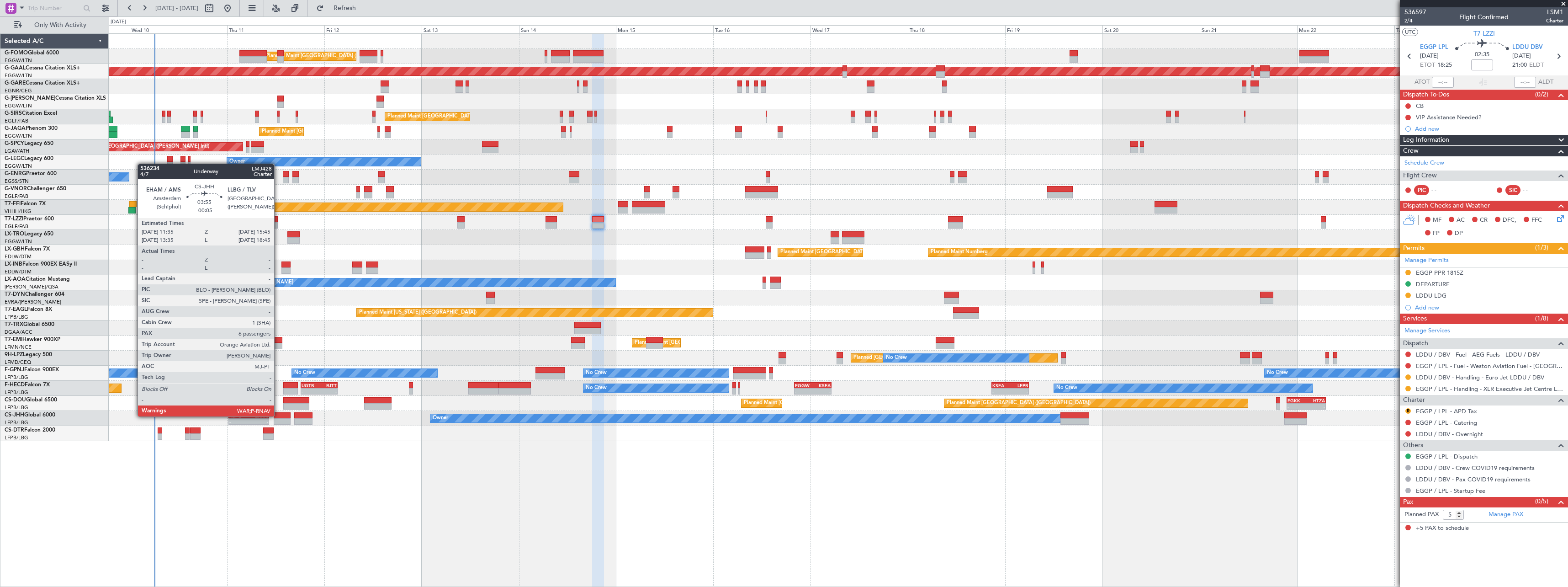
click at [278, 415] on div at bounding box center [282, 415] width 17 height 7
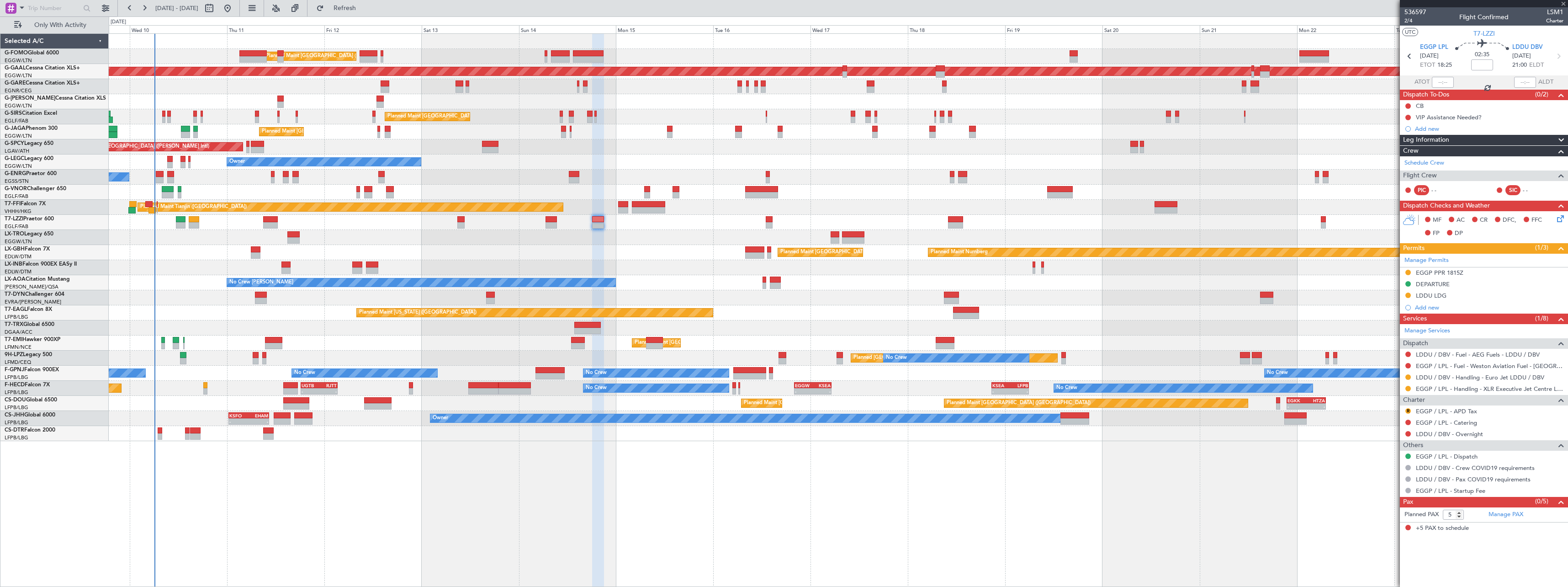
type input "-00:05"
type input "6"
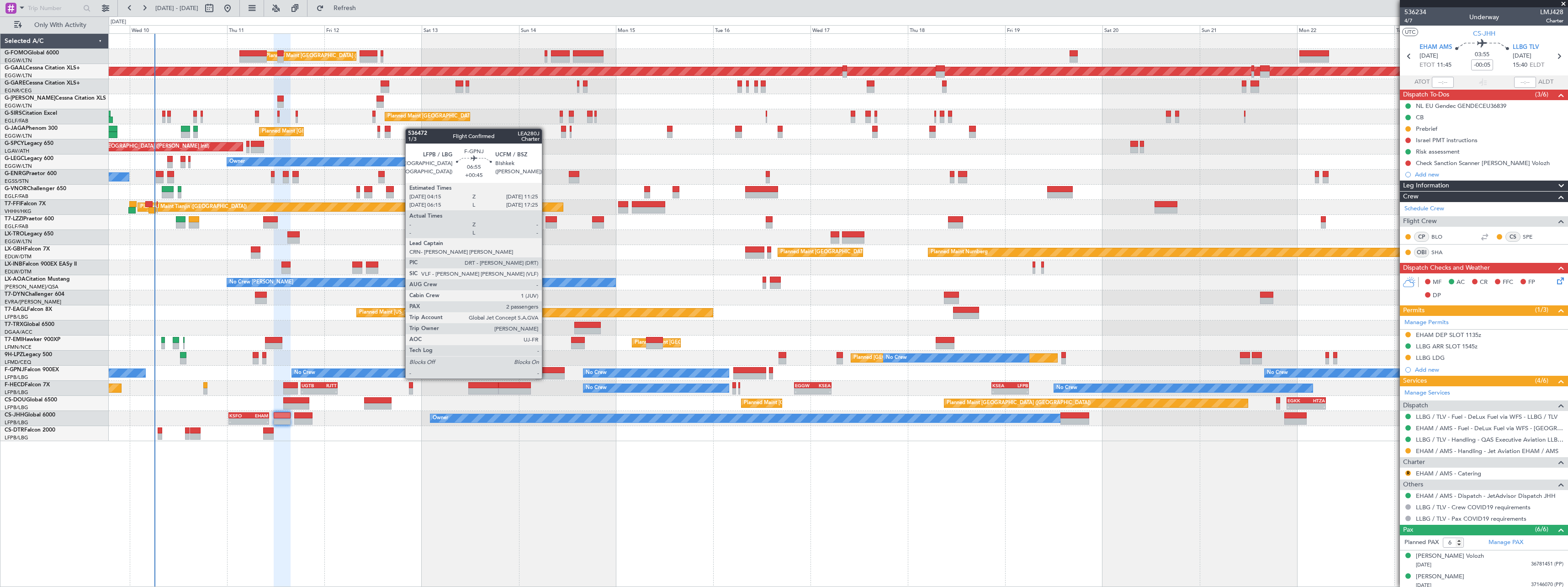
click at [546, 370] on div at bounding box center [550, 370] width 29 height 7
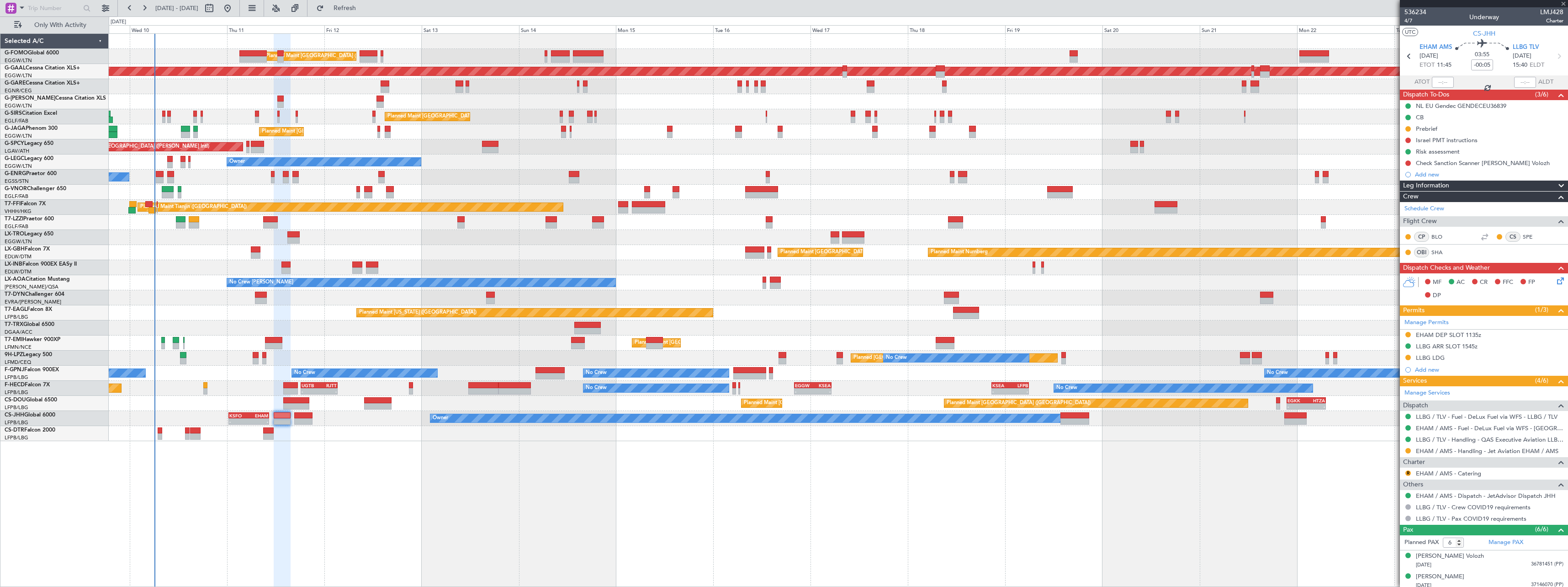
type input "+00:45"
type input "2"
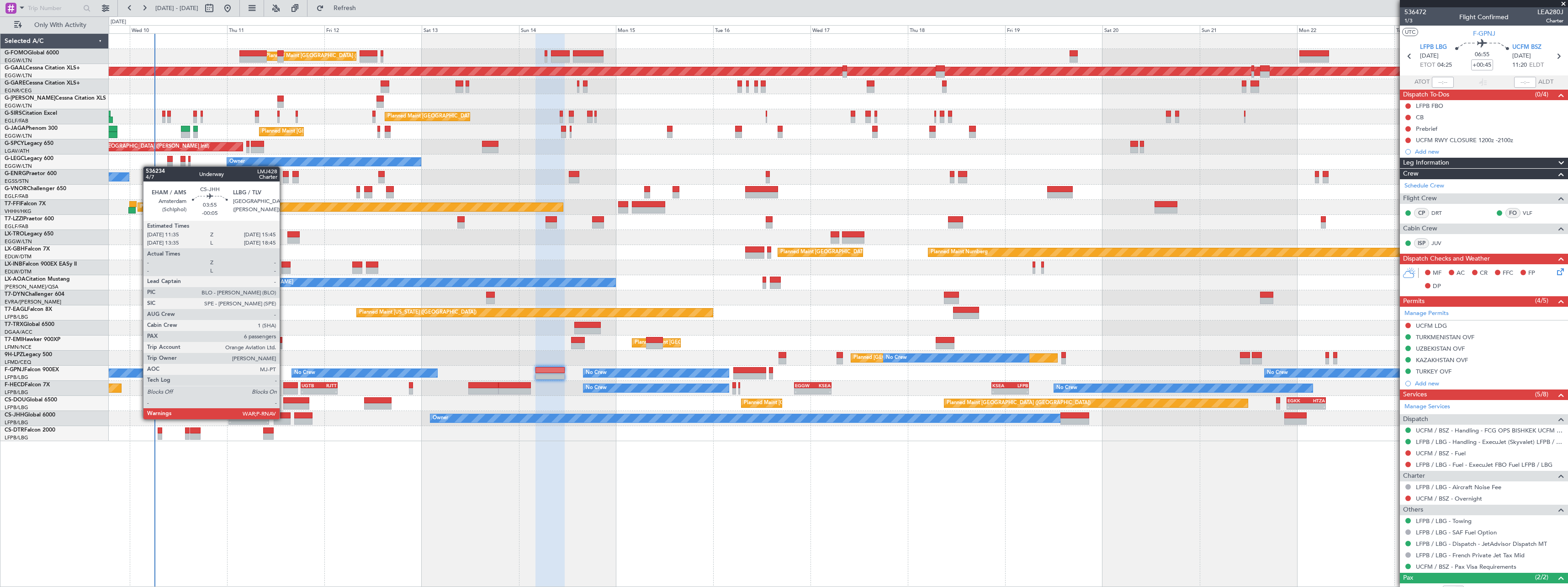
click at [284, 419] on div at bounding box center [282, 422] width 17 height 7
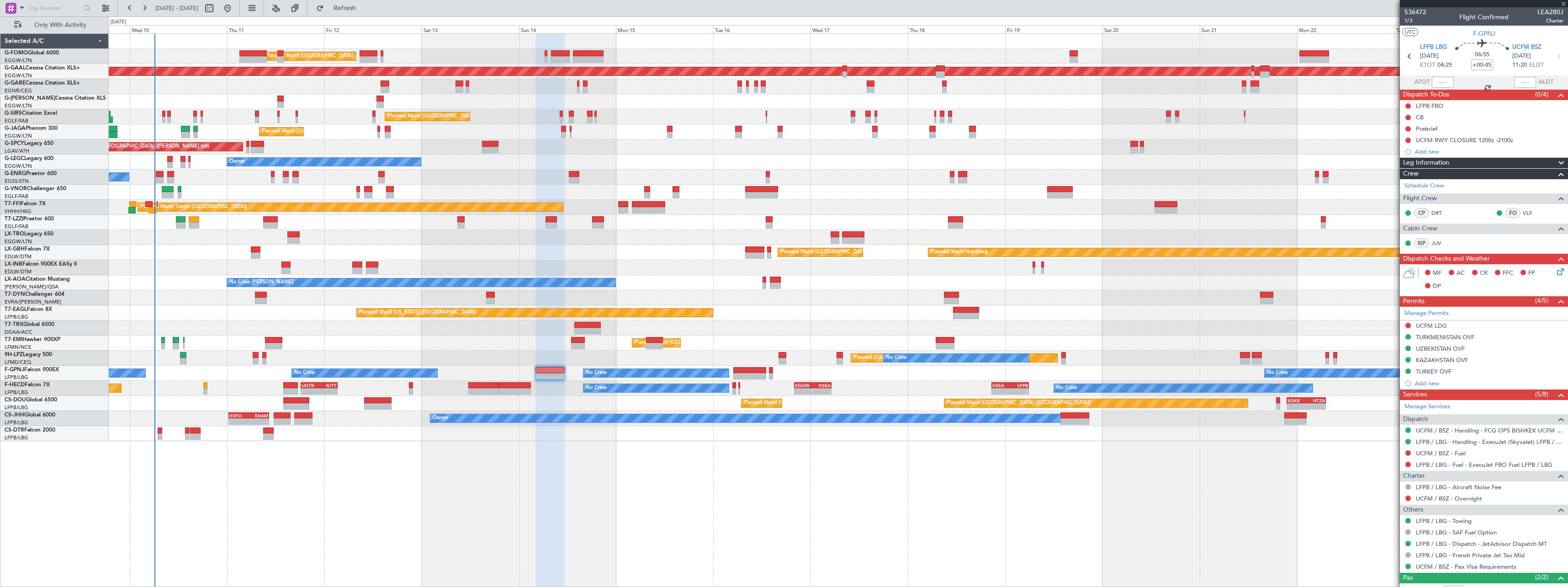
type input "-00:05"
type input "6"
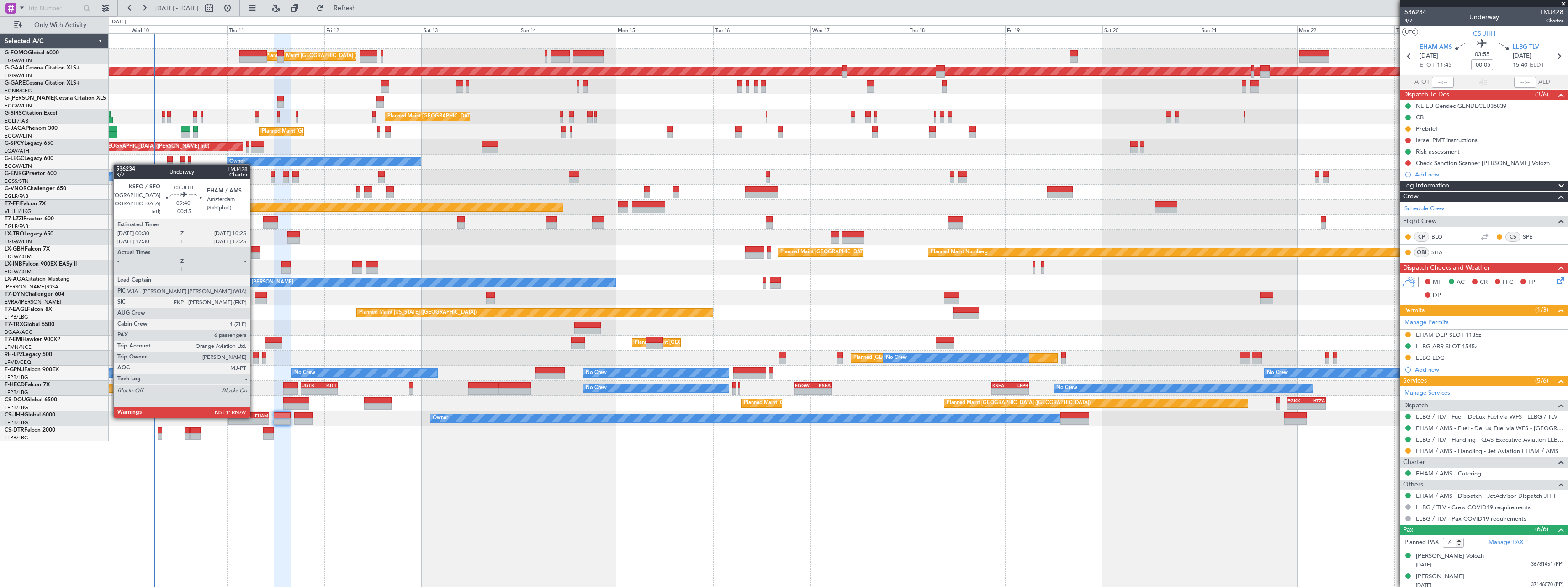
click at [254, 417] on div "EHAM" at bounding box center [258, 415] width 19 height 5
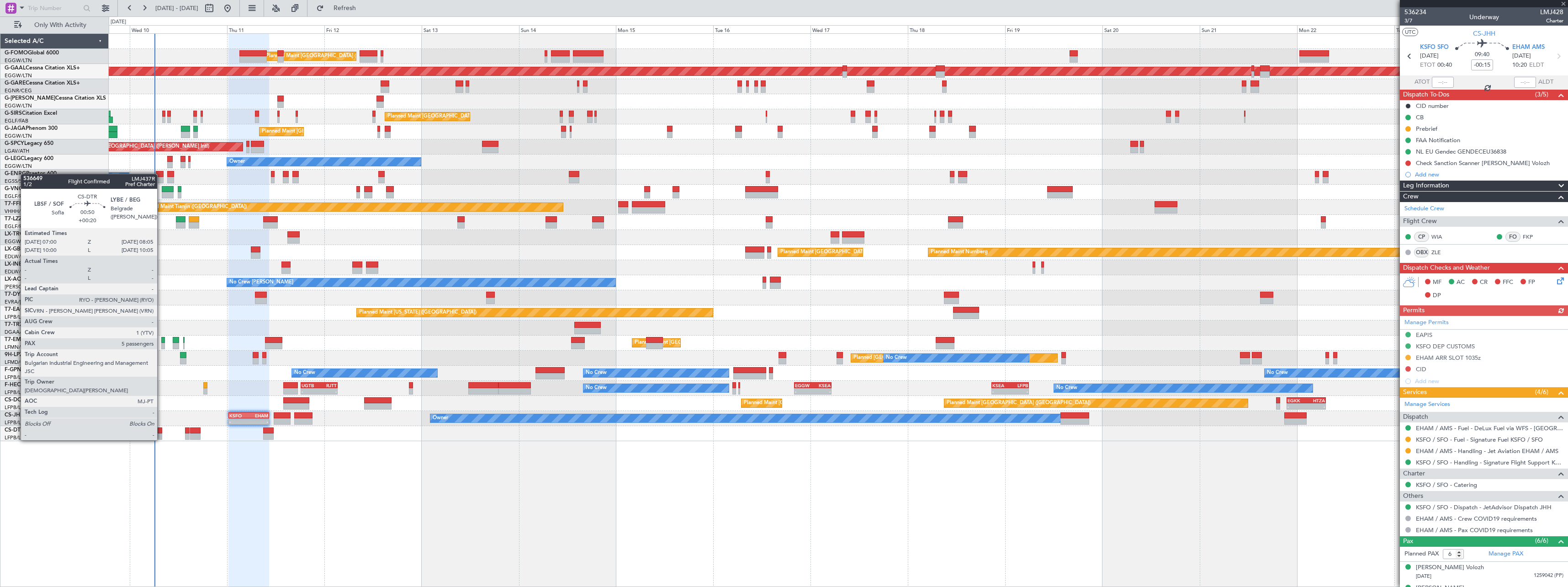
click at [161, 431] on div at bounding box center [160, 431] width 5 height 7
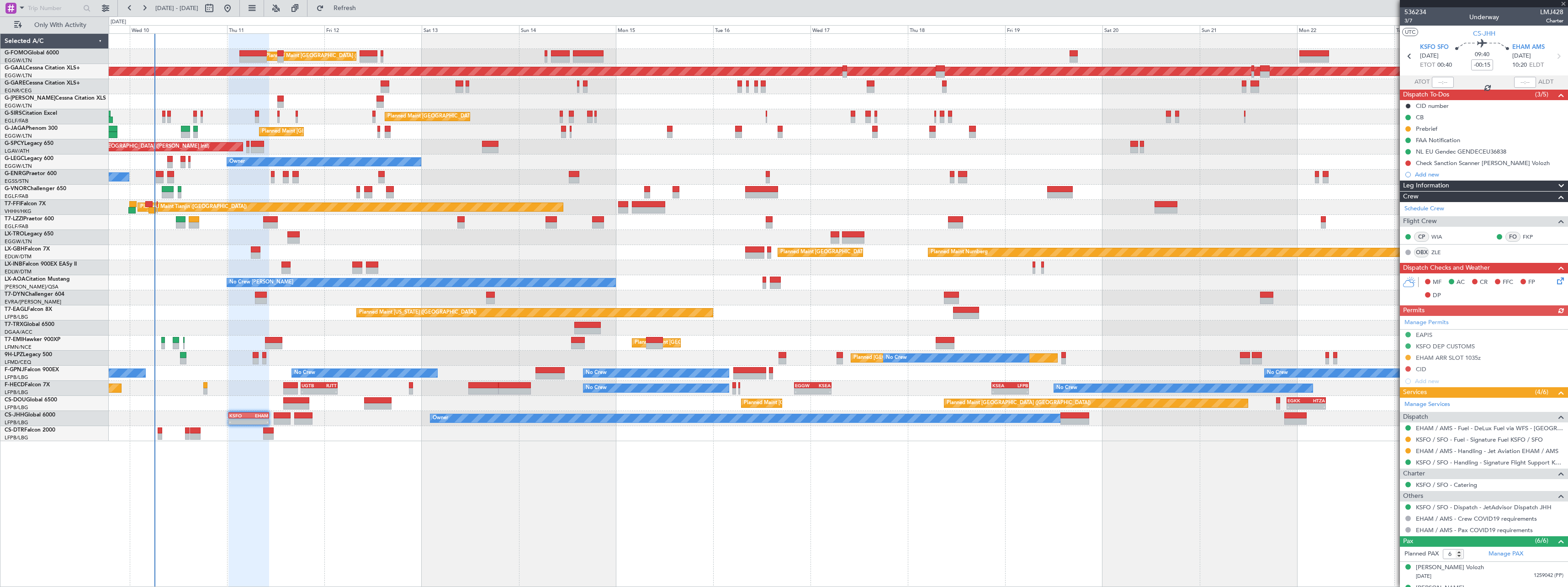
type input "+00:20"
type input "5"
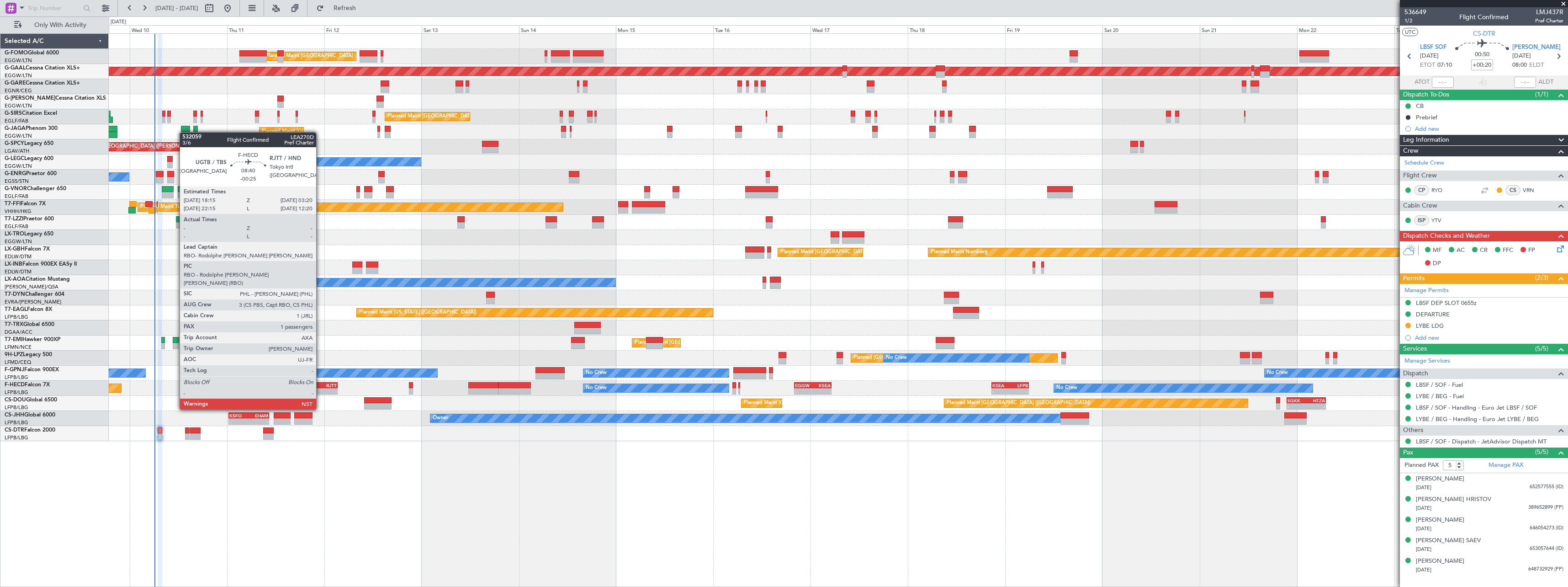
click at [320, 384] on div "RJTT" at bounding box center [328, 385] width 18 height 5
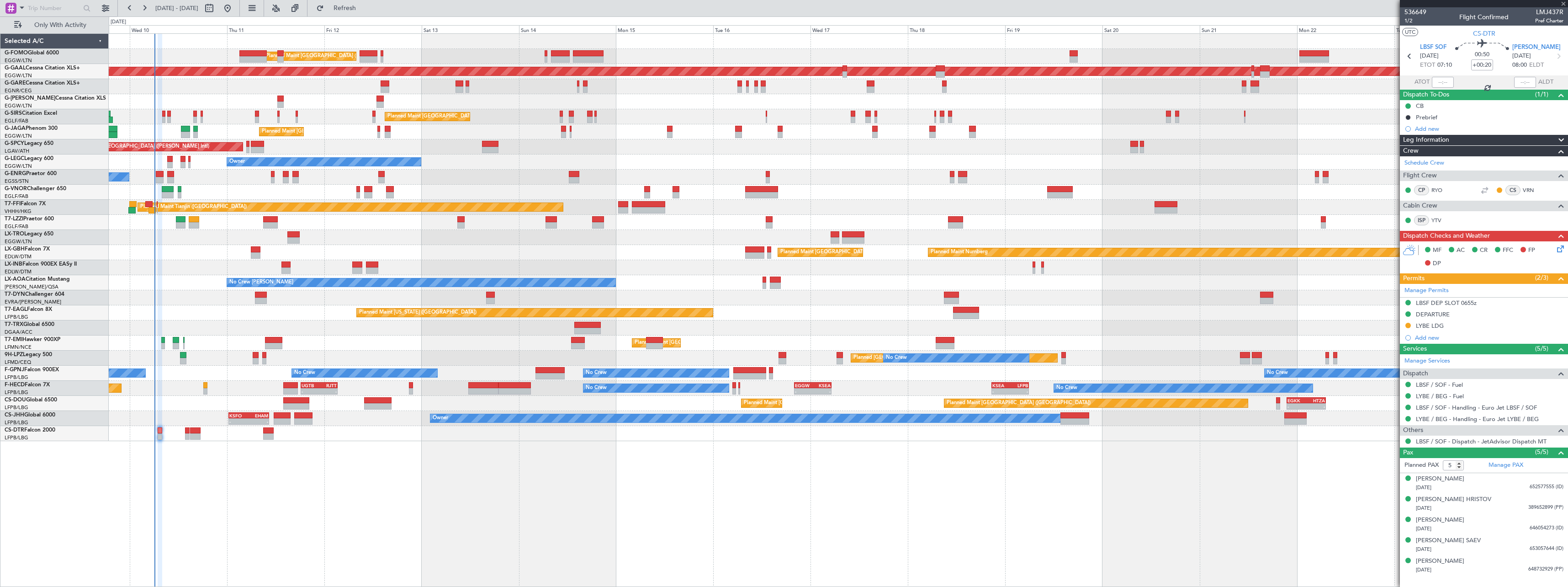
type input "-00:25"
type input "1"
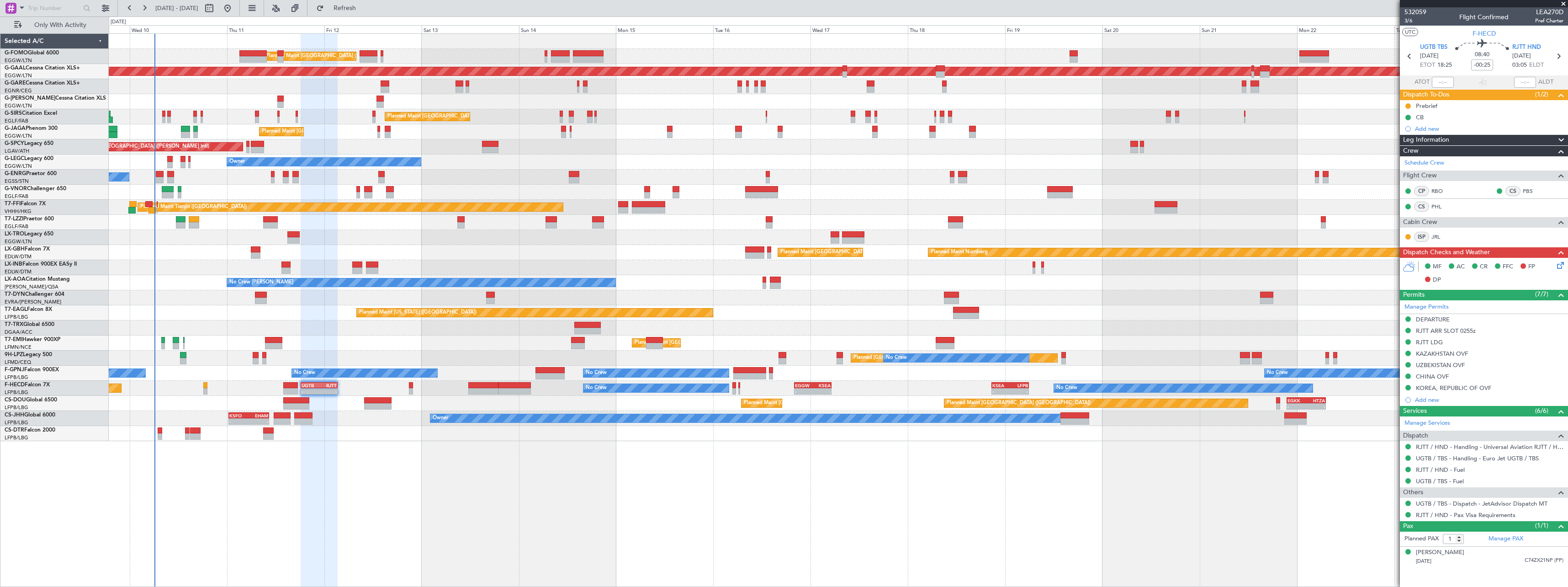
click at [1446, 140] on span "Leg Information" at bounding box center [1426, 140] width 46 height 10
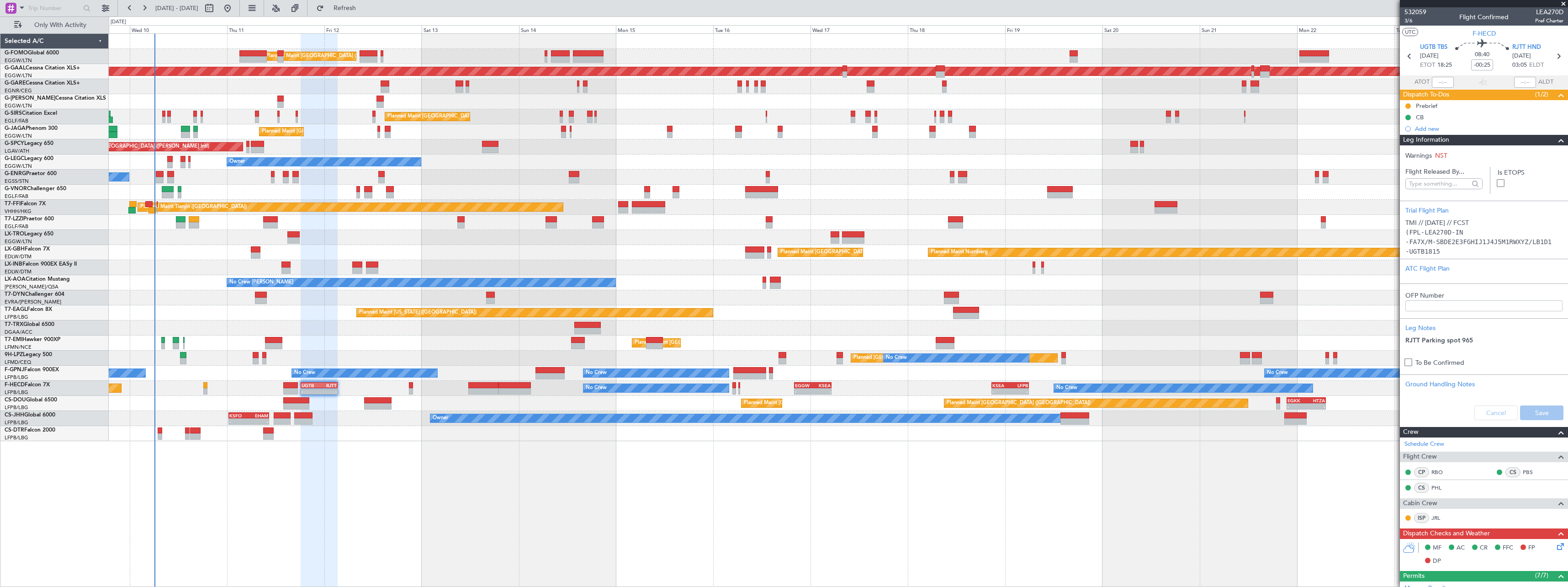
click at [1462, 142] on div "Leg Information" at bounding box center [1484, 140] width 168 height 10
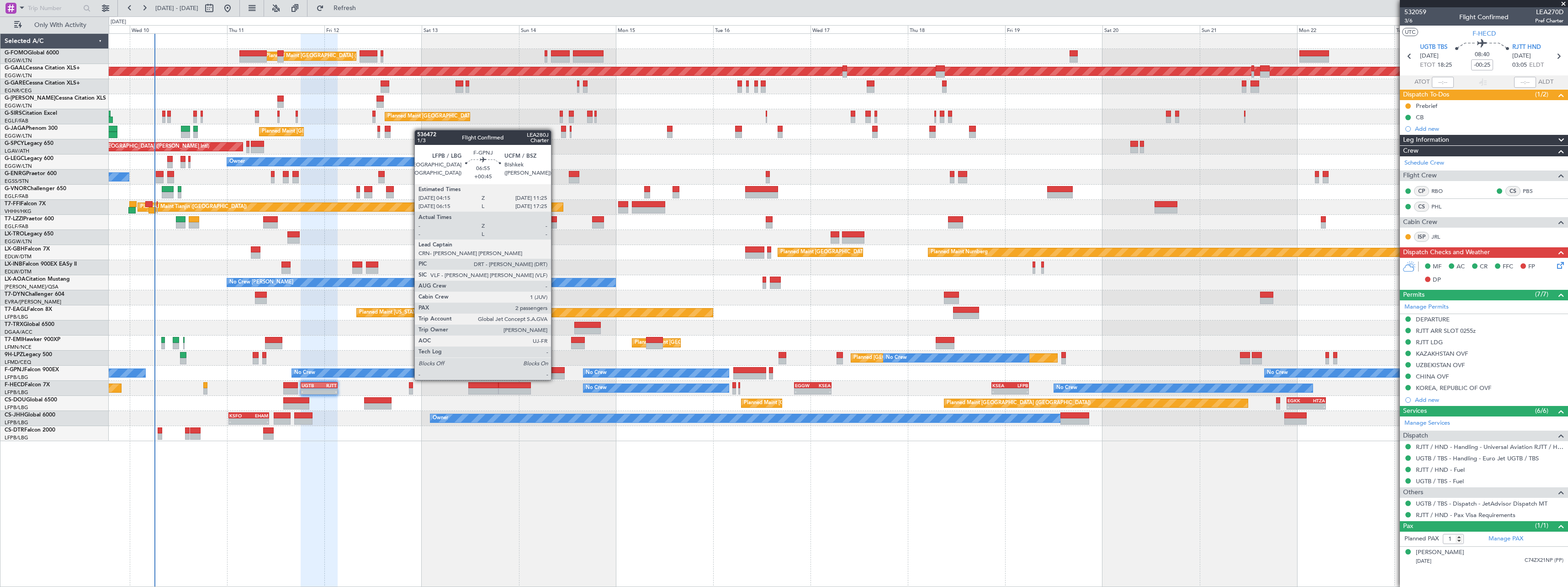
click at [555, 371] on div at bounding box center [550, 370] width 29 height 7
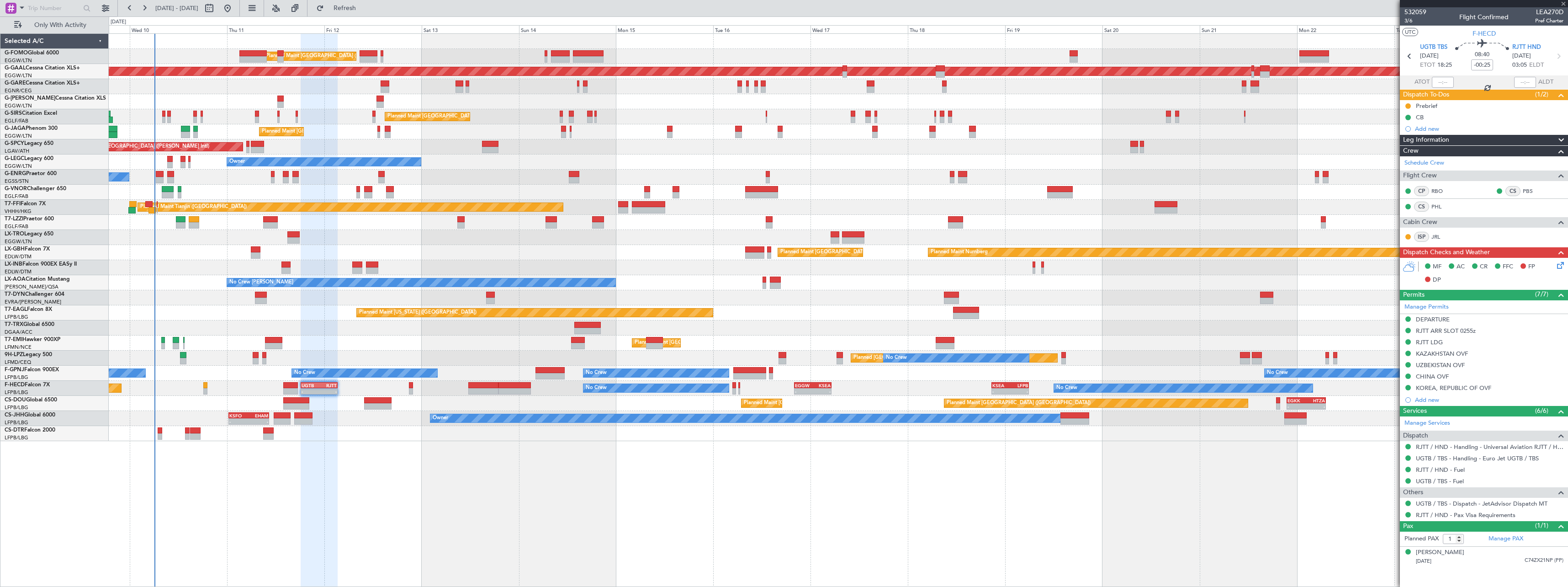
type input "+00:45"
type input "2"
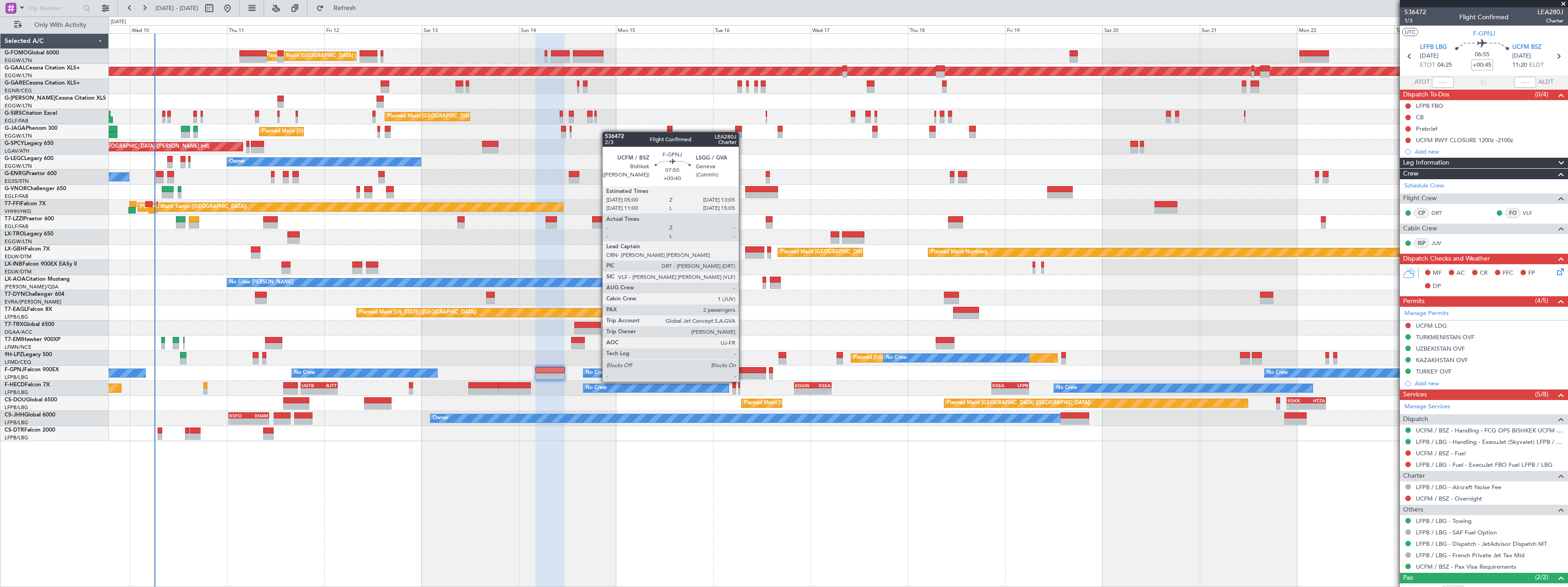
click at [743, 373] on div at bounding box center [750, 370] width 33 height 7
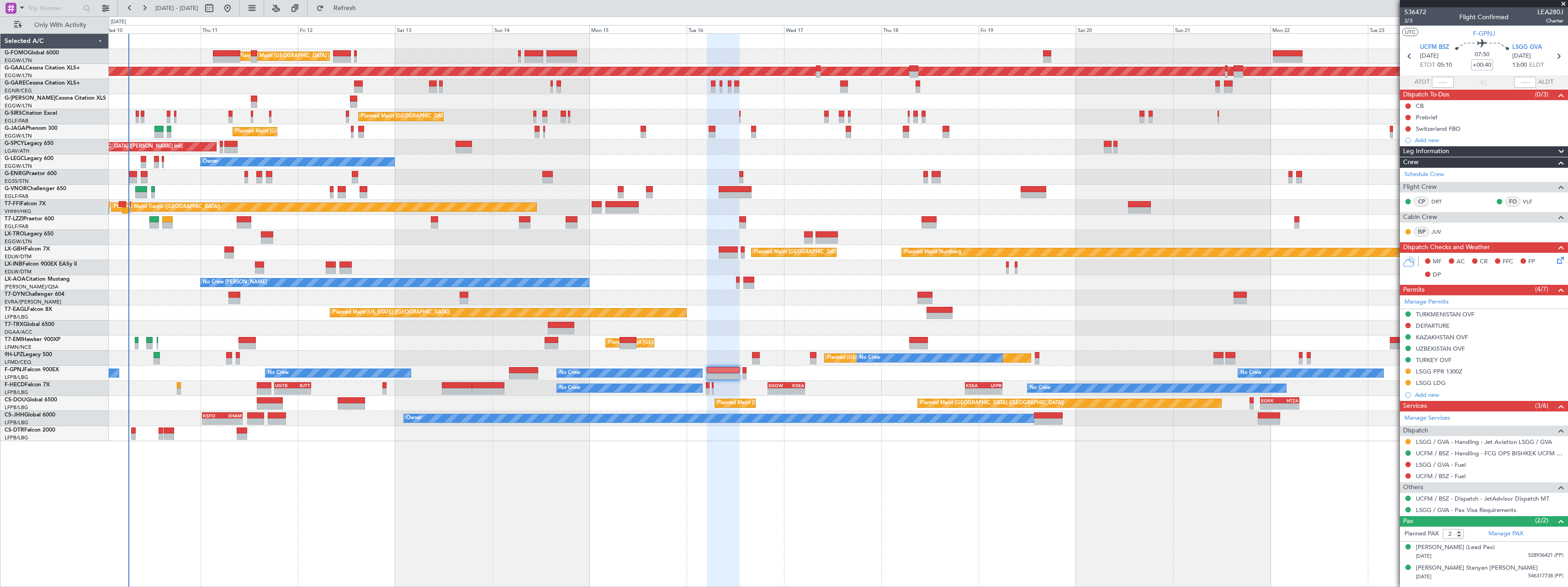
click at [159, 276] on div "Planned Maint London (Luton) Planned Maint London (Luton) Planned Maint Dusseld…" at bounding box center [838, 238] width 1458 height 407
click at [364, 6] on span "Refresh" at bounding box center [345, 8] width 38 height 7
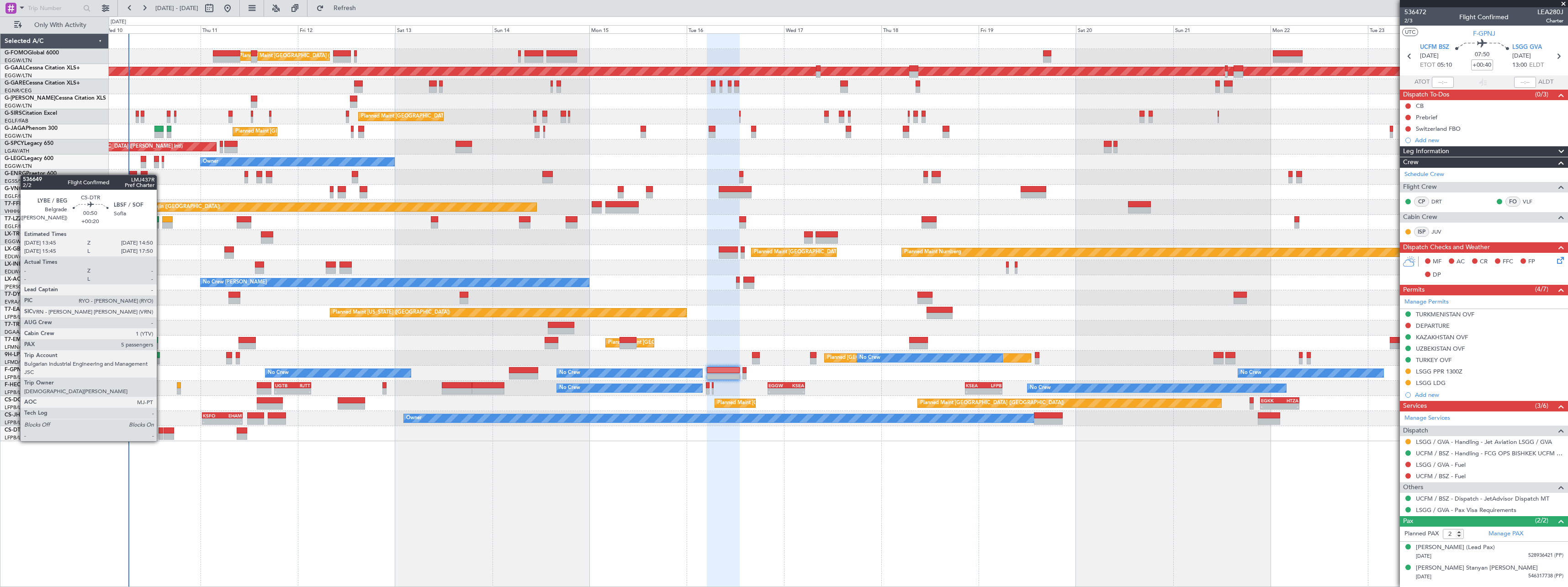
click at [161, 432] on div at bounding box center [161, 431] width 5 height 7
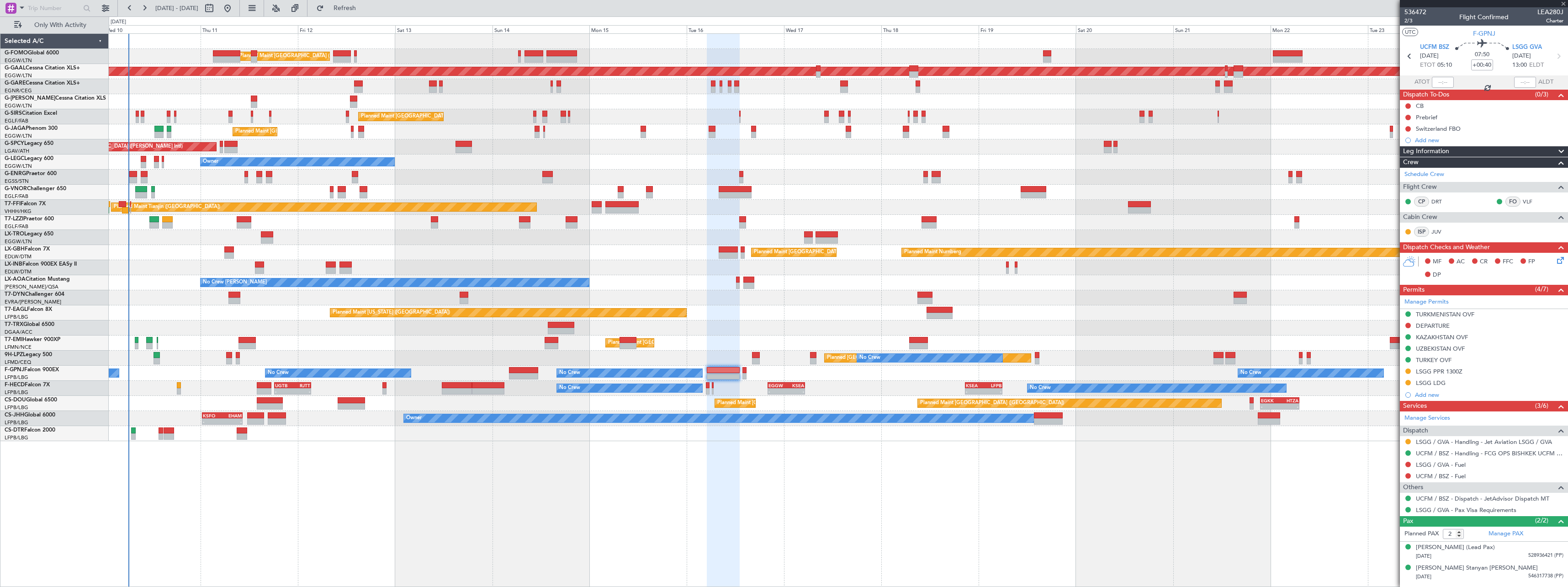
type input "+00:20"
type input "5"
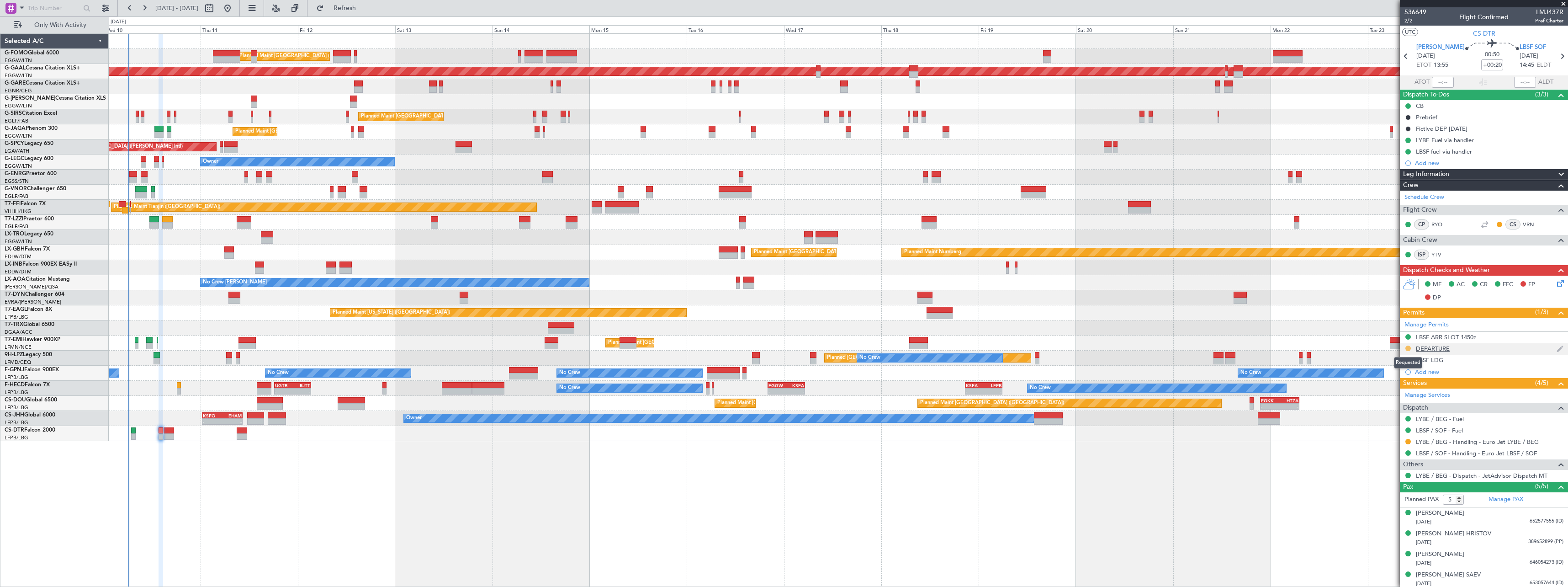
click at [1407, 347] on button at bounding box center [1408, 348] width 5 height 5
click at [1381, 455] on span "Received OK" at bounding box center [1385, 457] width 35 height 9
click at [1409, 440] on button at bounding box center [1408, 441] width 5 height 5
click at [1381, 552] on span "Confirmed" at bounding box center [1381, 550] width 28 height 9
click at [26, 190] on span "G-VNOR" at bounding box center [16, 189] width 22 height 5
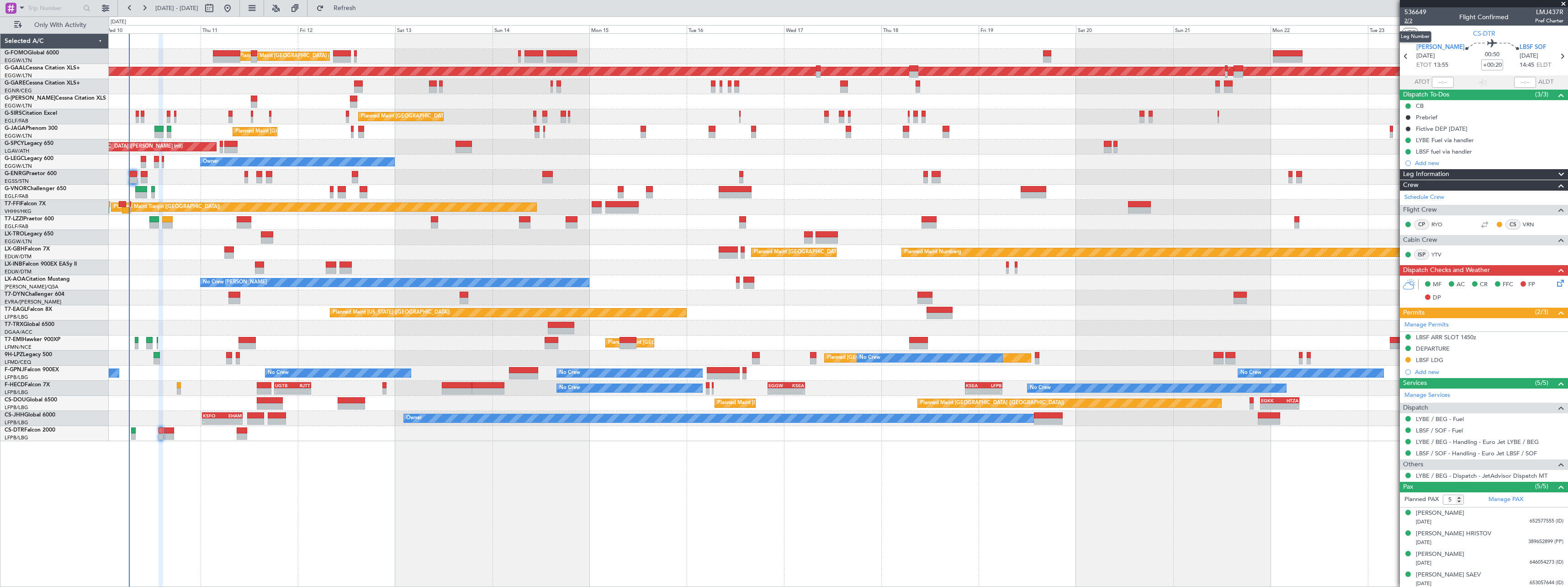
click at [1407, 20] on span "2/2" at bounding box center [1415, 21] width 22 height 8
click at [32, 190] on link "G-VNOR Challenger 650" at bounding box center [35, 189] width 62 height 5
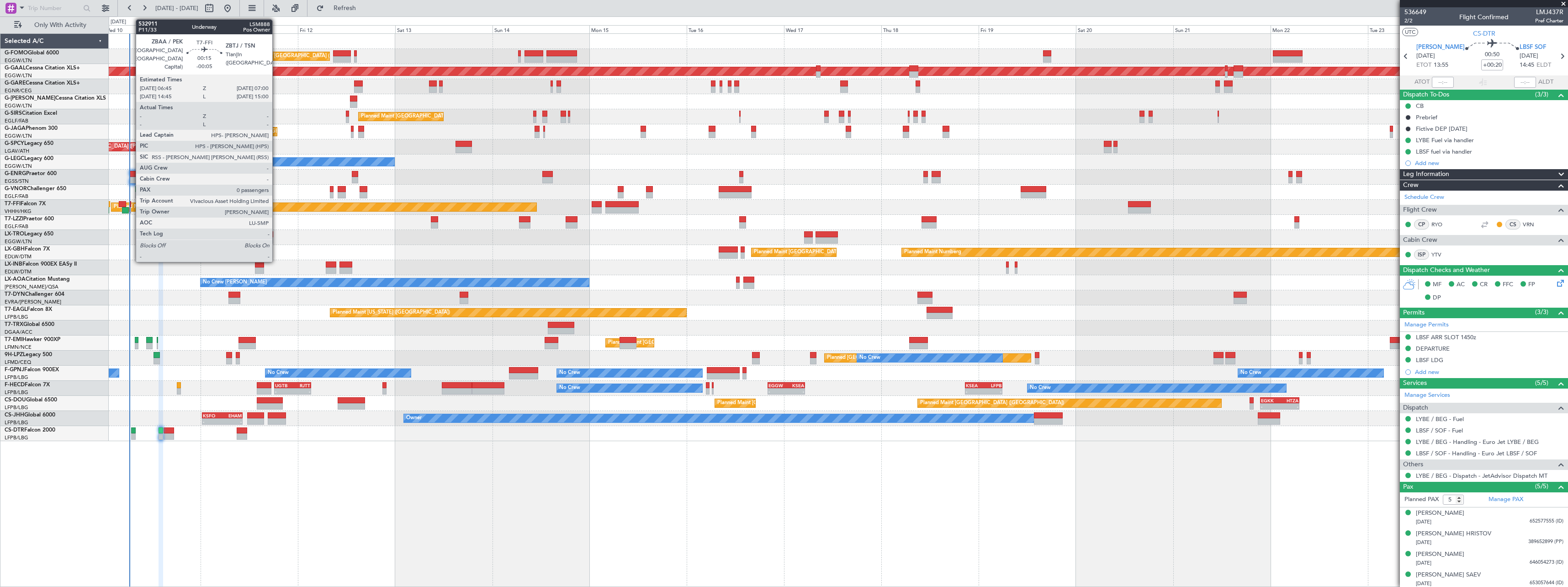
click at [131, 204] on div at bounding box center [131, 204] width 1 height 7
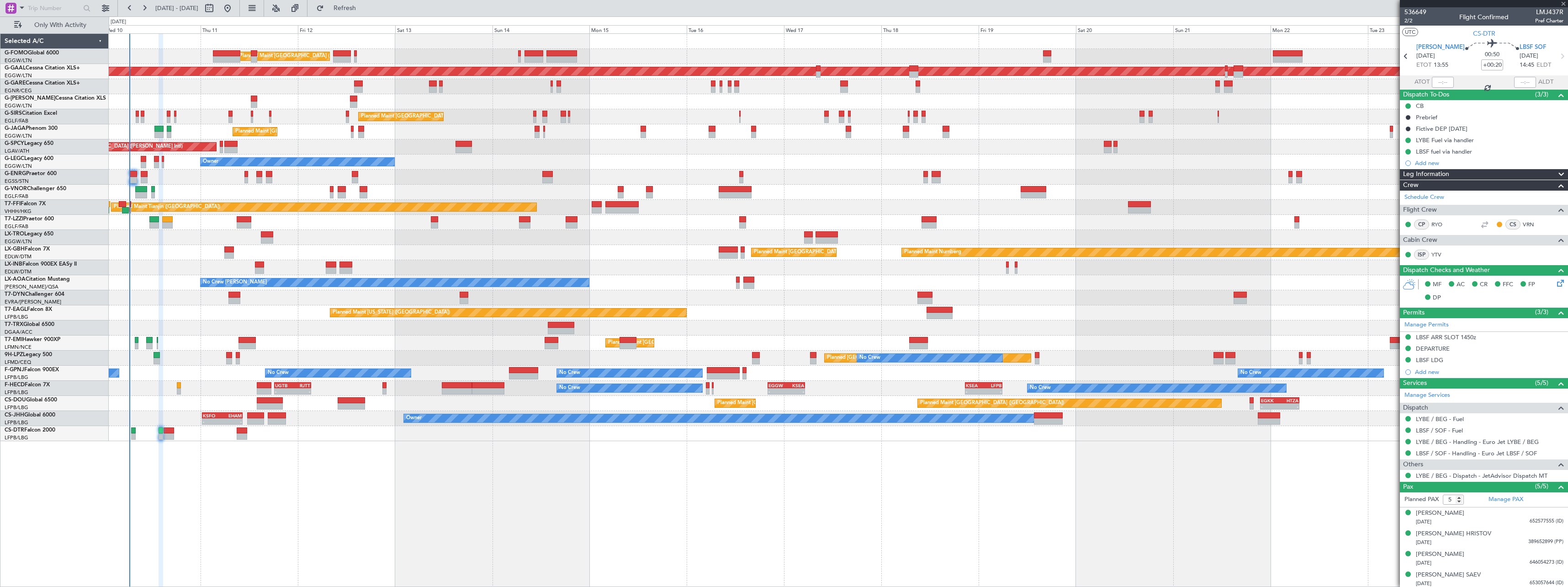
type input "-00:05"
type input "0"
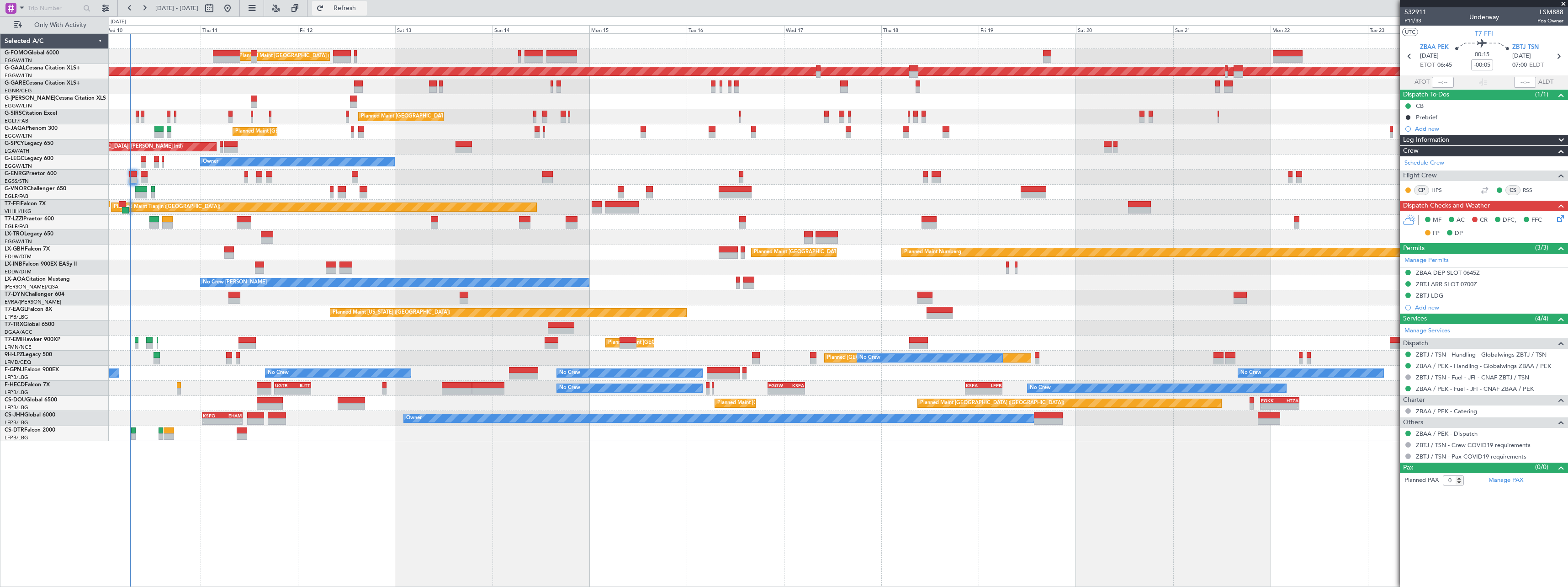
click at [364, 5] on span "Refresh" at bounding box center [345, 8] width 38 height 7
click at [364, 7] on span "Refresh" at bounding box center [345, 8] width 38 height 7
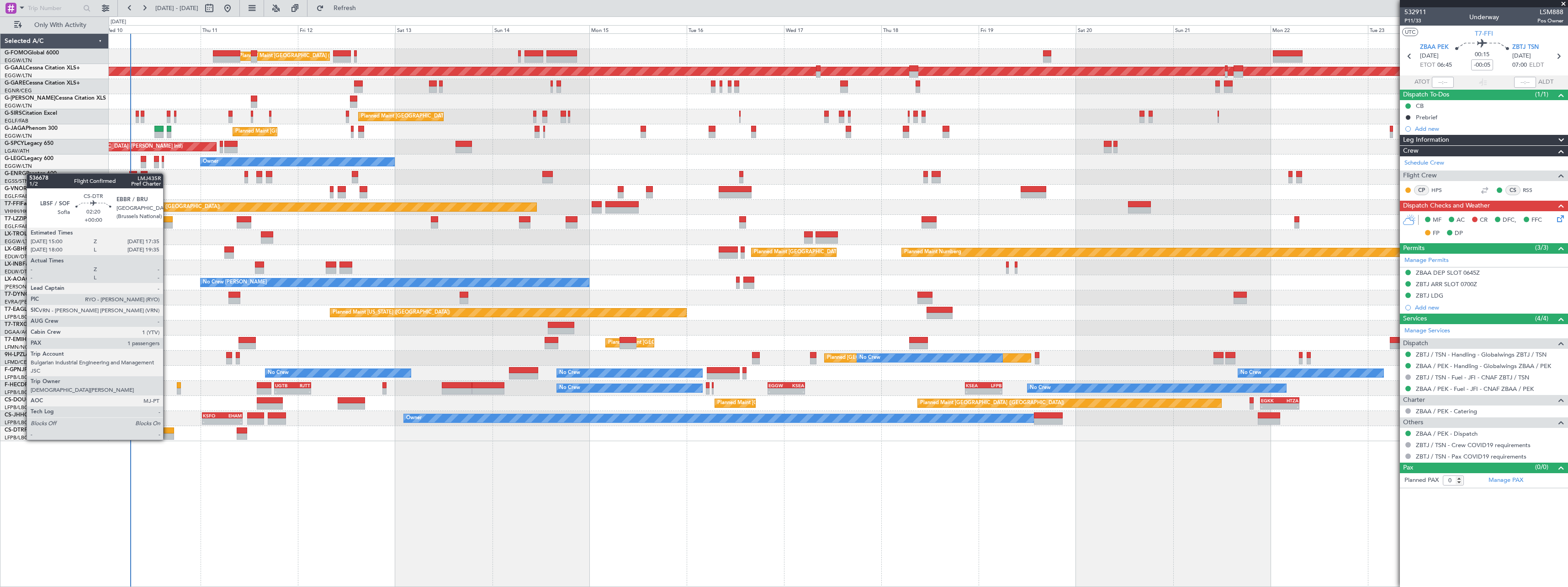
click at [167, 432] on div at bounding box center [169, 431] width 10 height 7
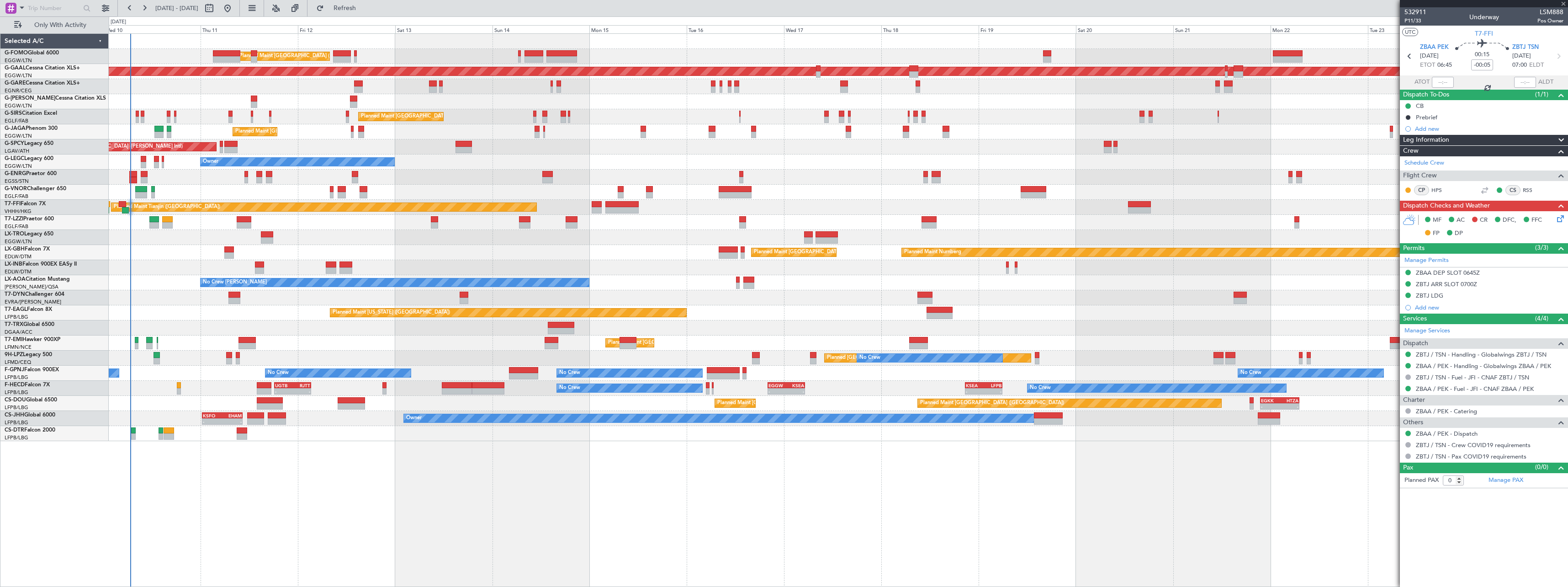
type input "1"
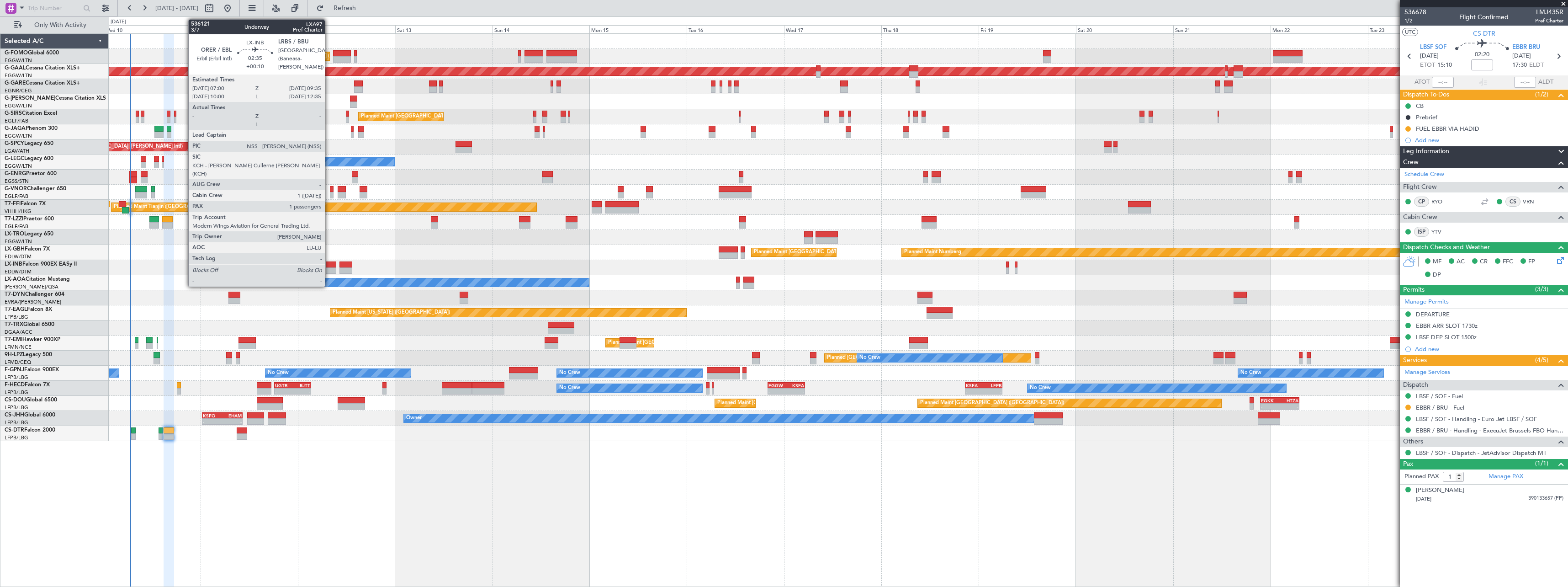
click at [329, 267] on div at bounding box center [331, 264] width 10 height 7
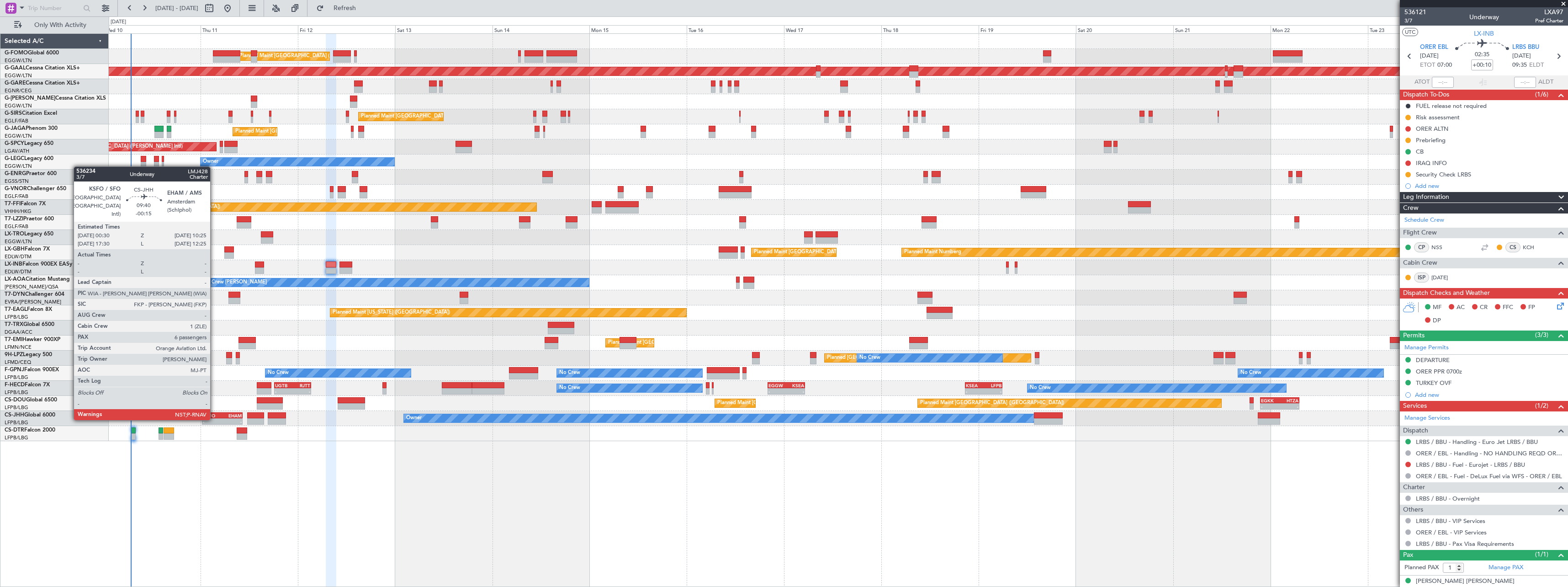
click at [214, 419] on div "-" at bounding box center [212, 421] width 19 height 5
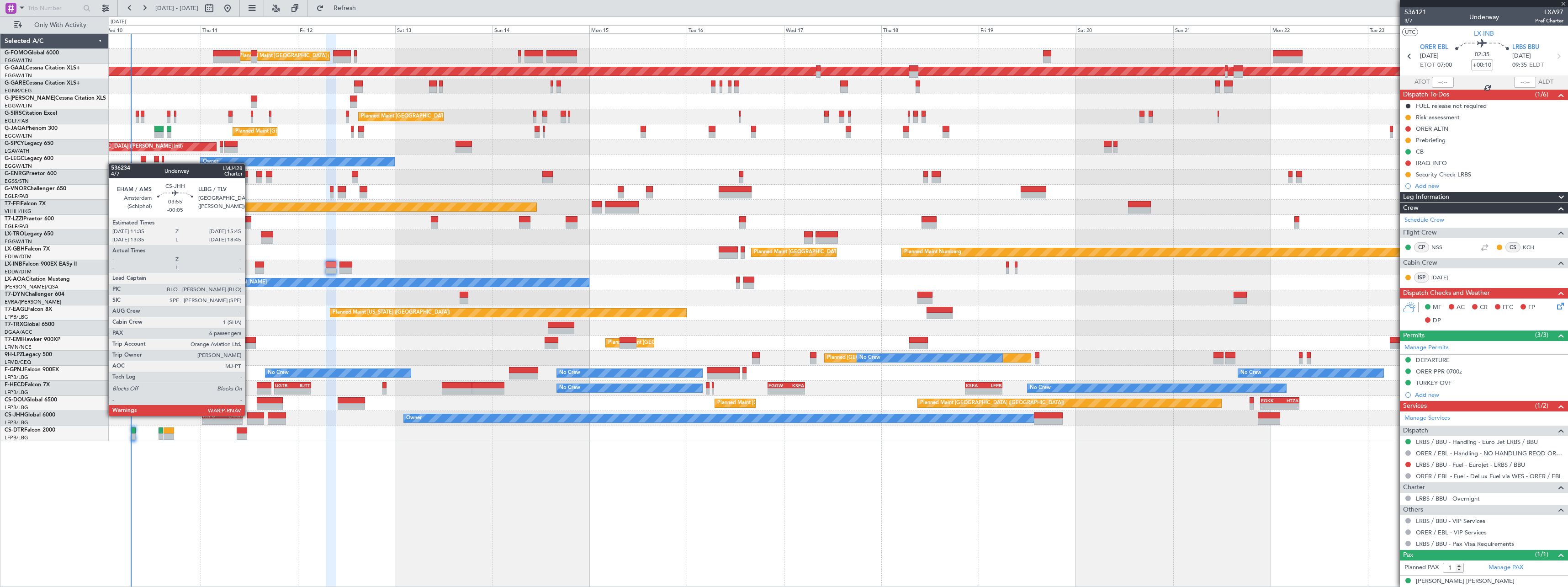
type input "-00:15"
type input "6"
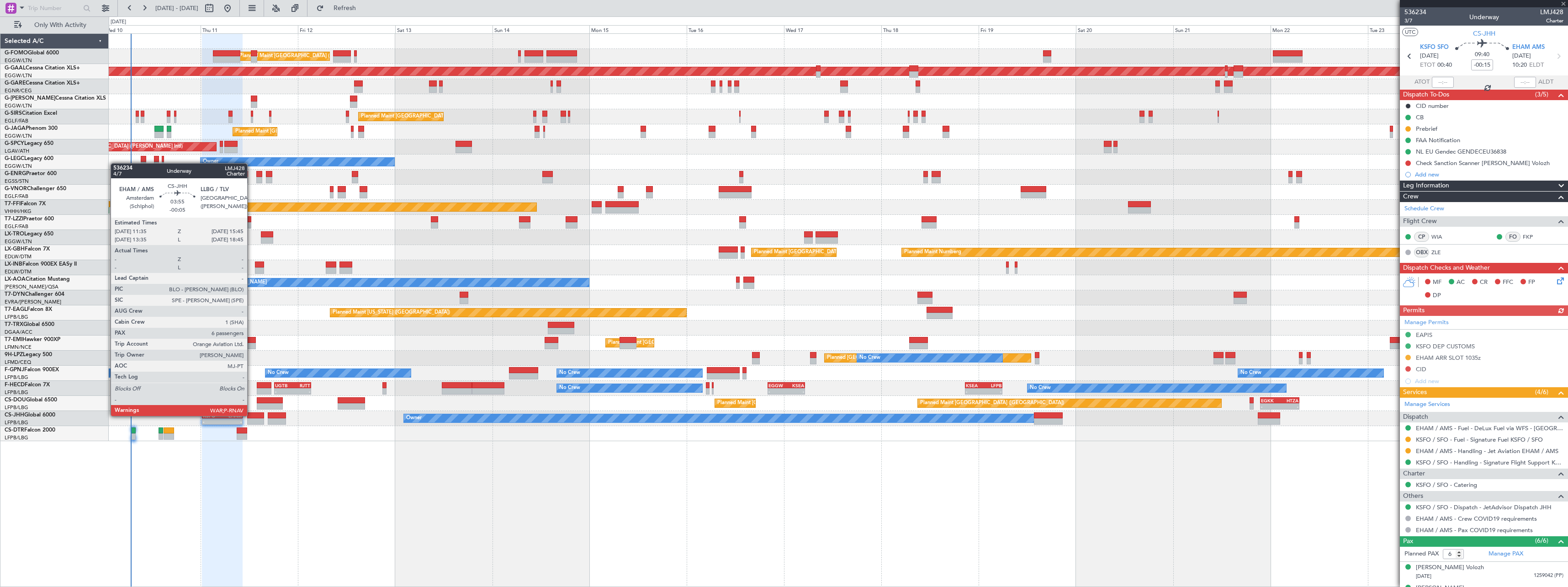
click at [251, 415] on div at bounding box center [256, 415] width 17 height 7
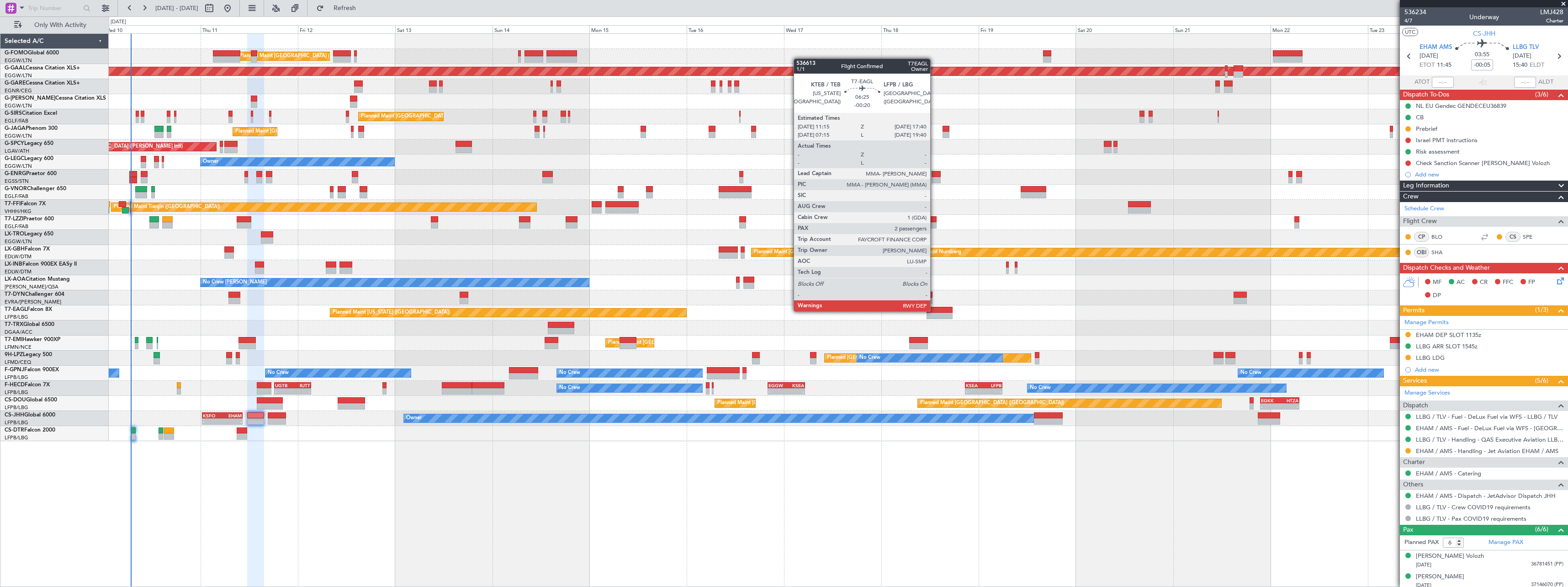
click at [934, 310] on div at bounding box center [940, 310] width 26 height 7
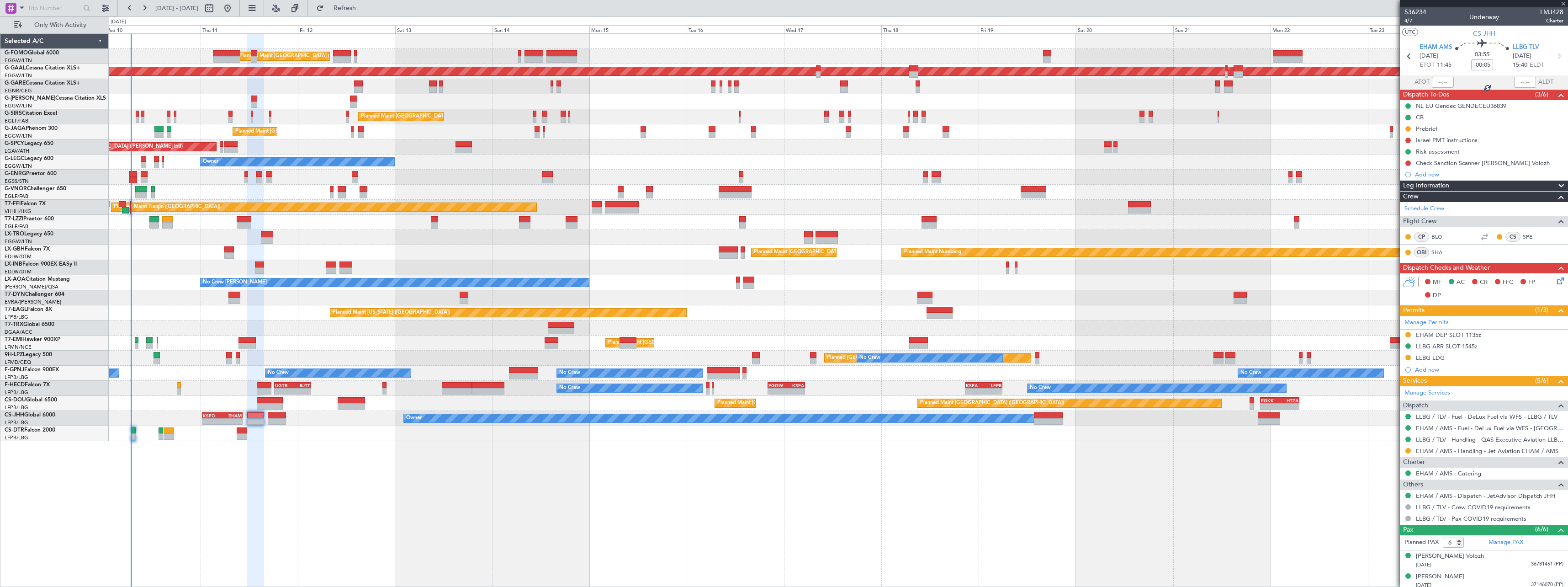
type input "-00:20"
type input "2"
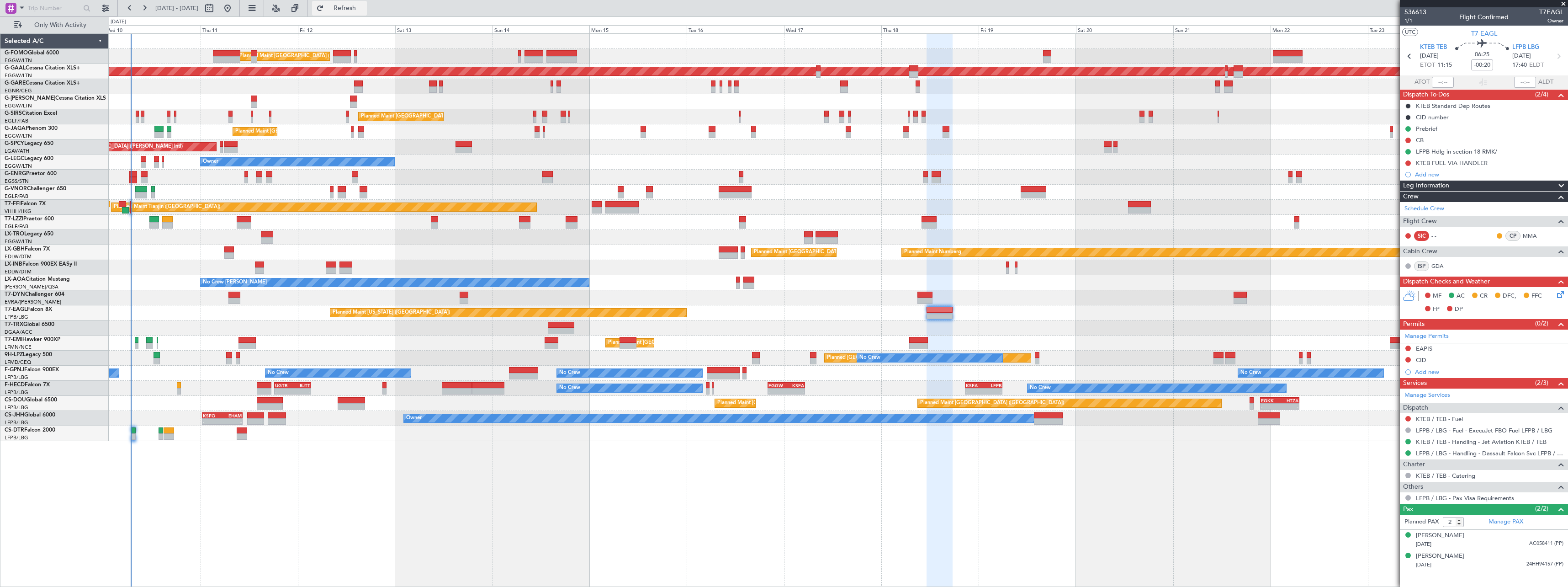
click at [364, 10] on span "Refresh" at bounding box center [345, 8] width 38 height 7
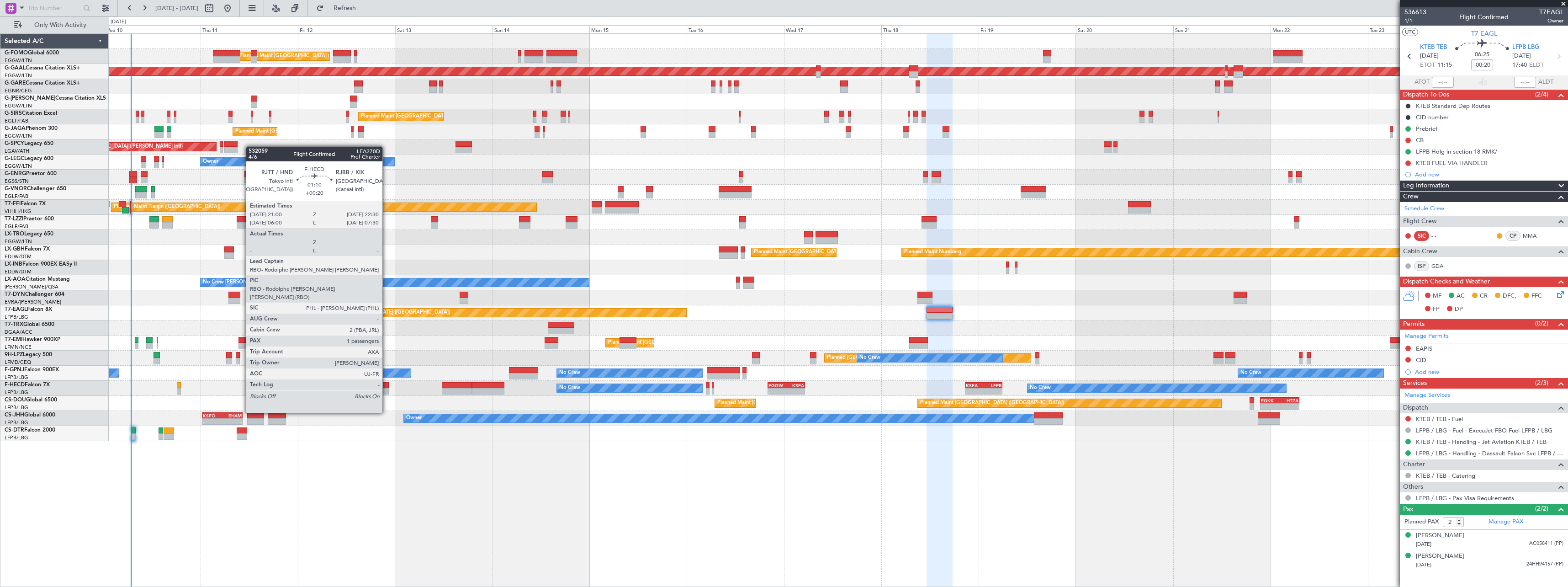
click at [386, 387] on div at bounding box center [386, 385] width 7 height 7
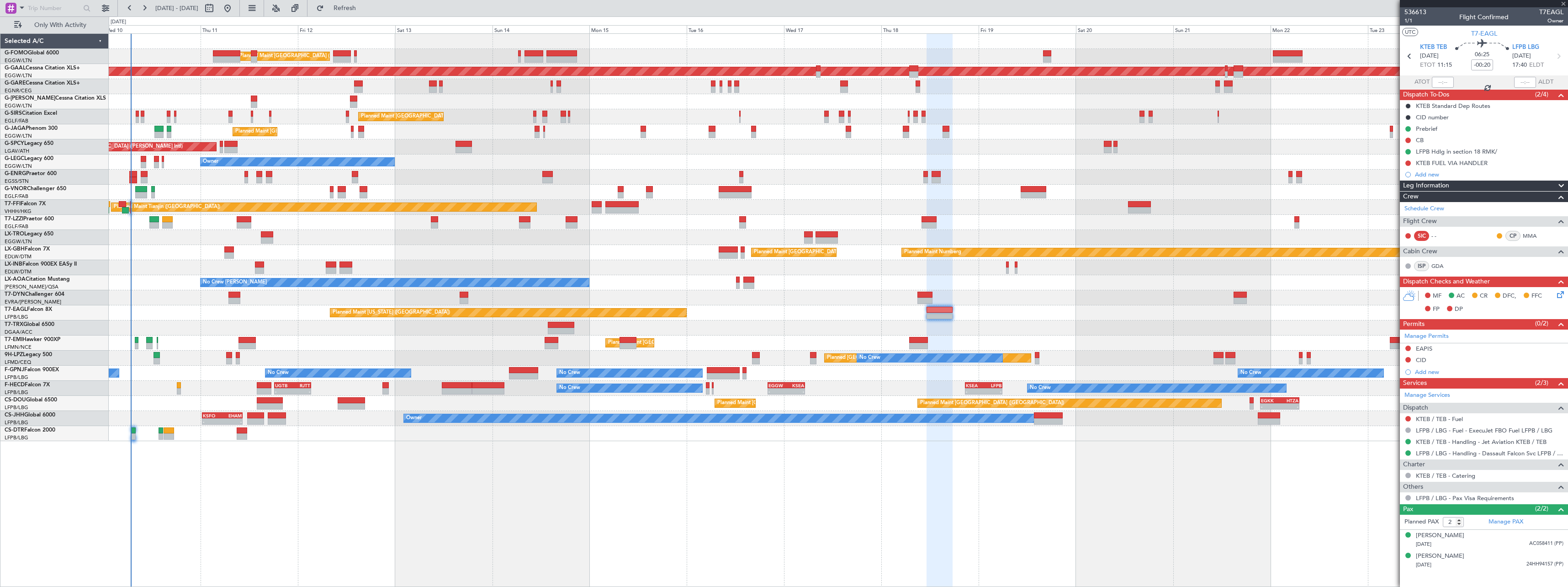
type input "+00:20"
type input "1"
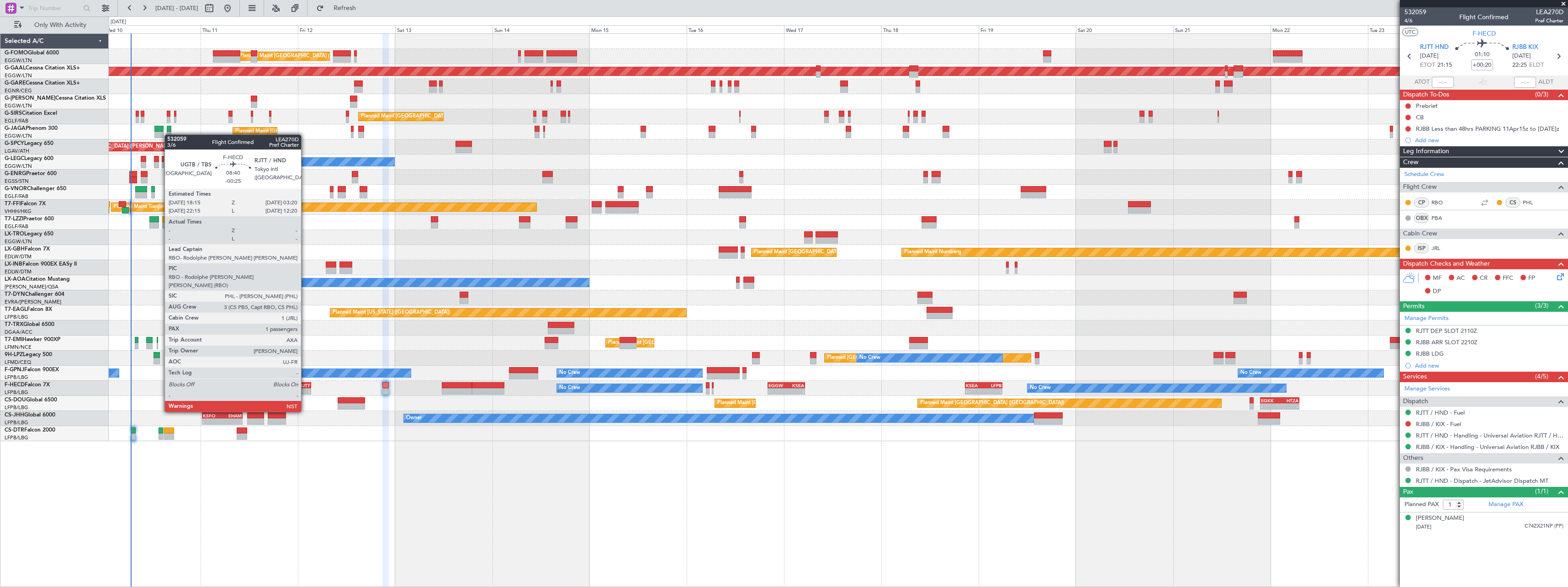
click at [305, 387] on div "RJTT" at bounding box center [301, 385] width 18 height 5
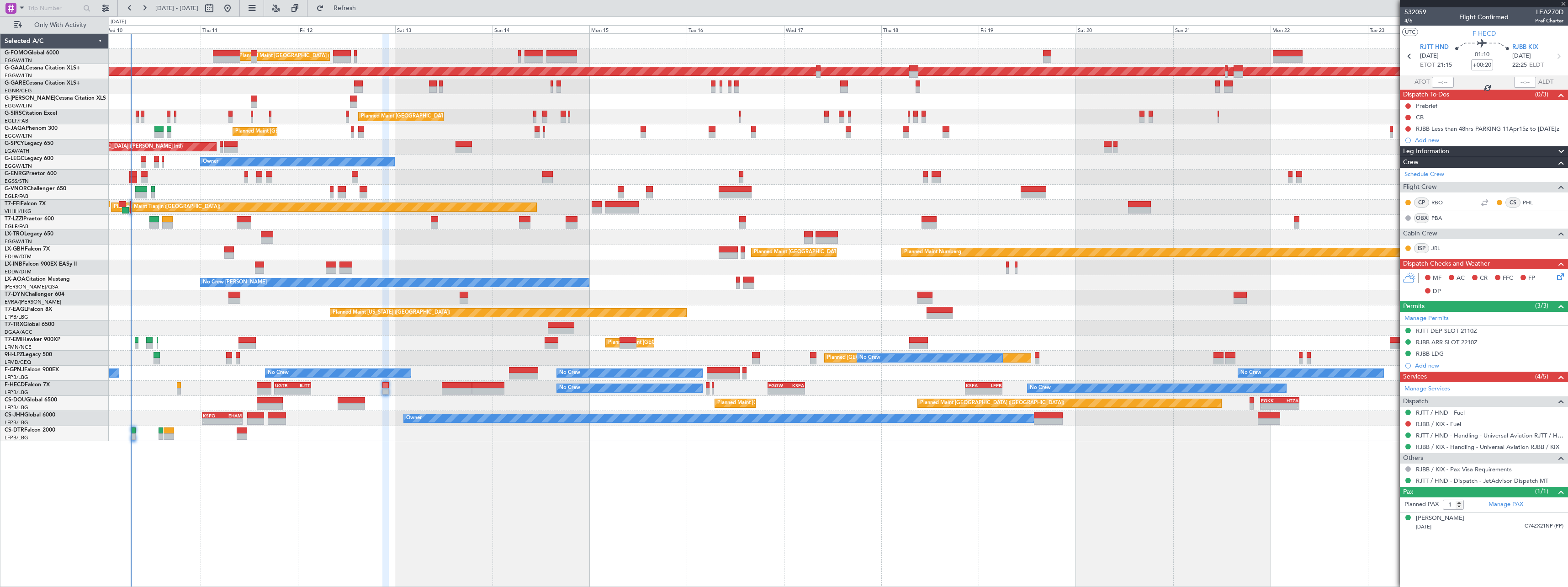
type input "-00:25"
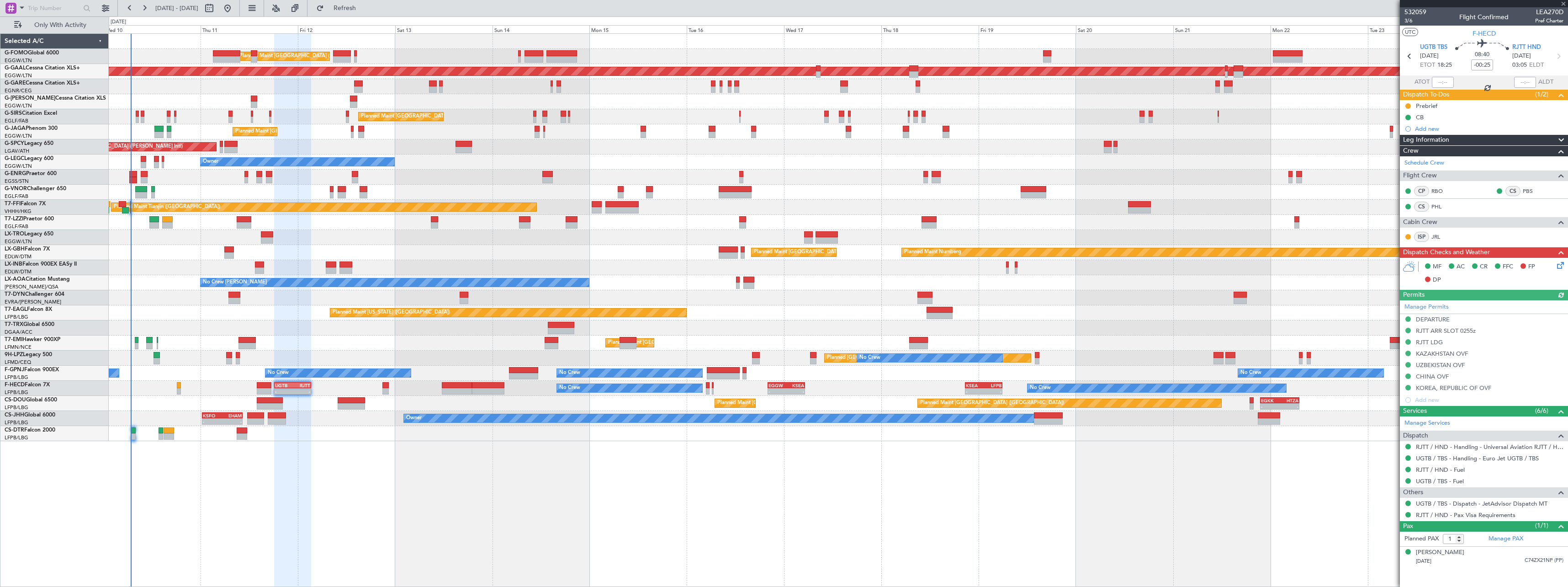
click at [1456, 140] on div "Leg Information" at bounding box center [1484, 140] width 168 height 10
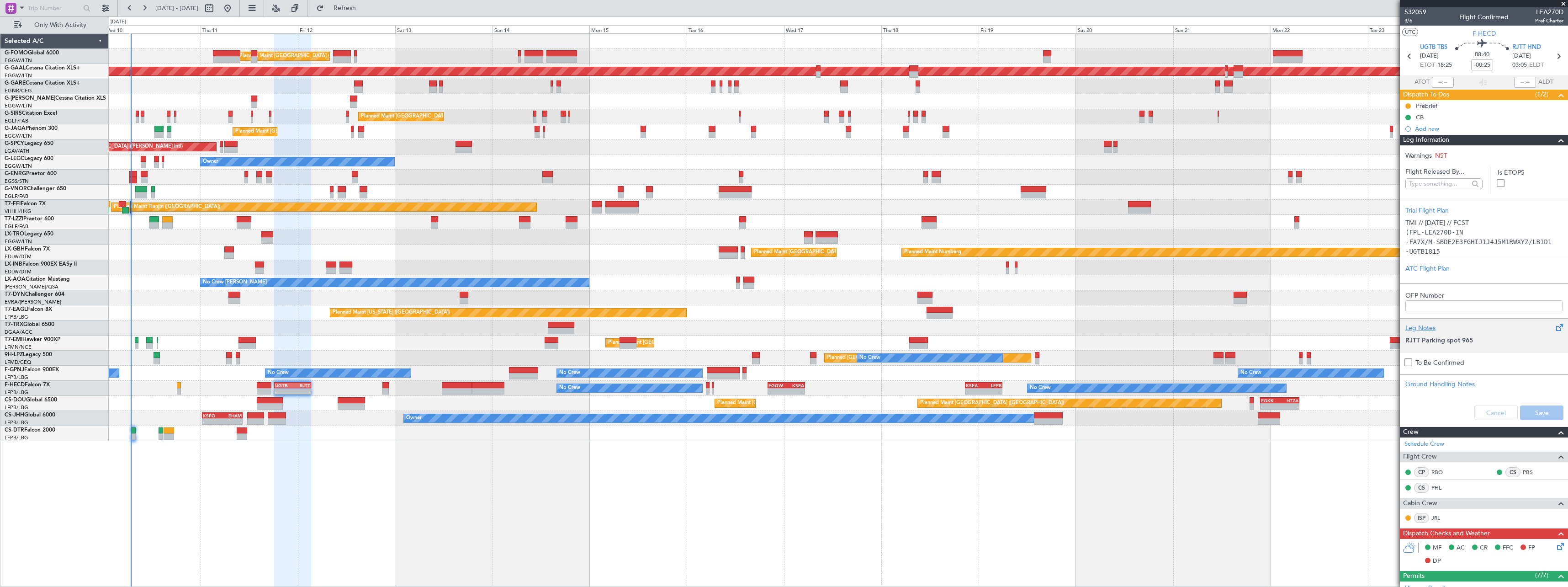
click at [1447, 340] on strong "RJTT Parking spot 965" at bounding box center [1439, 341] width 68 height 7
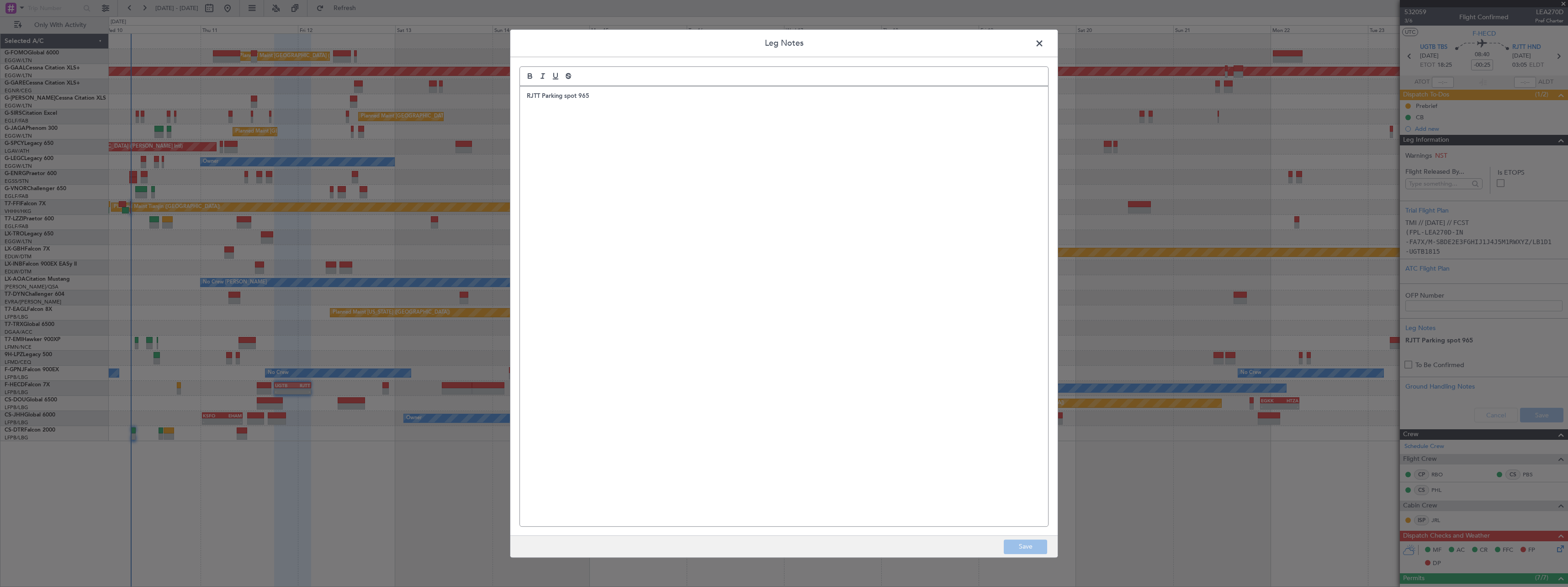
click at [1044, 46] on span at bounding box center [1044, 46] width 0 height 18
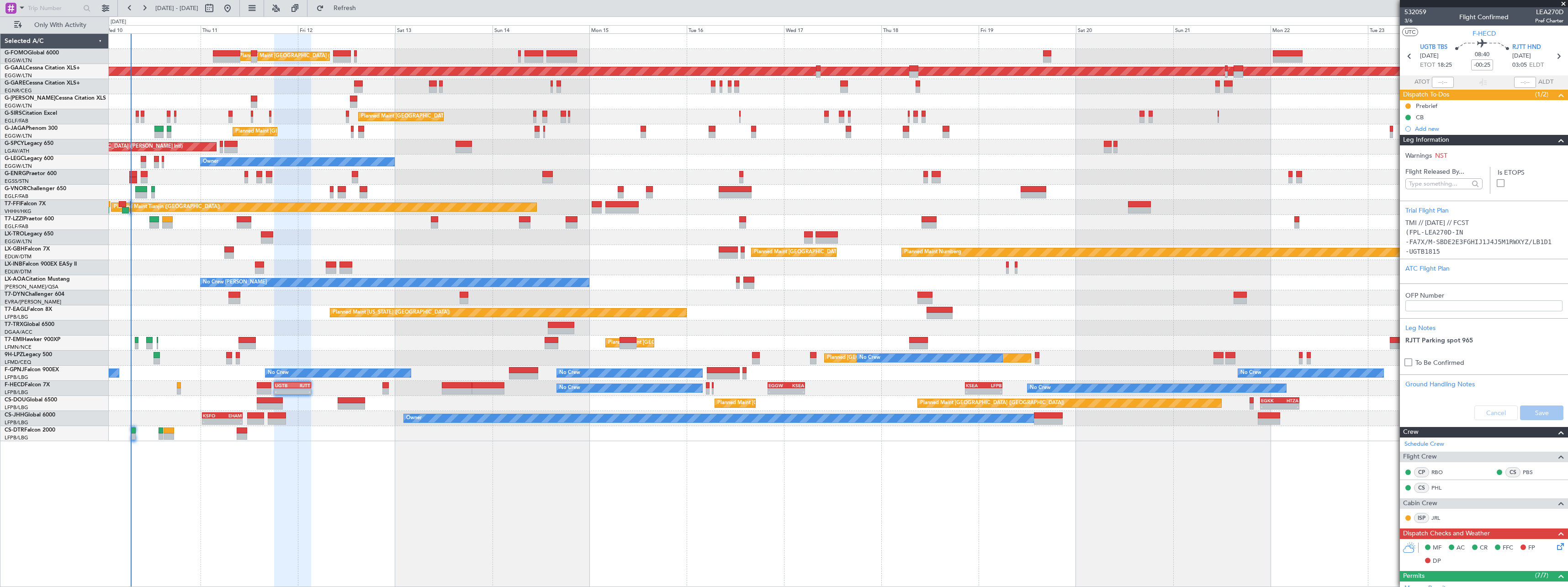
click at [1447, 140] on span "Leg Information" at bounding box center [1426, 140] width 46 height 10
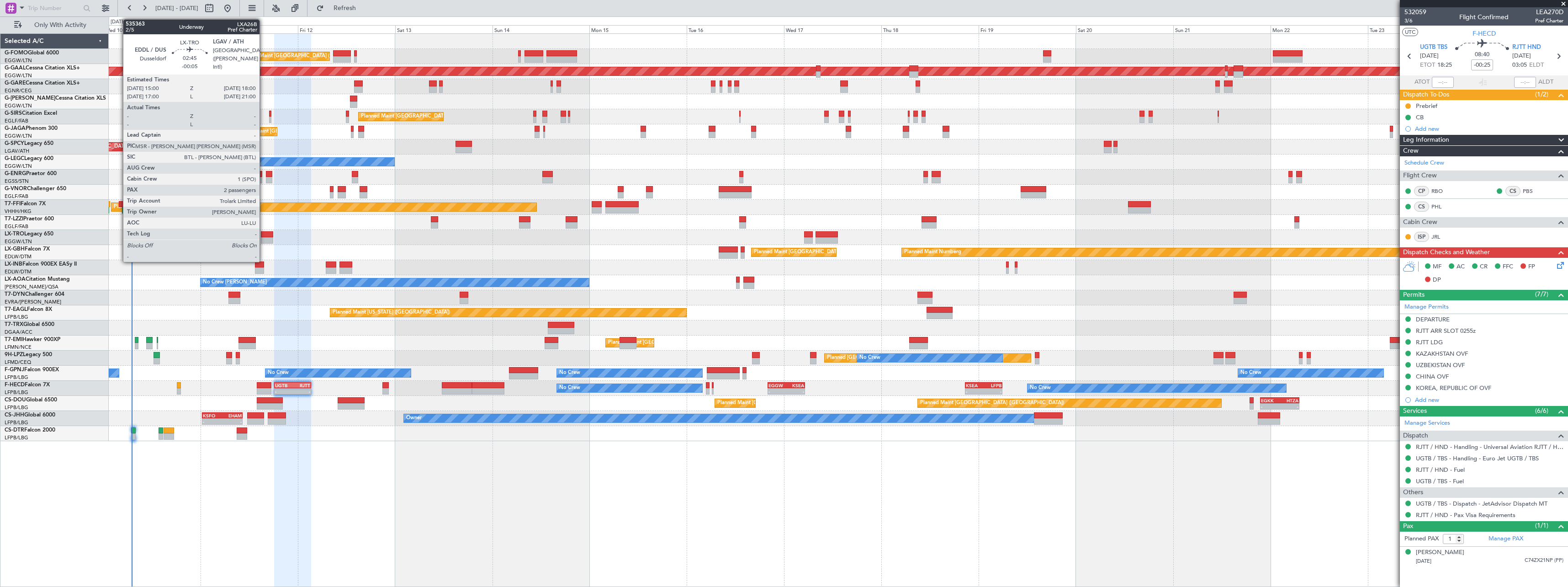
click at [264, 238] on div at bounding box center [267, 240] width 12 height 7
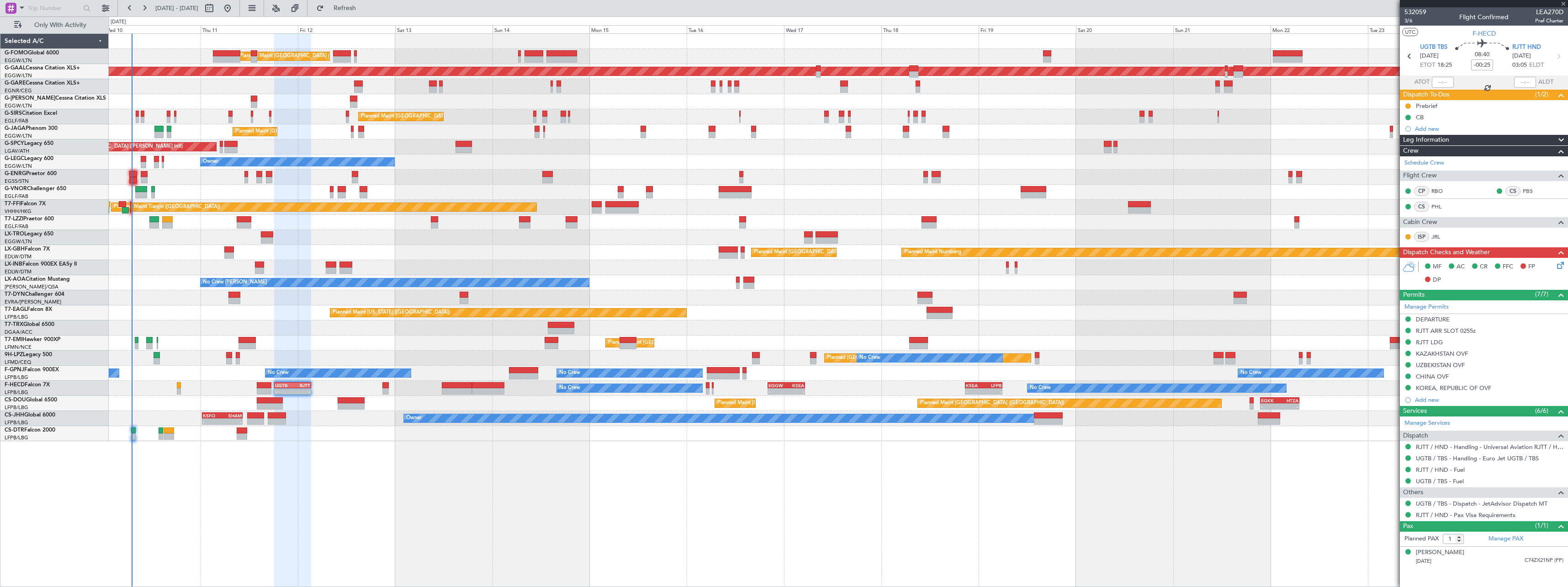
type input "-00:05"
type input "2"
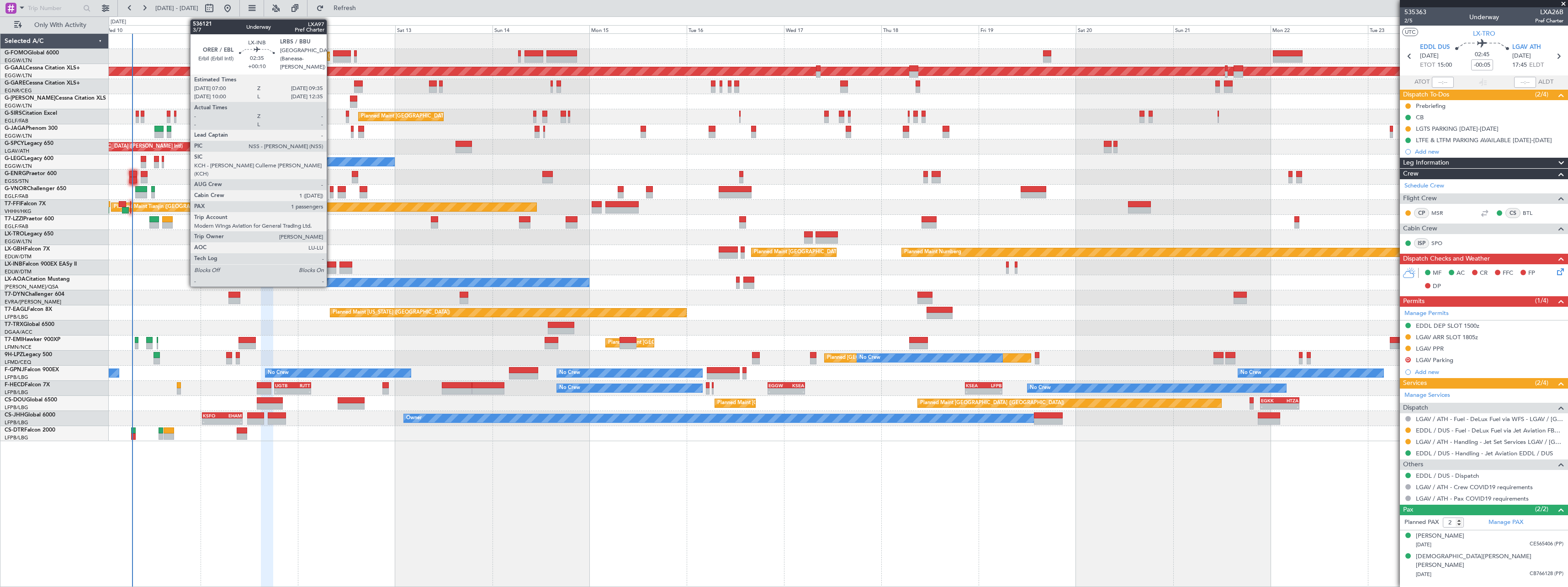
click at [331, 266] on div at bounding box center [331, 264] width 10 height 7
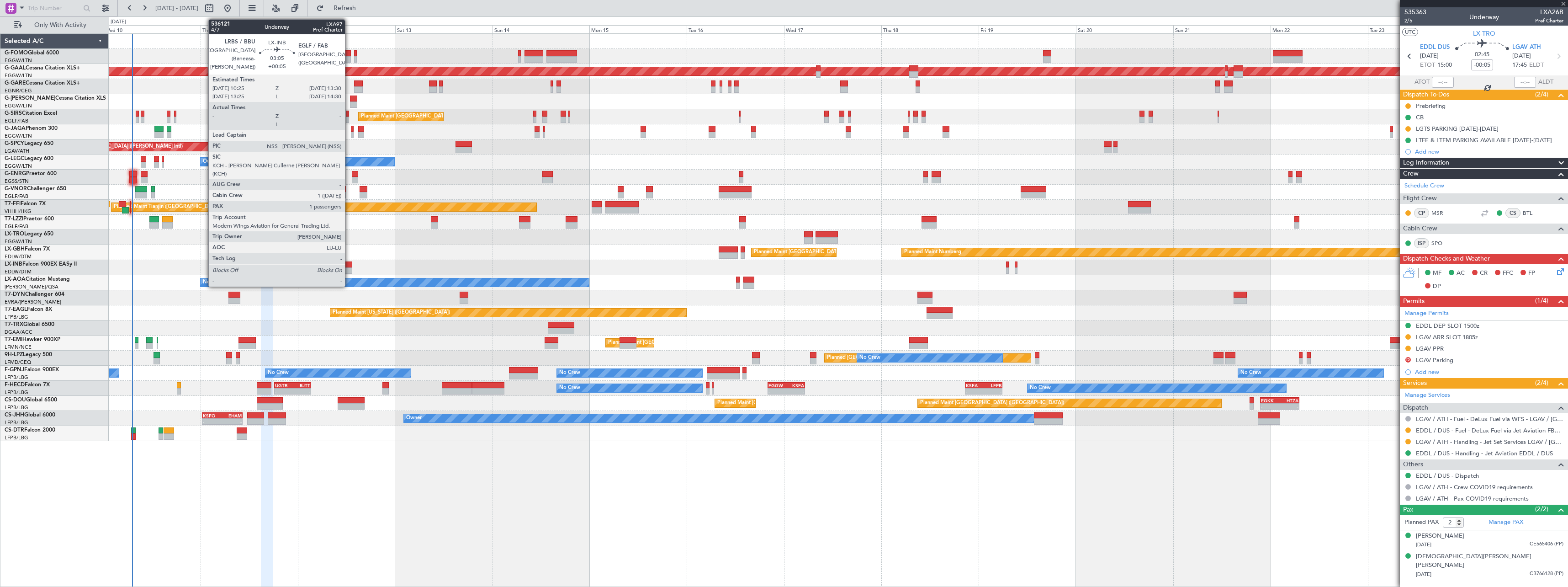
type input "+00:10"
type input "1"
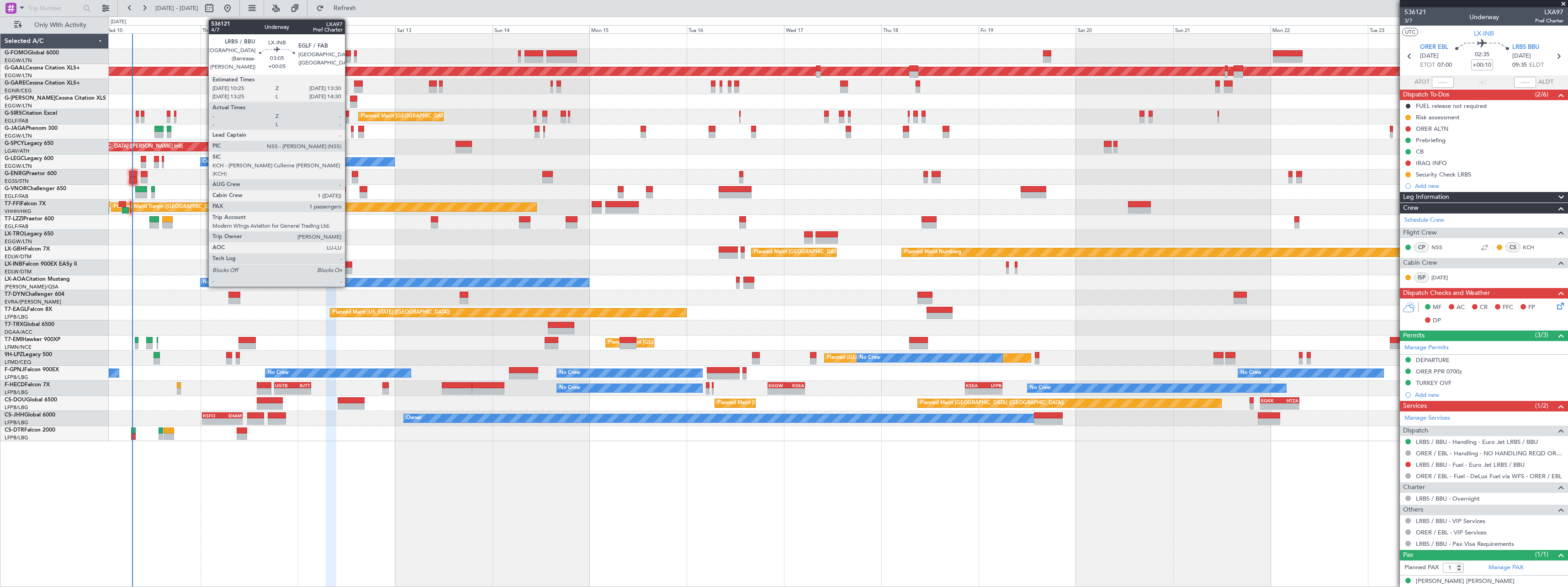
click at [349, 265] on div at bounding box center [346, 264] width 13 height 7
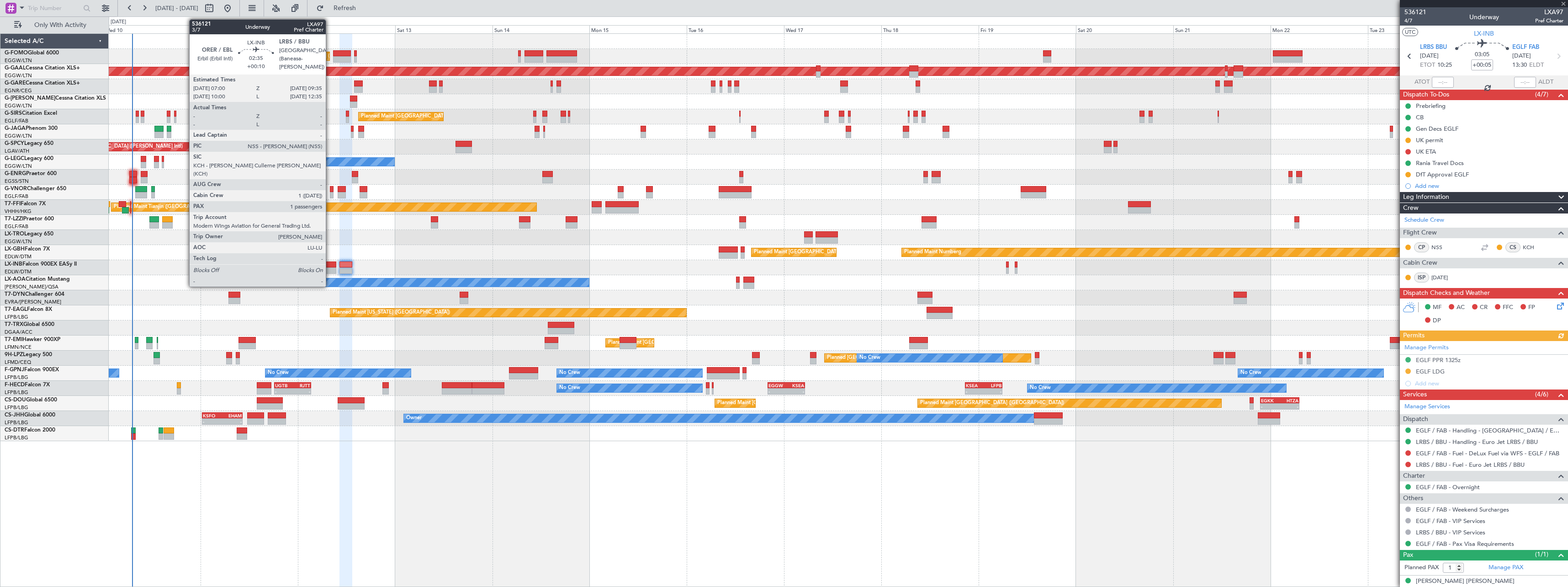
click at [330, 265] on div at bounding box center [331, 264] width 10 height 7
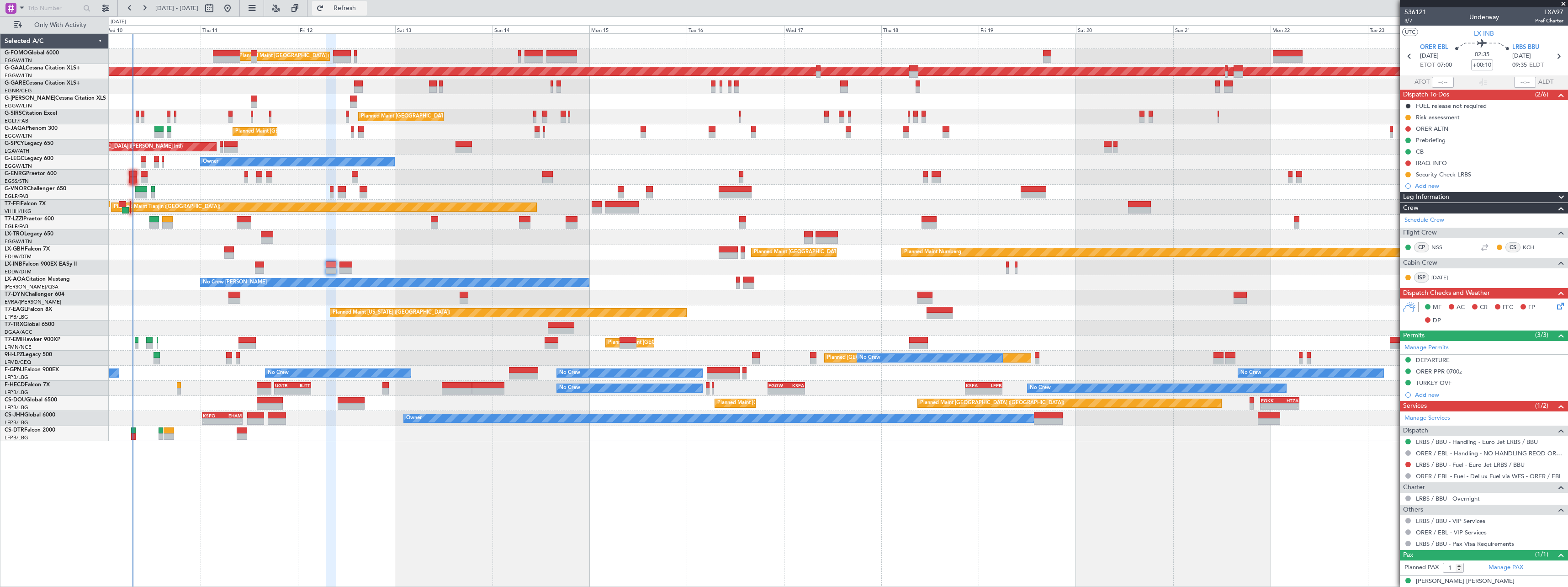
click at [364, 7] on span "Refresh" at bounding box center [345, 8] width 38 height 7
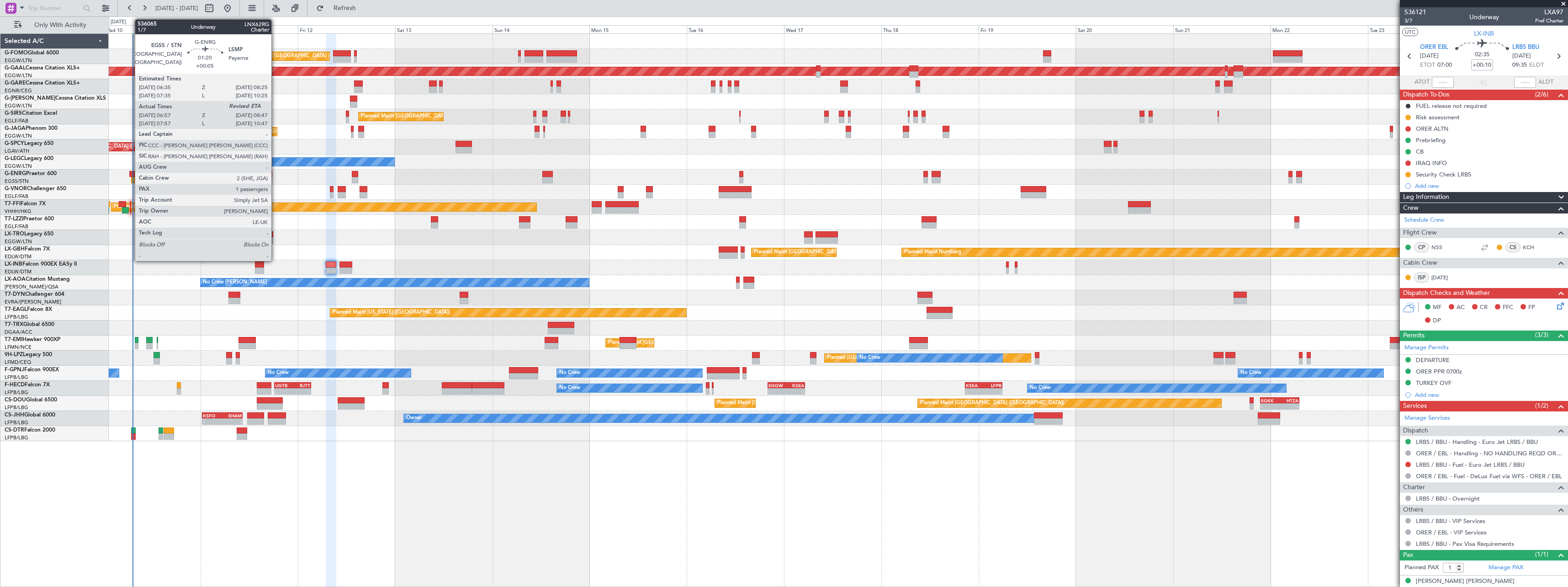
click at [131, 171] on div at bounding box center [133, 174] width 8 height 7
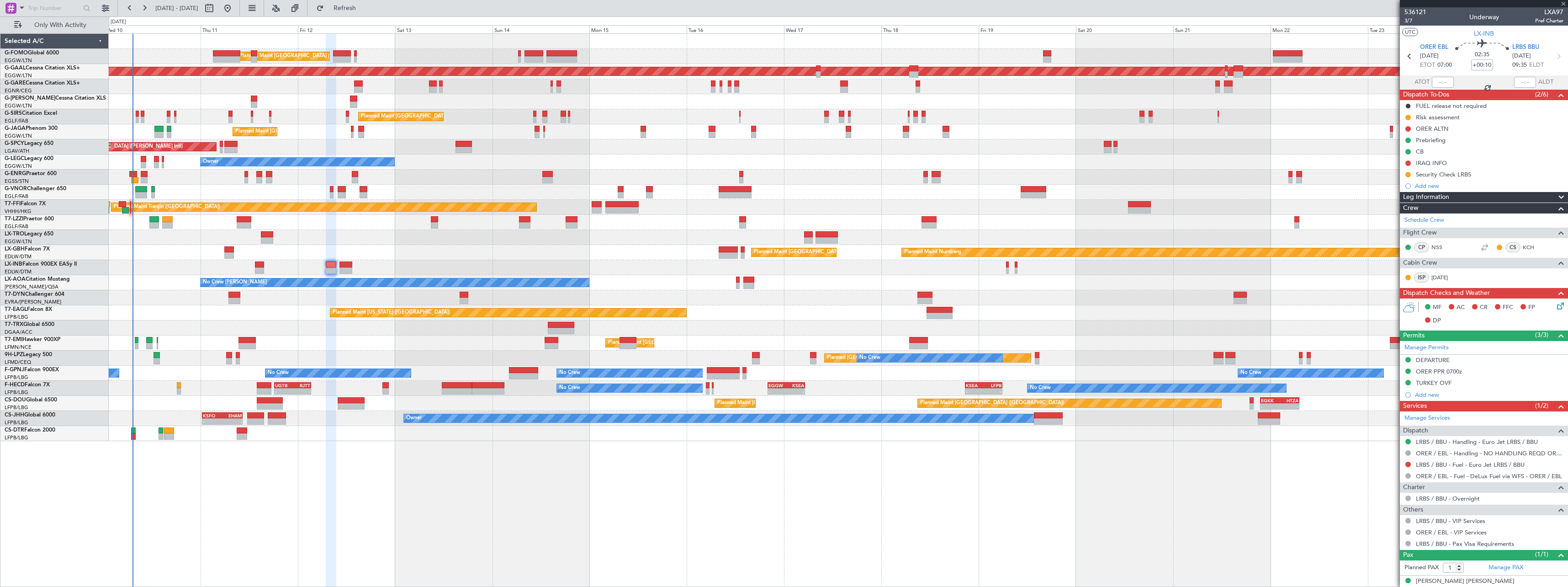
type input "+00:05"
type input "07:12"
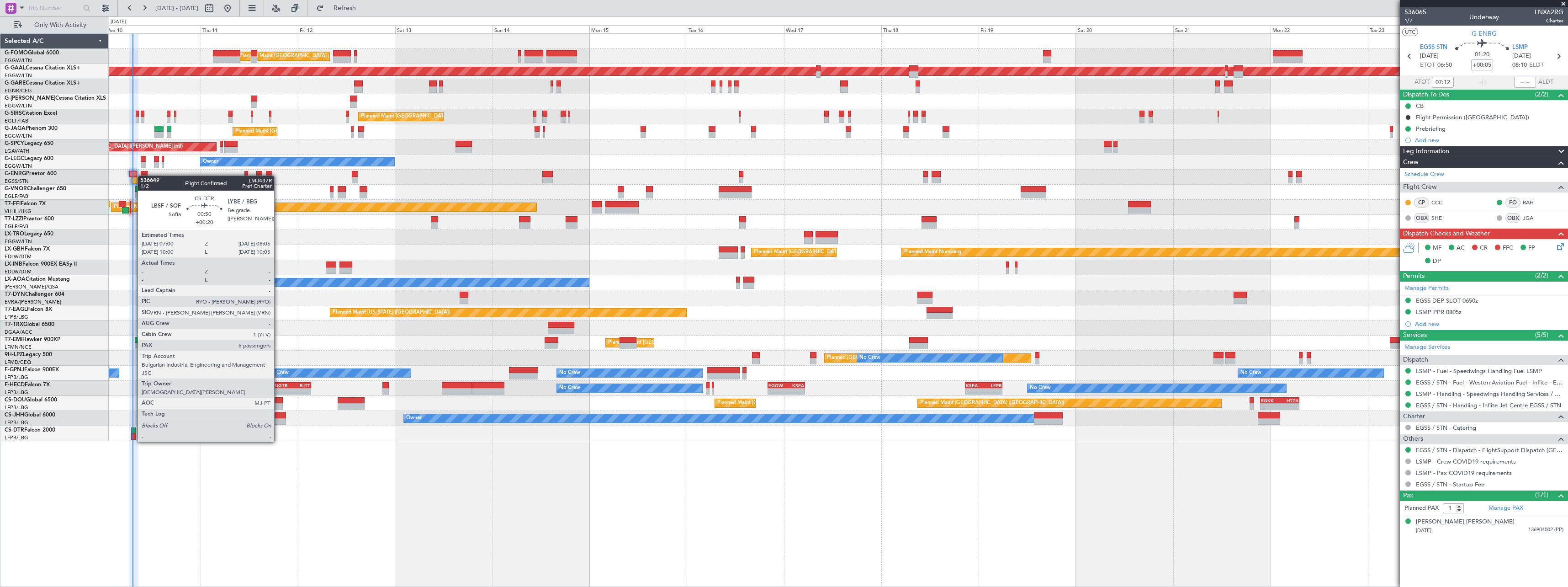
click at [133, 433] on div at bounding box center [133, 431] width 5 height 7
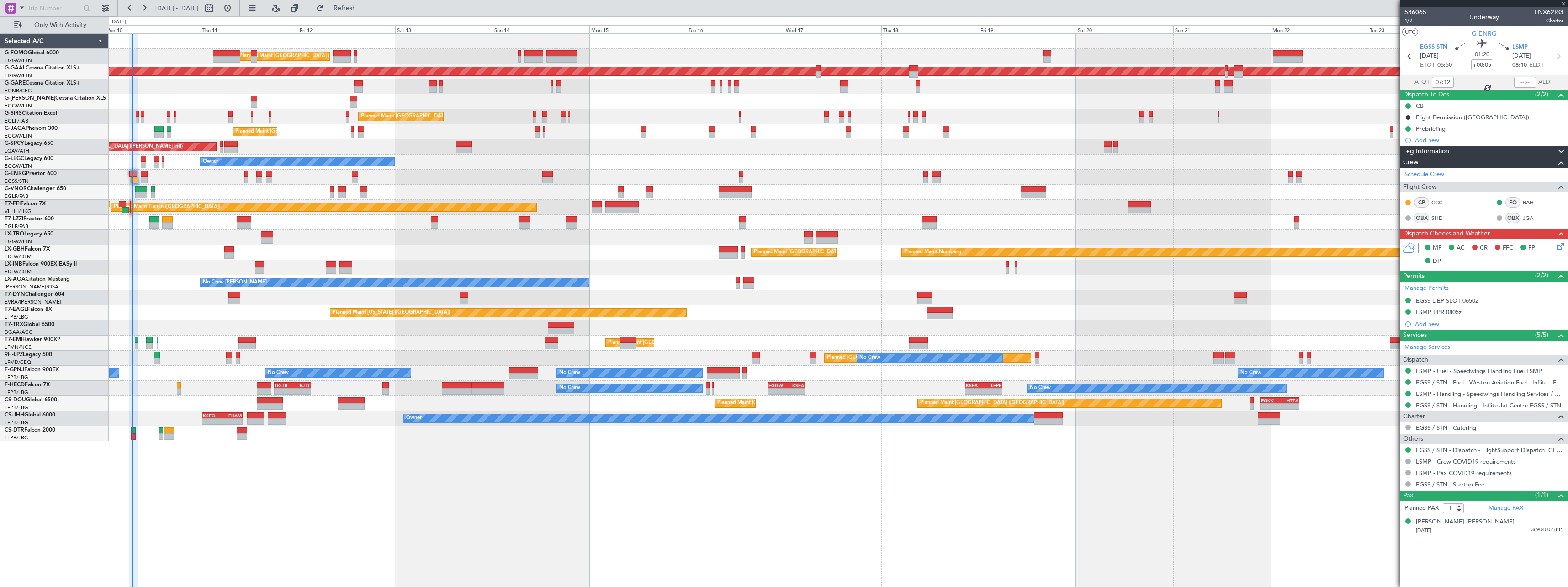
type input "+00:20"
type input "5"
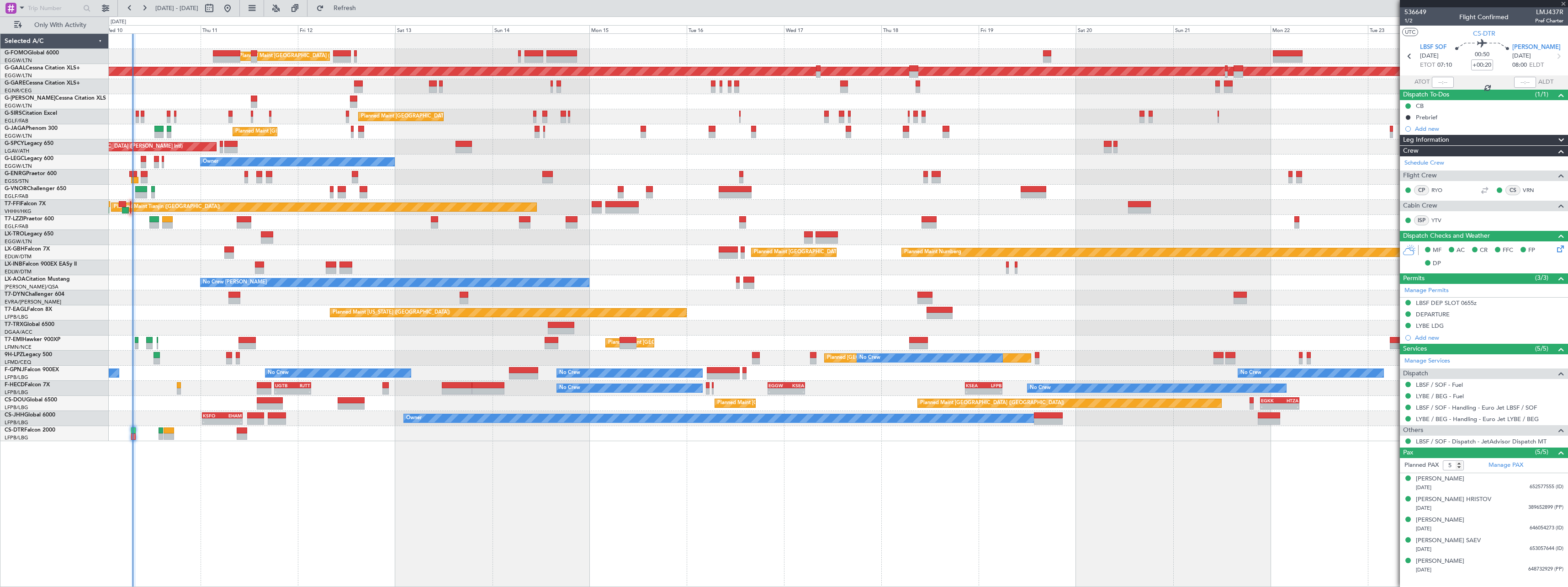
type input "+00:10"
type input "1"
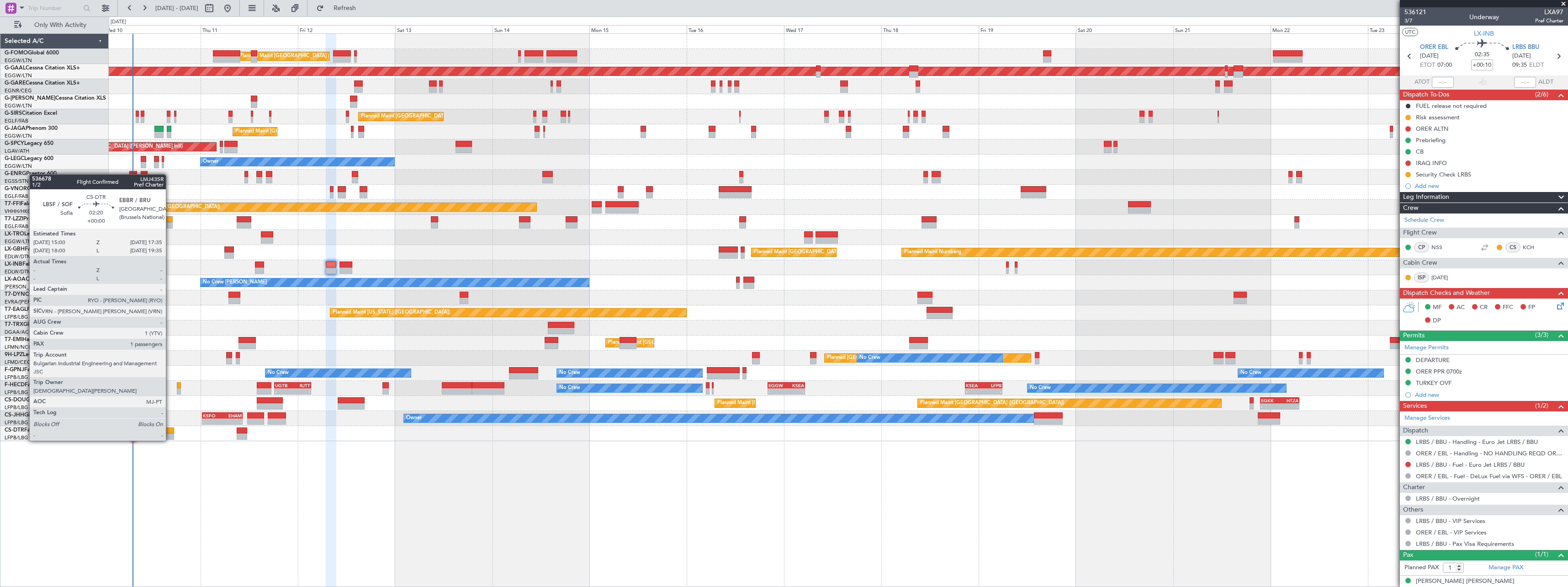
click at [170, 432] on div at bounding box center [169, 431] width 10 height 7
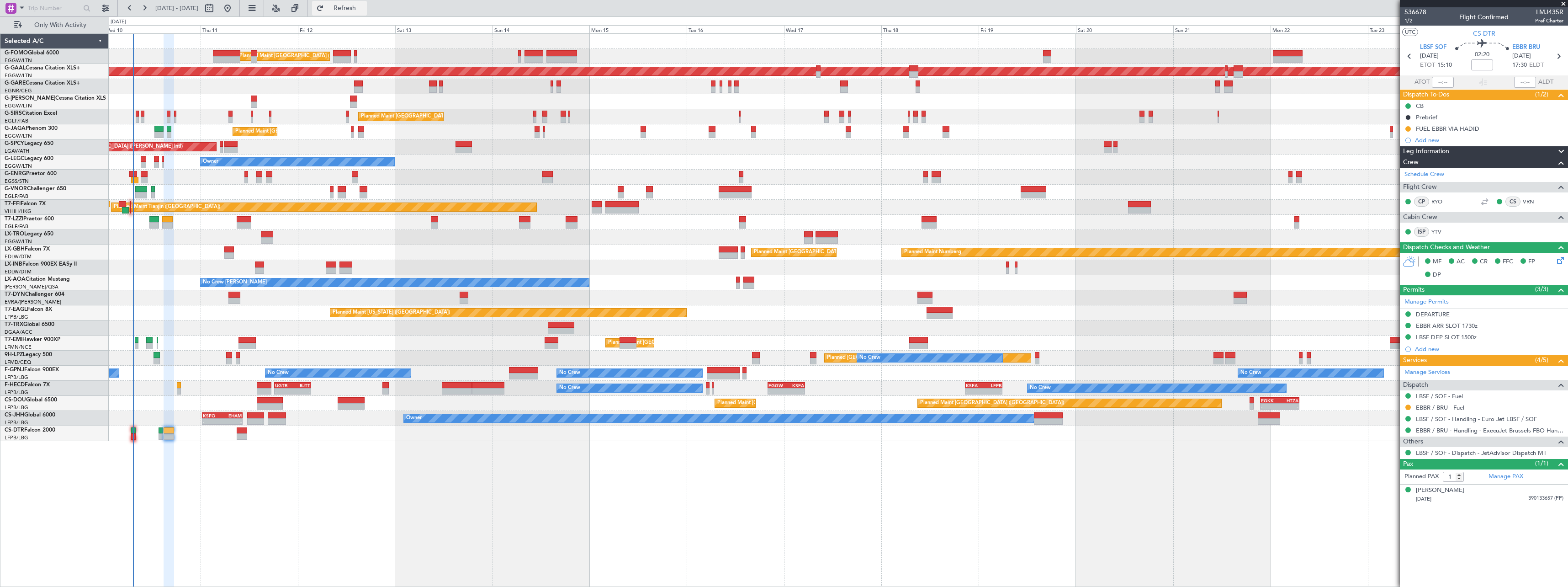
click at [364, 8] on span "Refresh" at bounding box center [345, 8] width 38 height 7
click at [364, 5] on span "Refresh" at bounding box center [345, 8] width 38 height 7
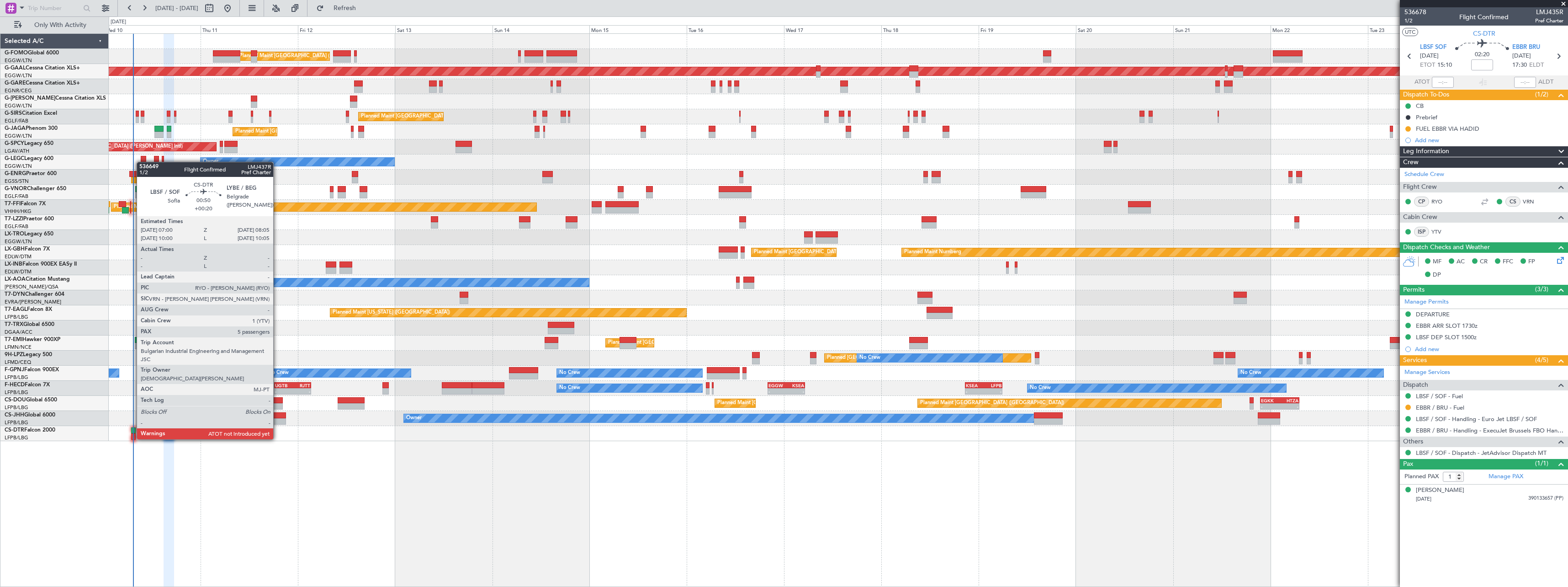
click at [132, 430] on div at bounding box center [133, 431] width 5 height 7
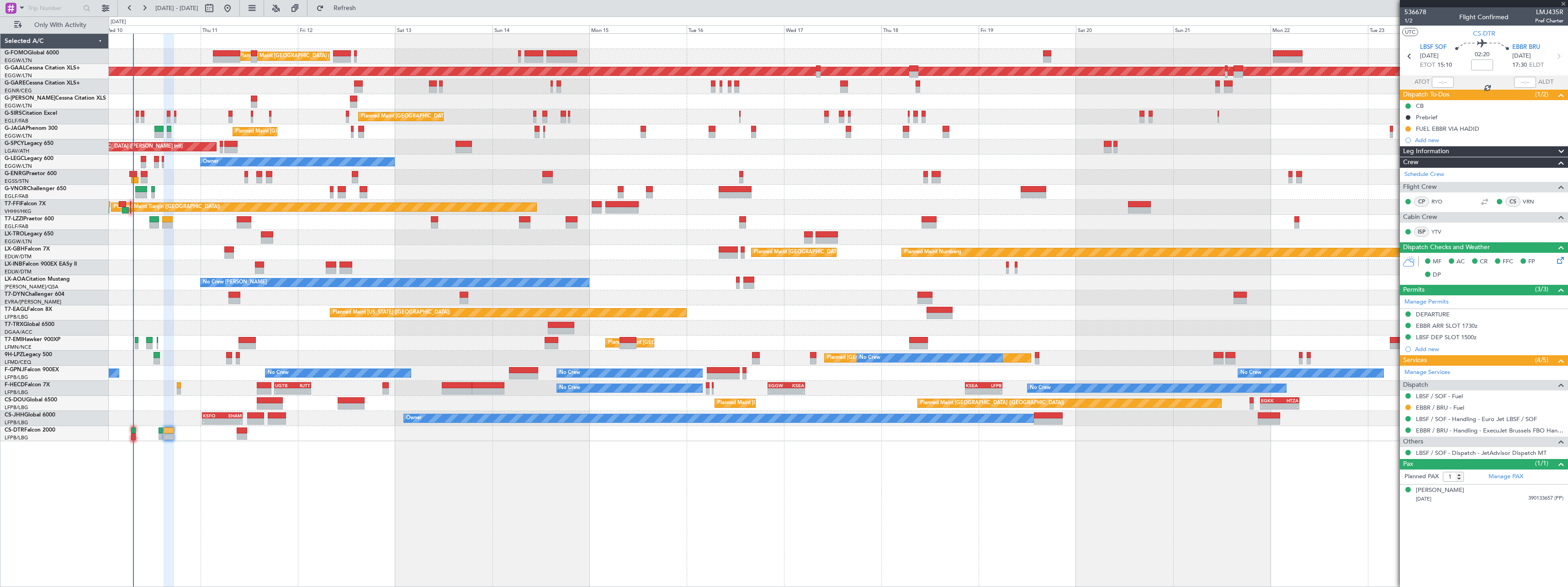
type input "+00:20"
type input "5"
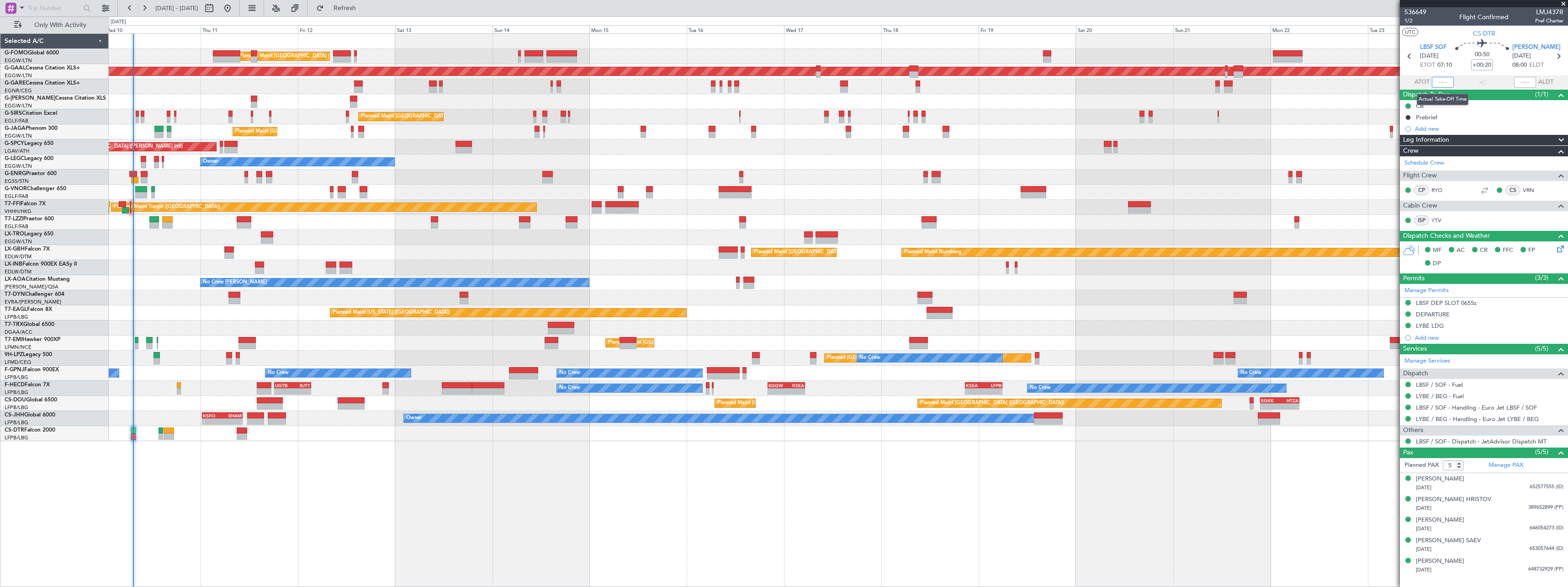
click at [1443, 83] on input "text" at bounding box center [1443, 82] width 22 height 11
type input "07:24"
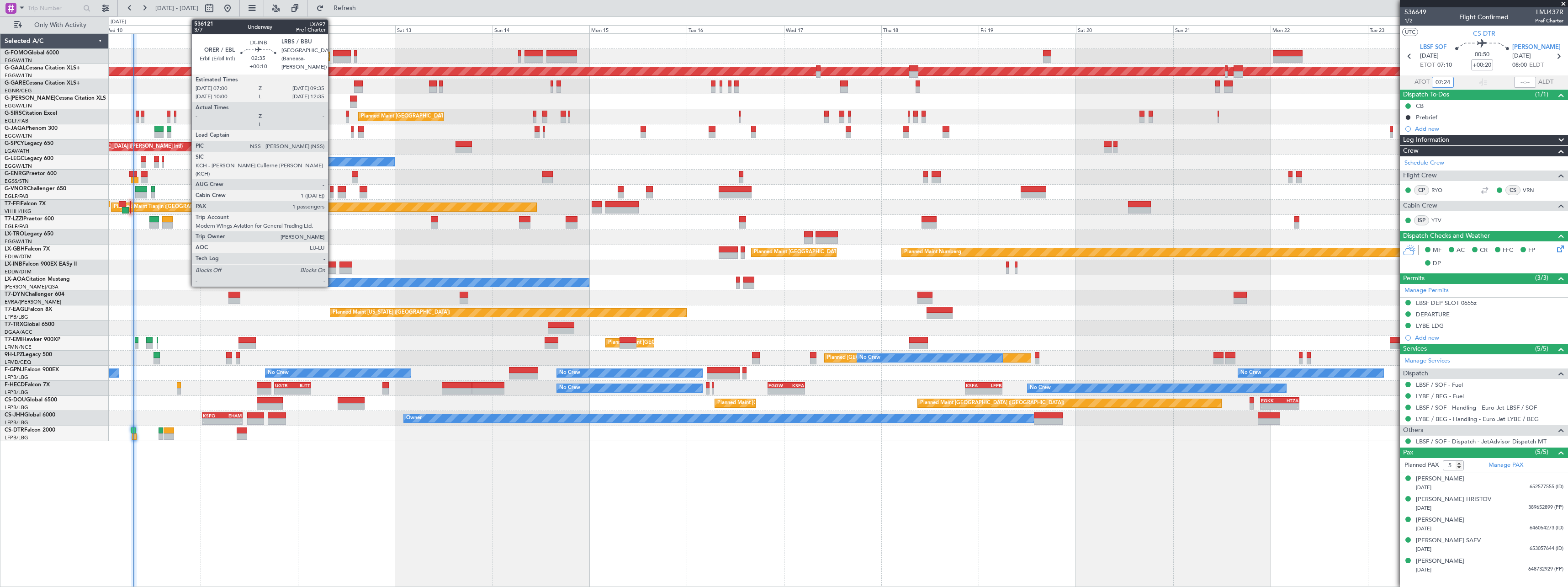
click at [332, 264] on div at bounding box center [331, 264] width 10 height 7
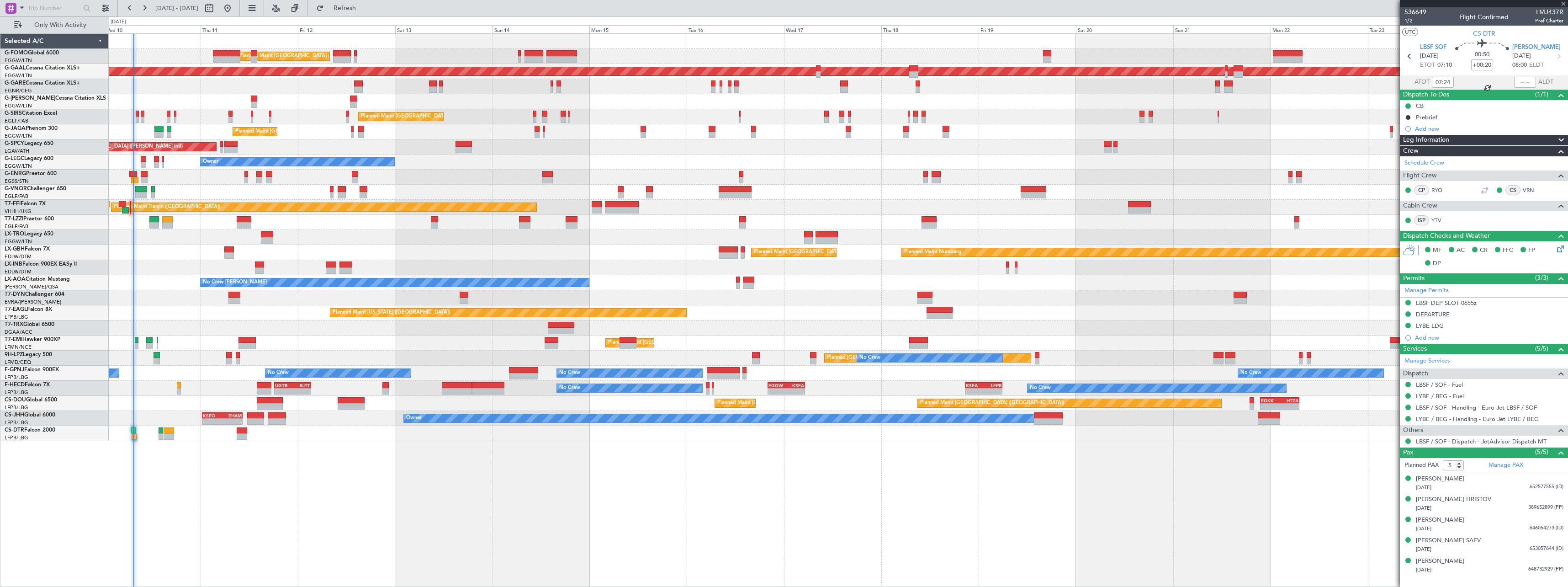
type input "+00:10"
type input "1"
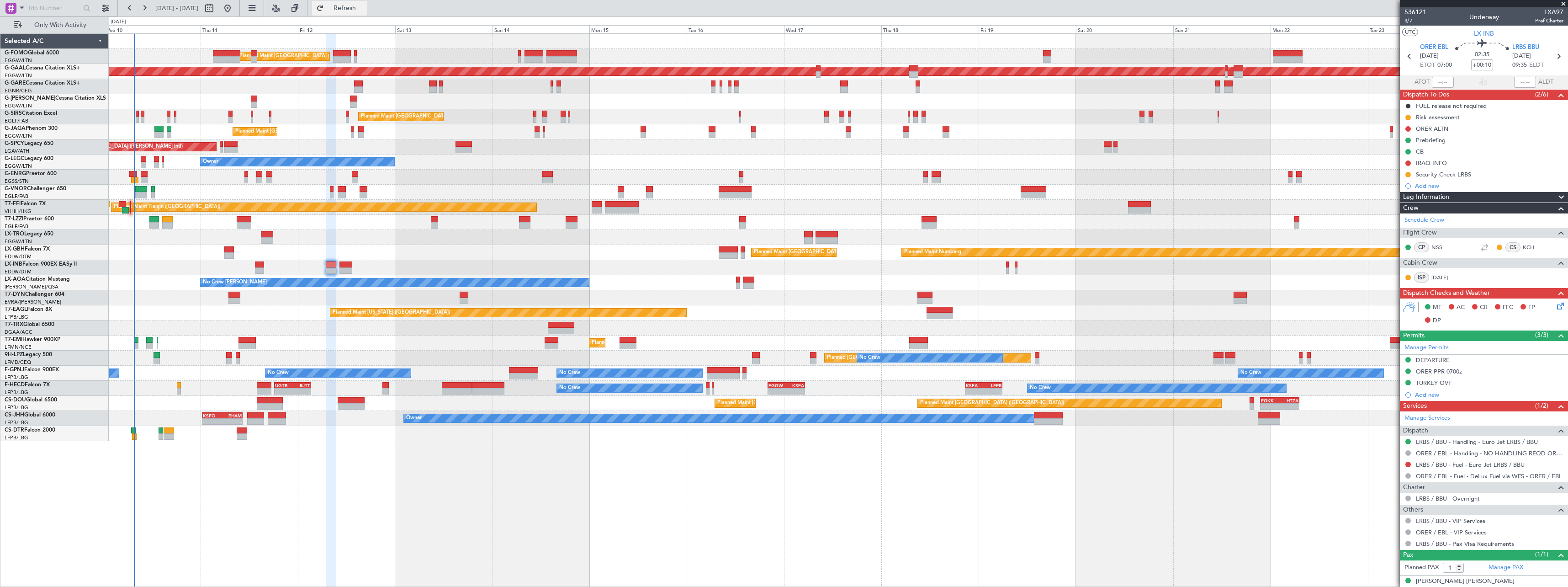
click at [364, 8] on span "Refresh" at bounding box center [345, 8] width 38 height 7
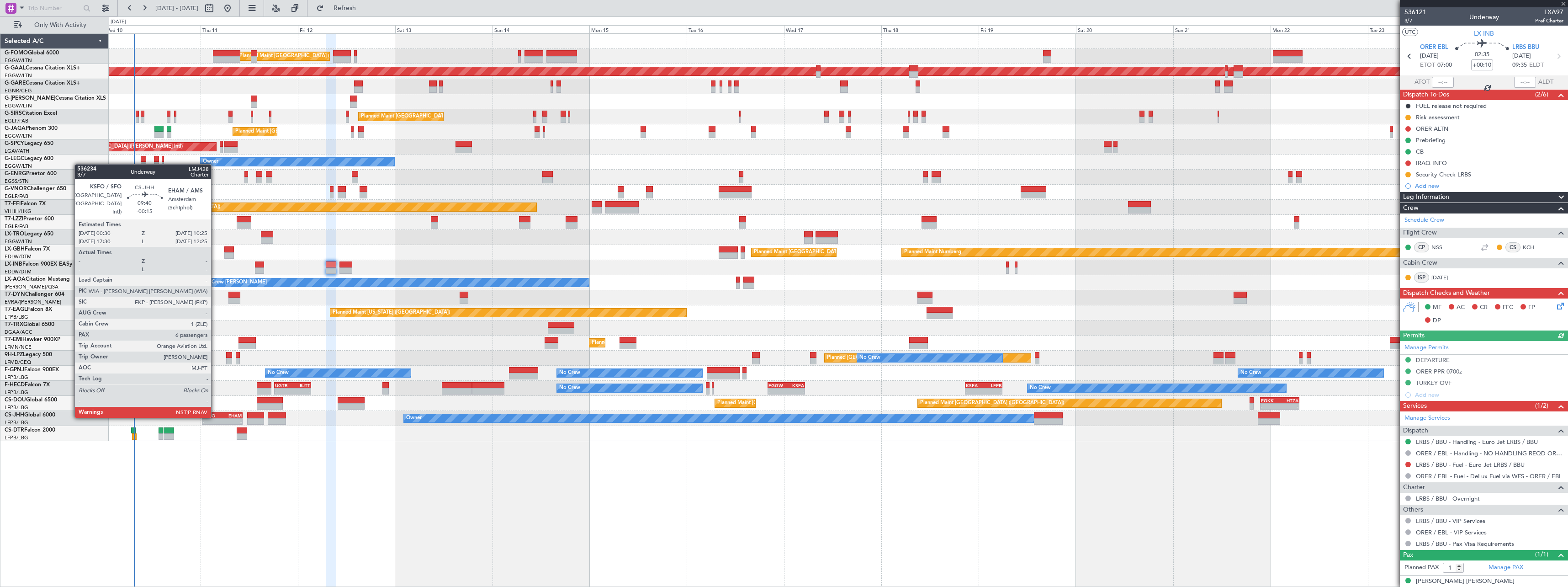
click at [215, 417] on div "KSFO" at bounding box center [212, 415] width 19 height 5
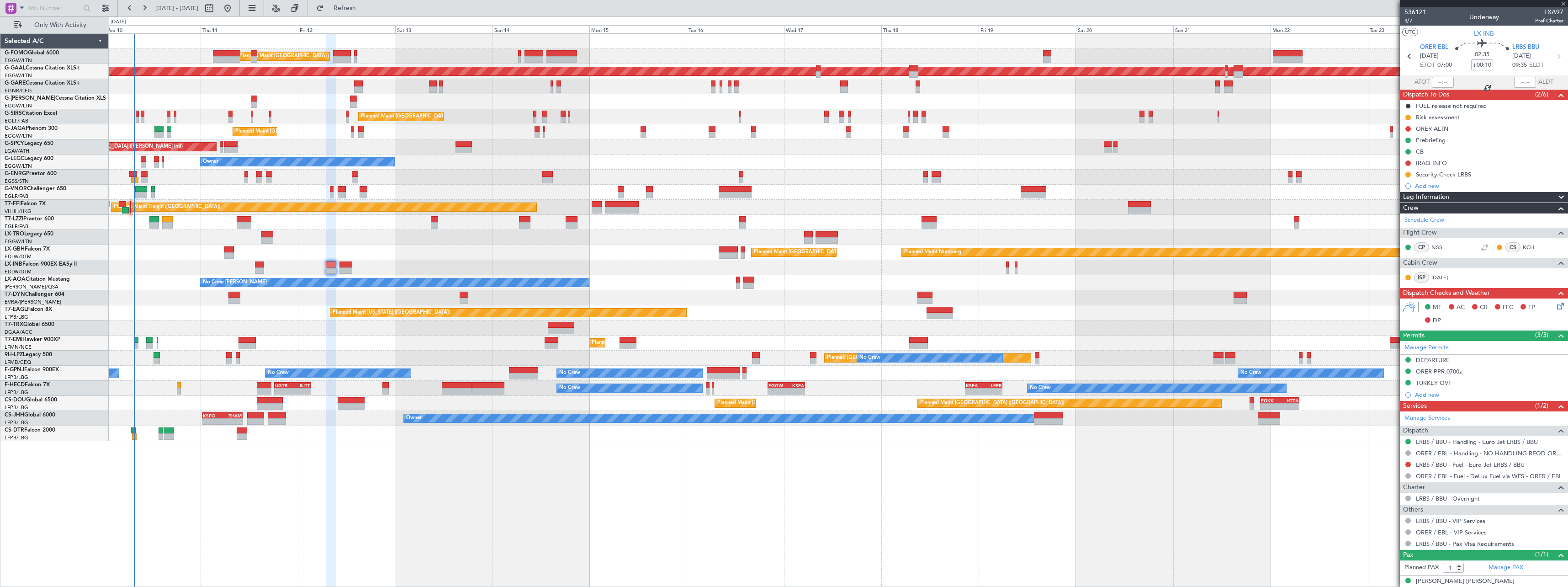
type input "-00:15"
type input "6"
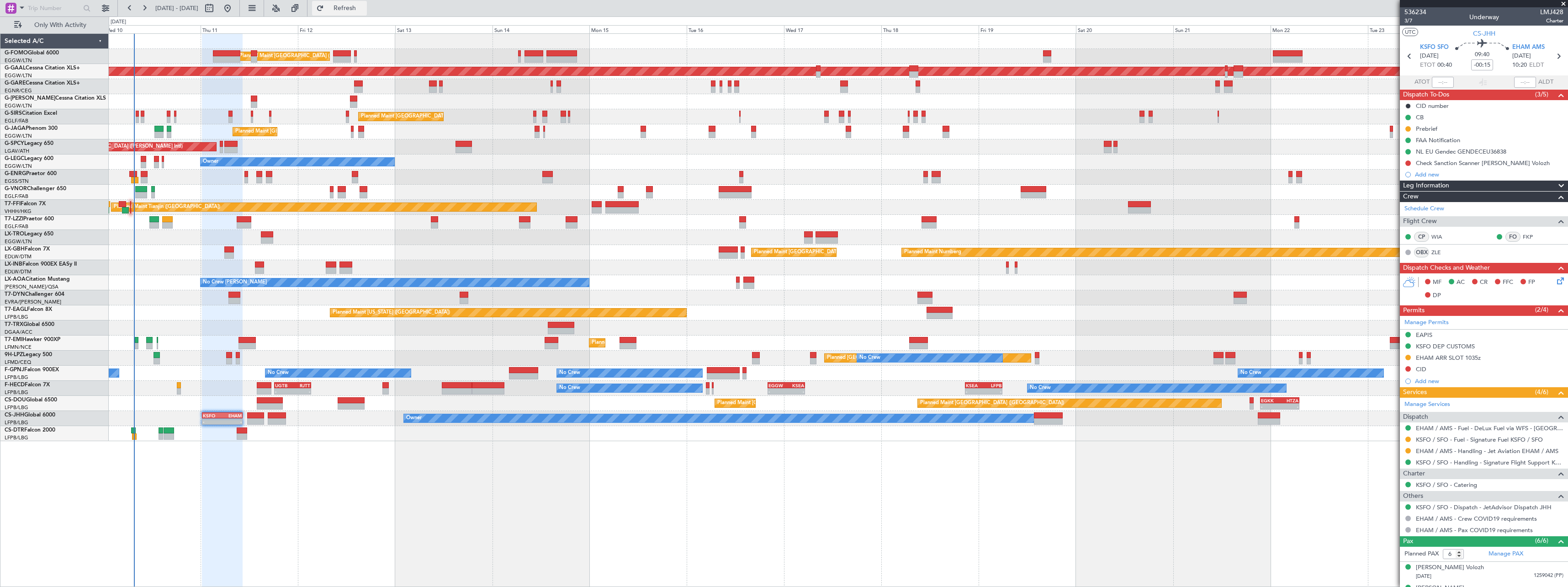
click at [364, 8] on span "Refresh" at bounding box center [345, 8] width 38 height 7
click at [362, 7] on span "Refresh" at bounding box center [345, 8] width 38 height 7
